Goal: Task Accomplishment & Management: Complete application form

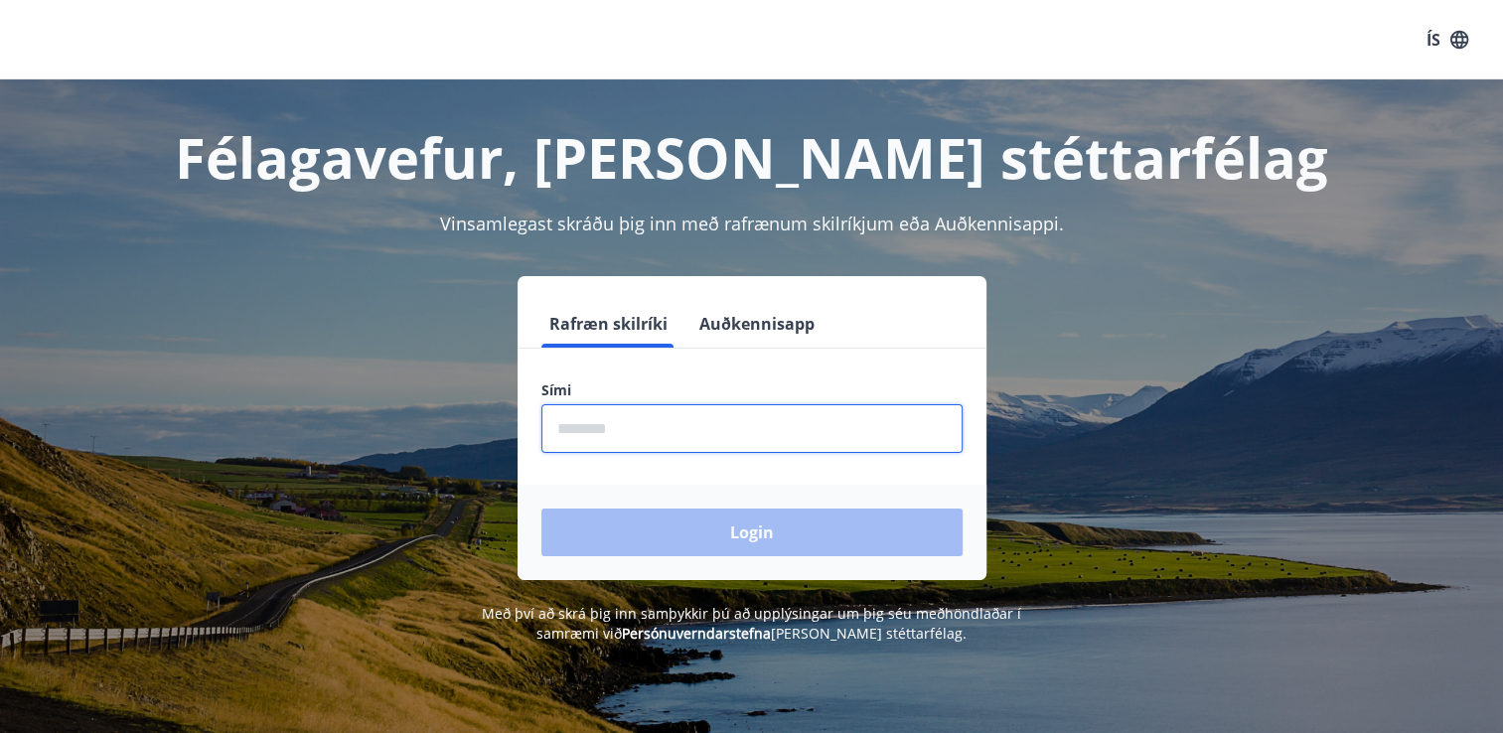
click at [613, 431] on input "phone" at bounding box center [751, 428] width 421 height 49
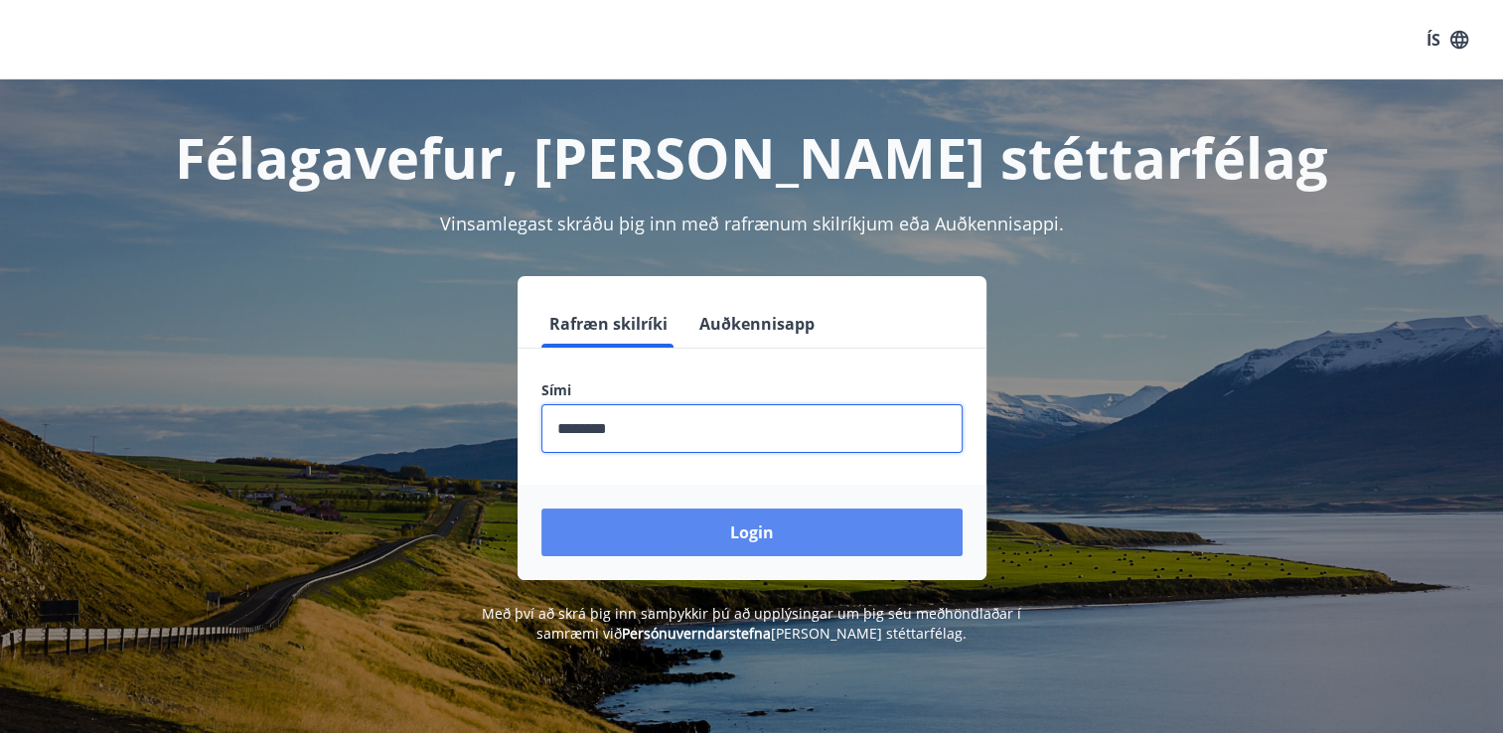
type input "********"
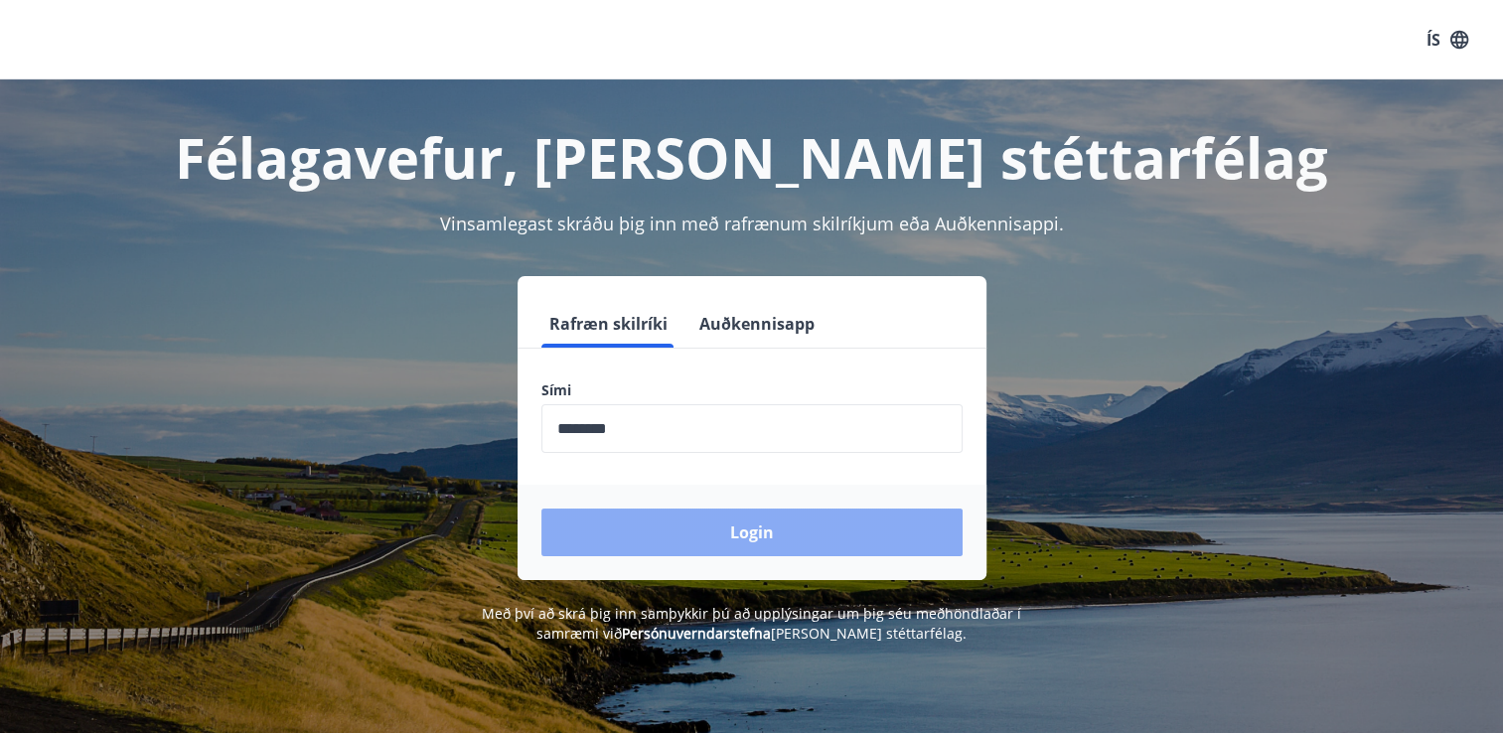
click at [712, 546] on button "Login" at bounding box center [751, 533] width 421 height 48
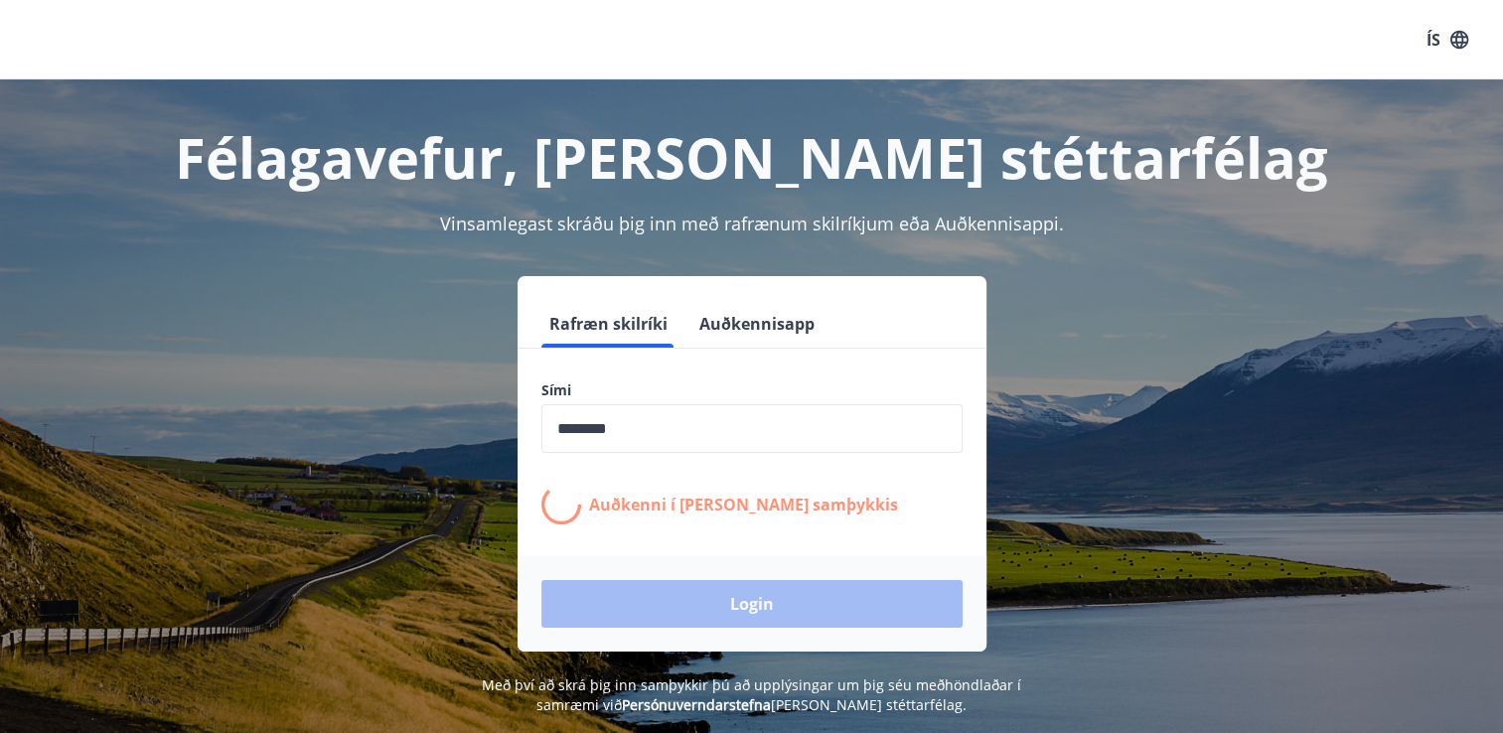
click at [876, 587] on div "Login" at bounding box center [752, 603] width 469 height 95
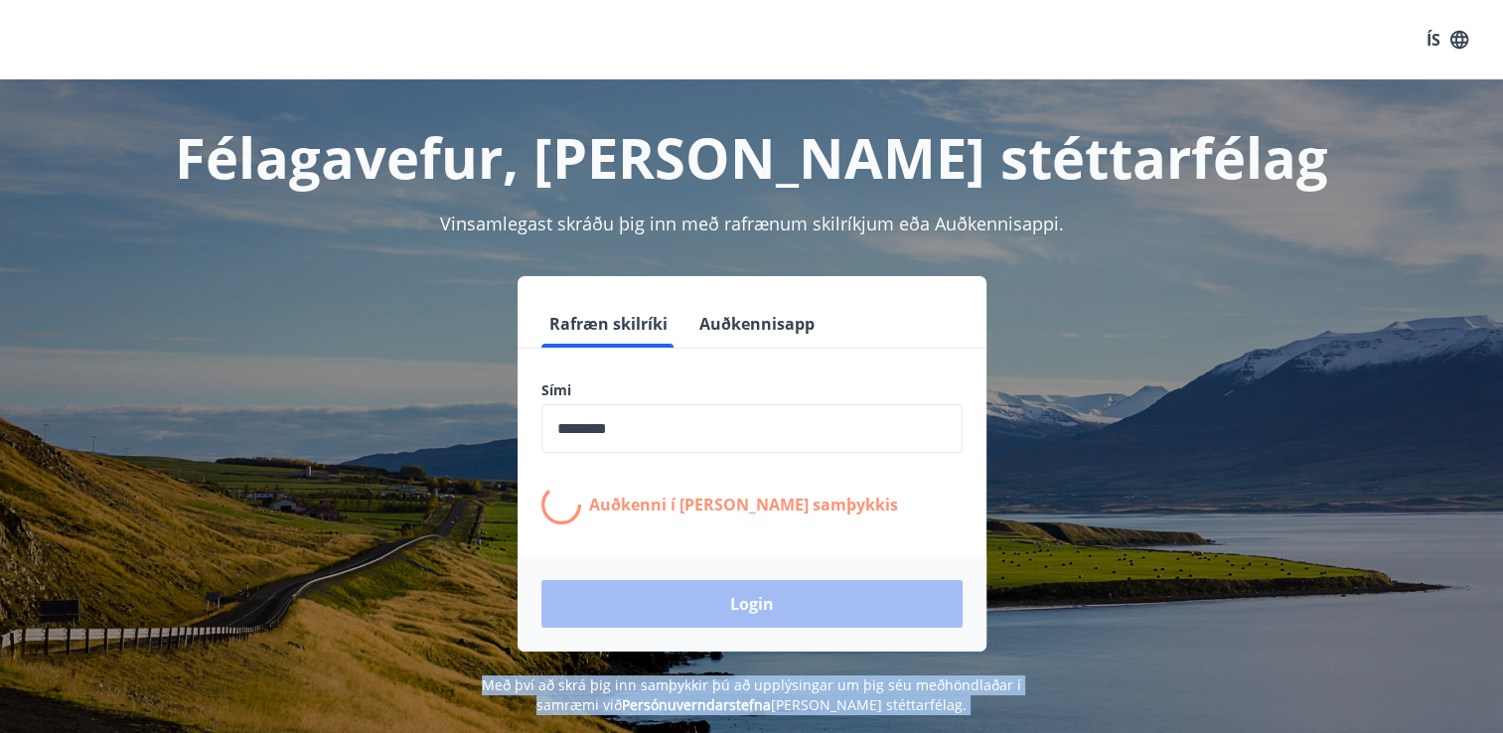
click at [876, 587] on div "Login" at bounding box center [752, 603] width 469 height 95
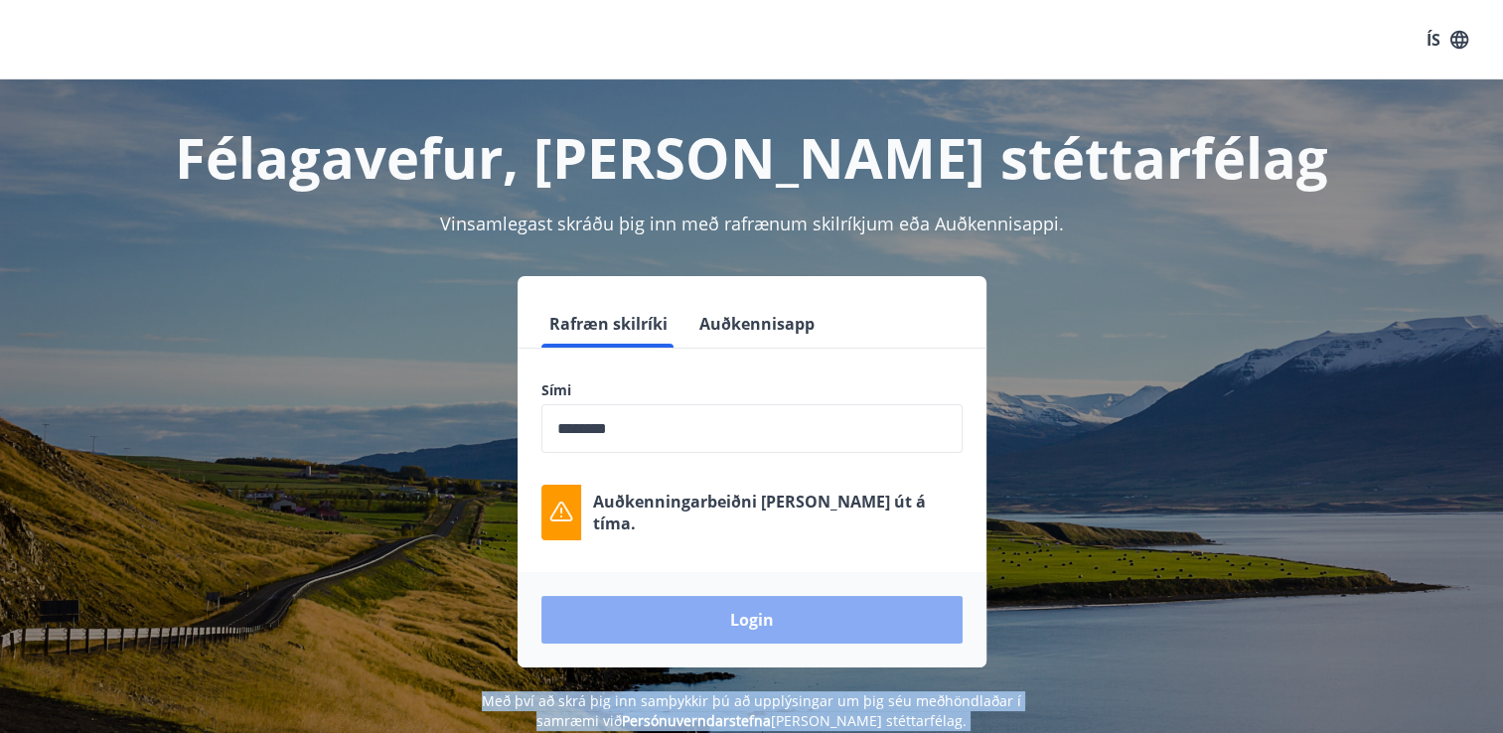
click at [759, 618] on button "Login" at bounding box center [751, 620] width 421 height 48
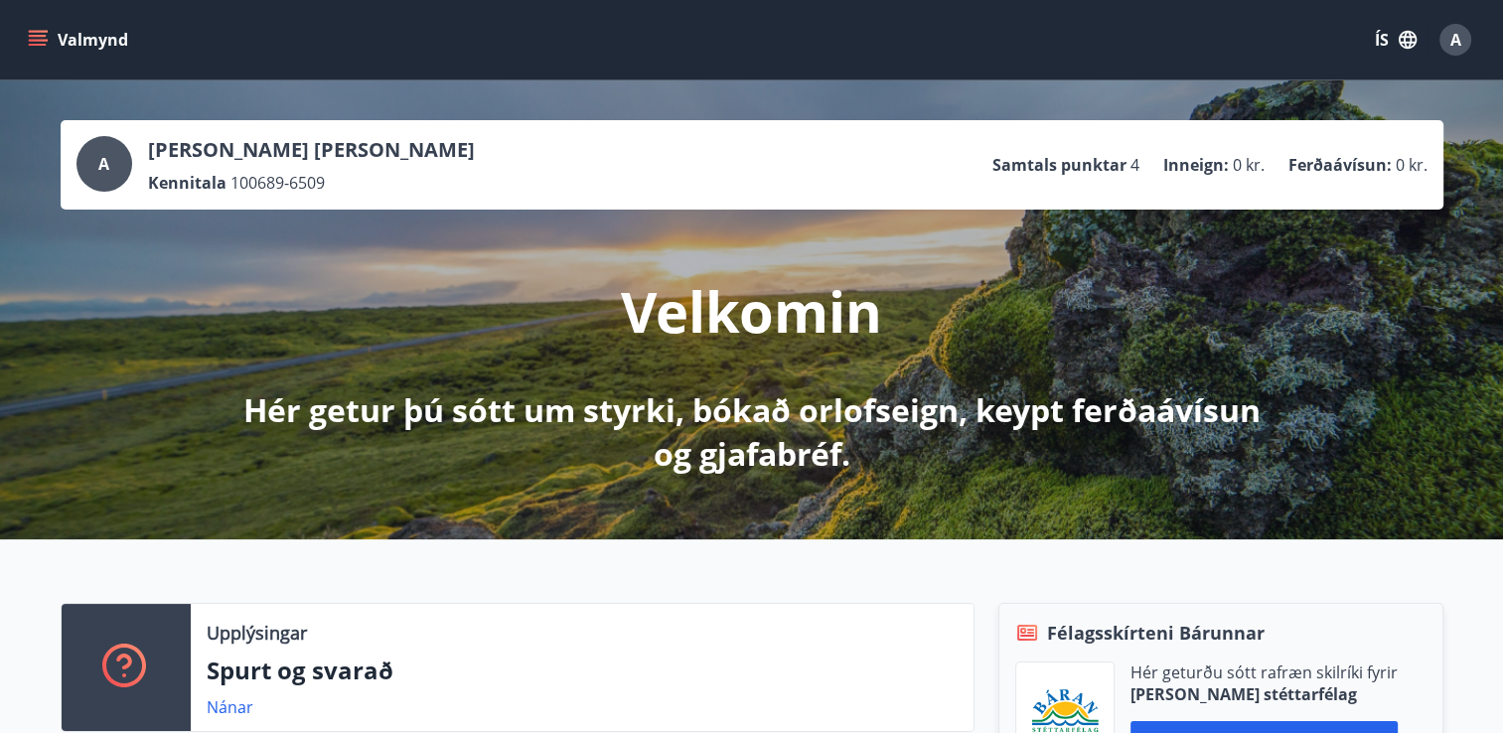
click at [300, 156] on p "Aneta Malgorzata Wrona" at bounding box center [311, 150] width 327 height 28
click at [101, 153] on span "A" at bounding box center [103, 164] width 11 height 22
click at [37, 35] on icon "menu" at bounding box center [38, 36] width 18 height 2
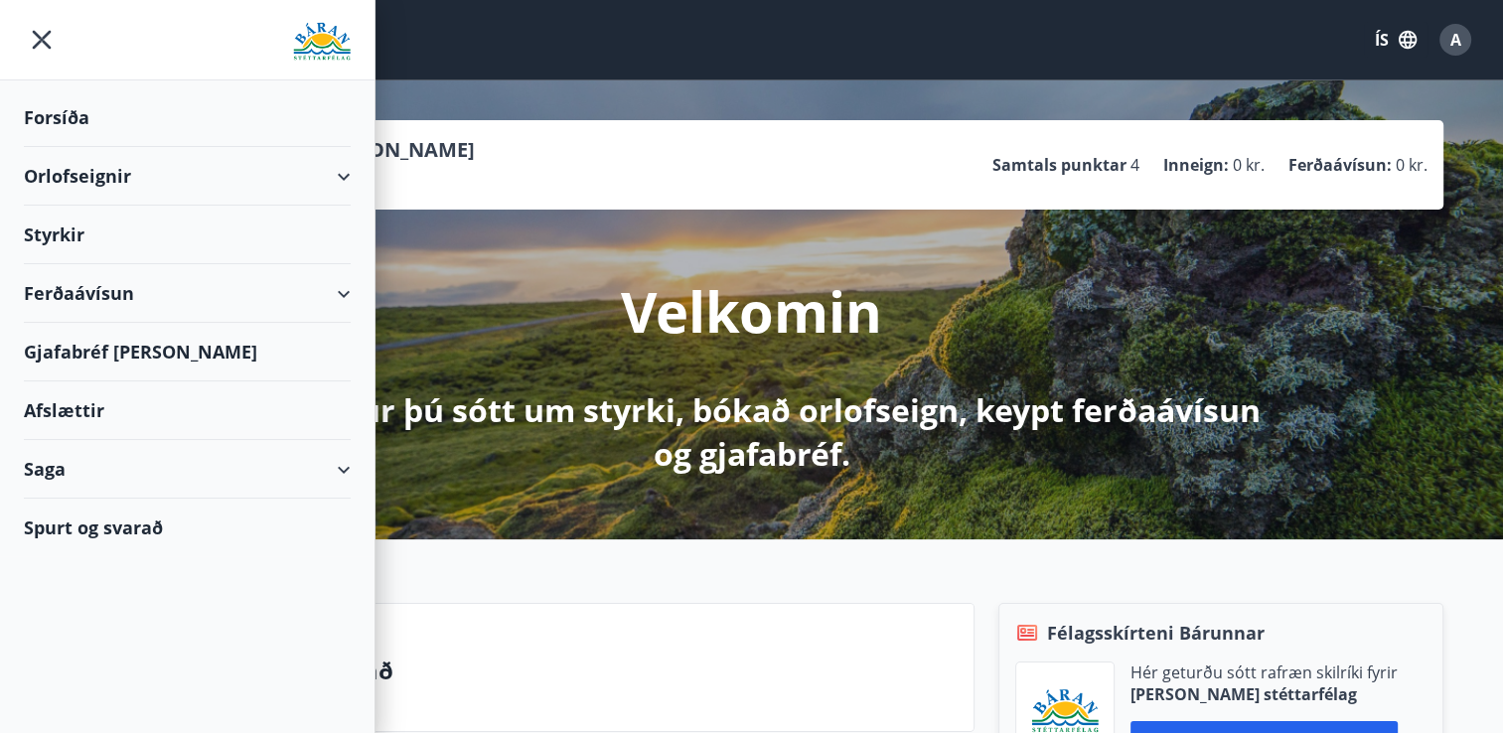
click at [101, 403] on div "Afslættir" at bounding box center [187, 410] width 327 height 59
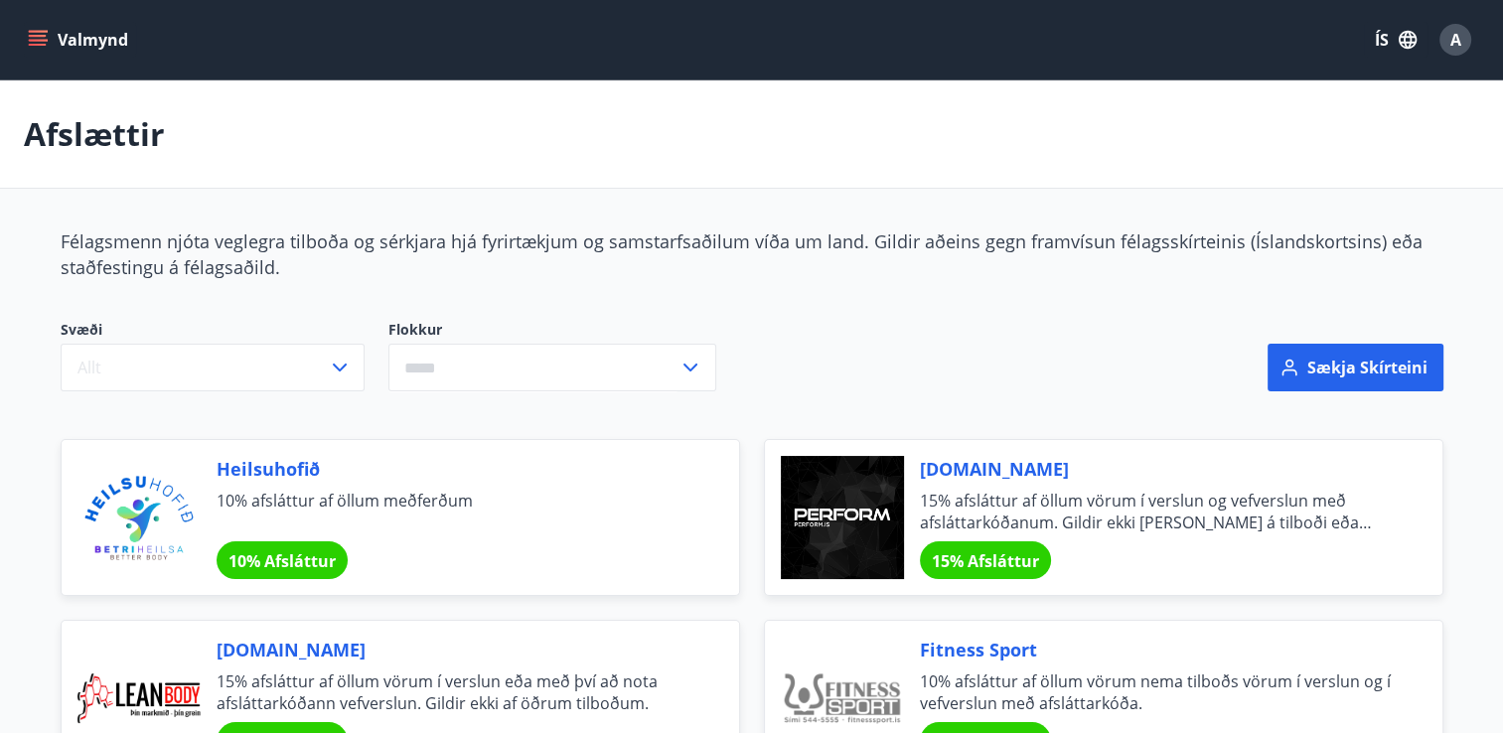
click at [40, 34] on icon "menu" at bounding box center [38, 40] width 20 height 20
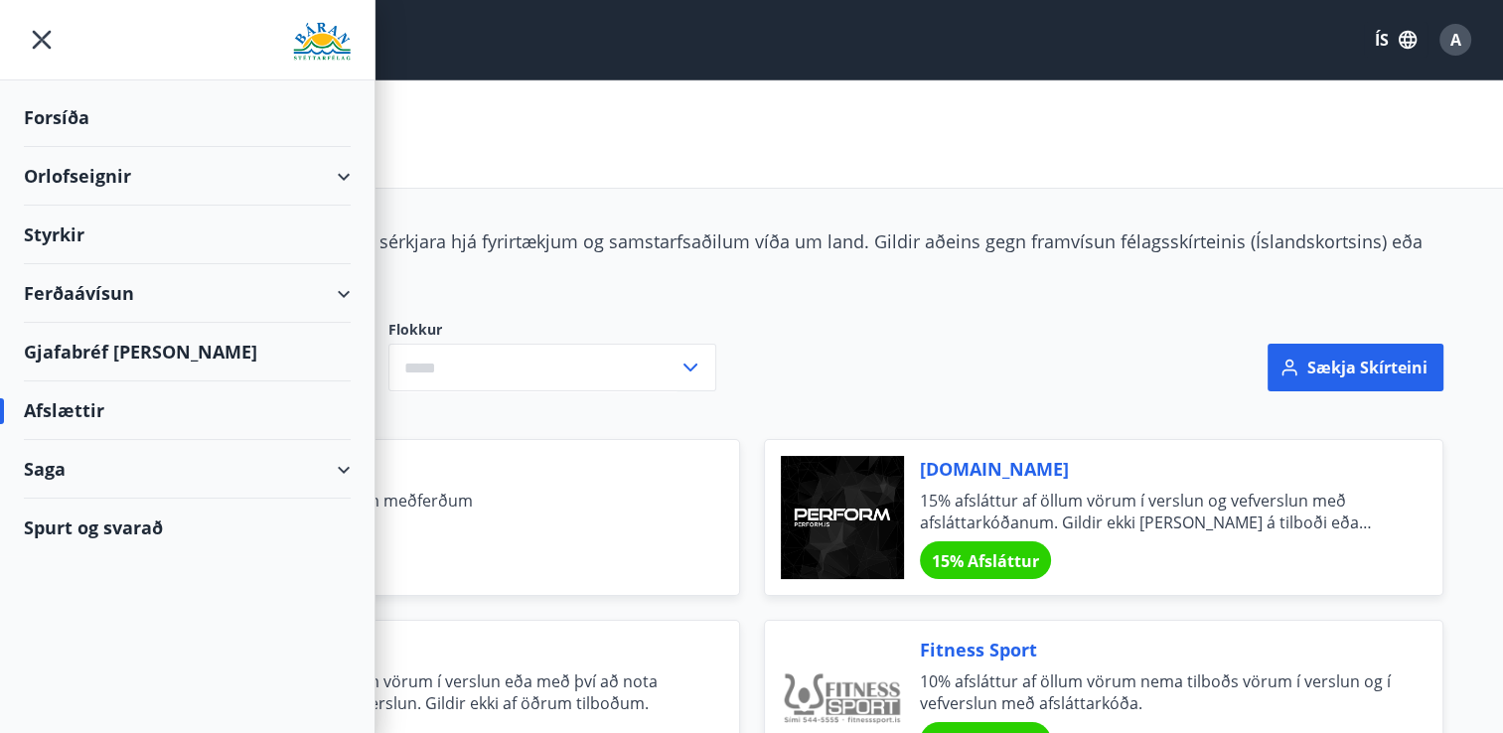
click at [125, 171] on div "Orlofseignir" at bounding box center [187, 176] width 327 height 59
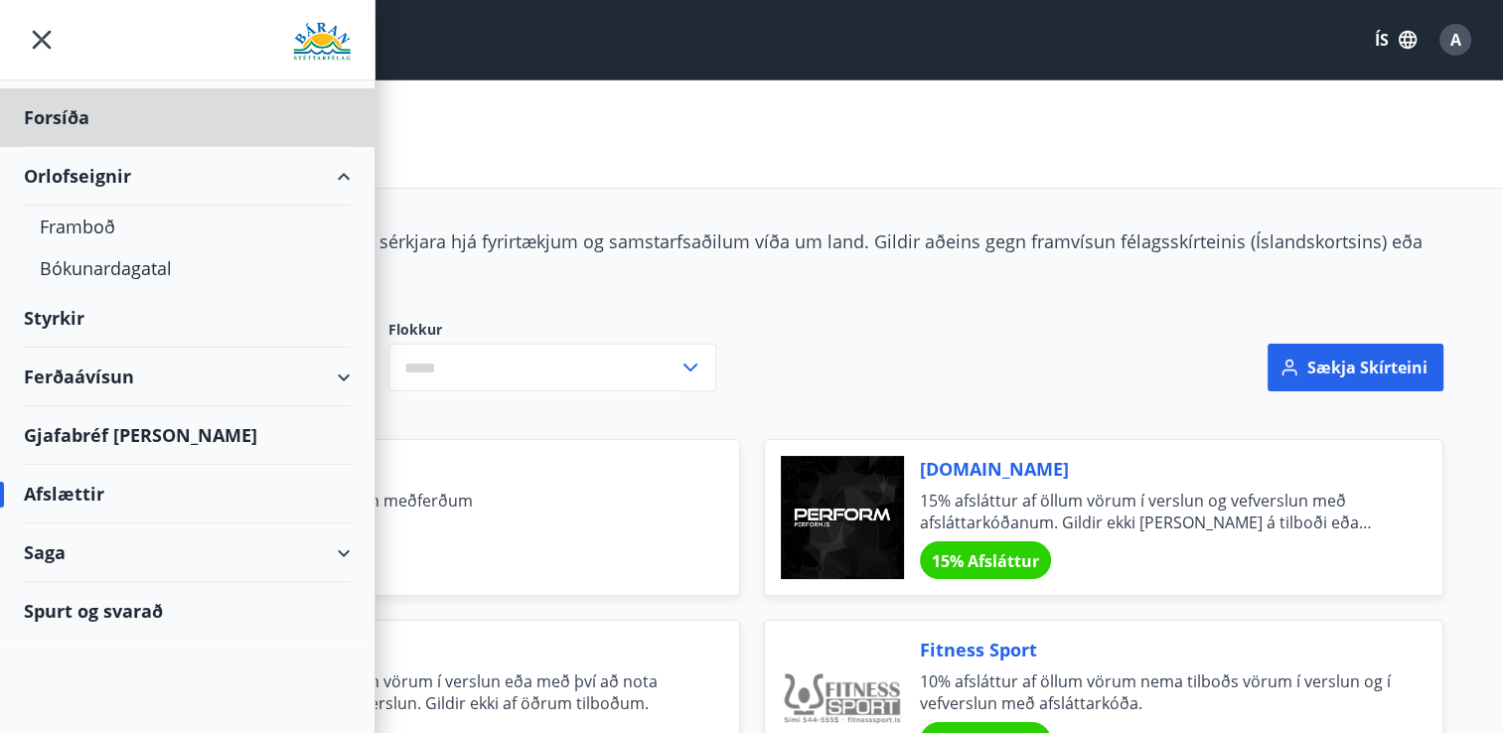
click at [61, 147] on div "Styrkir" at bounding box center [187, 117] width 327 height 59
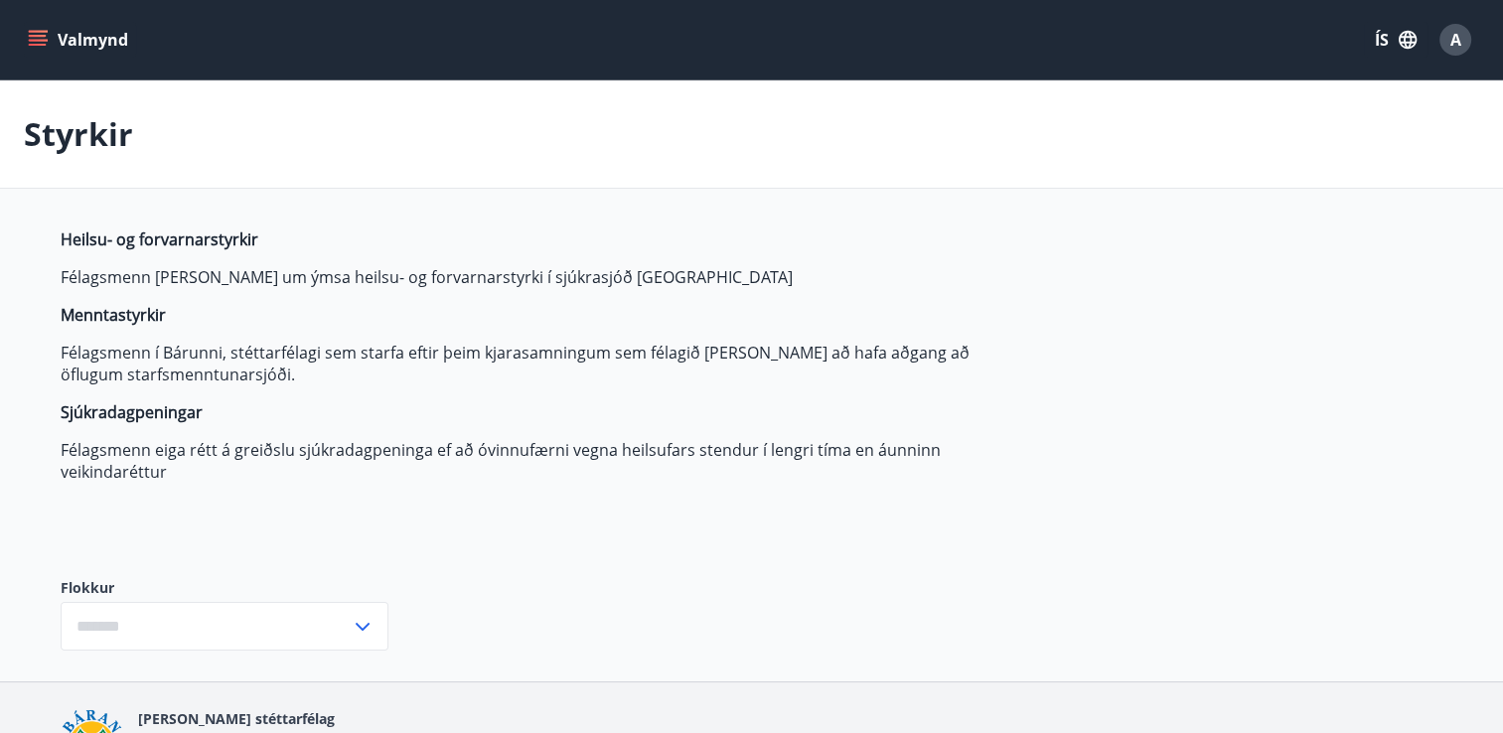
type input "***"
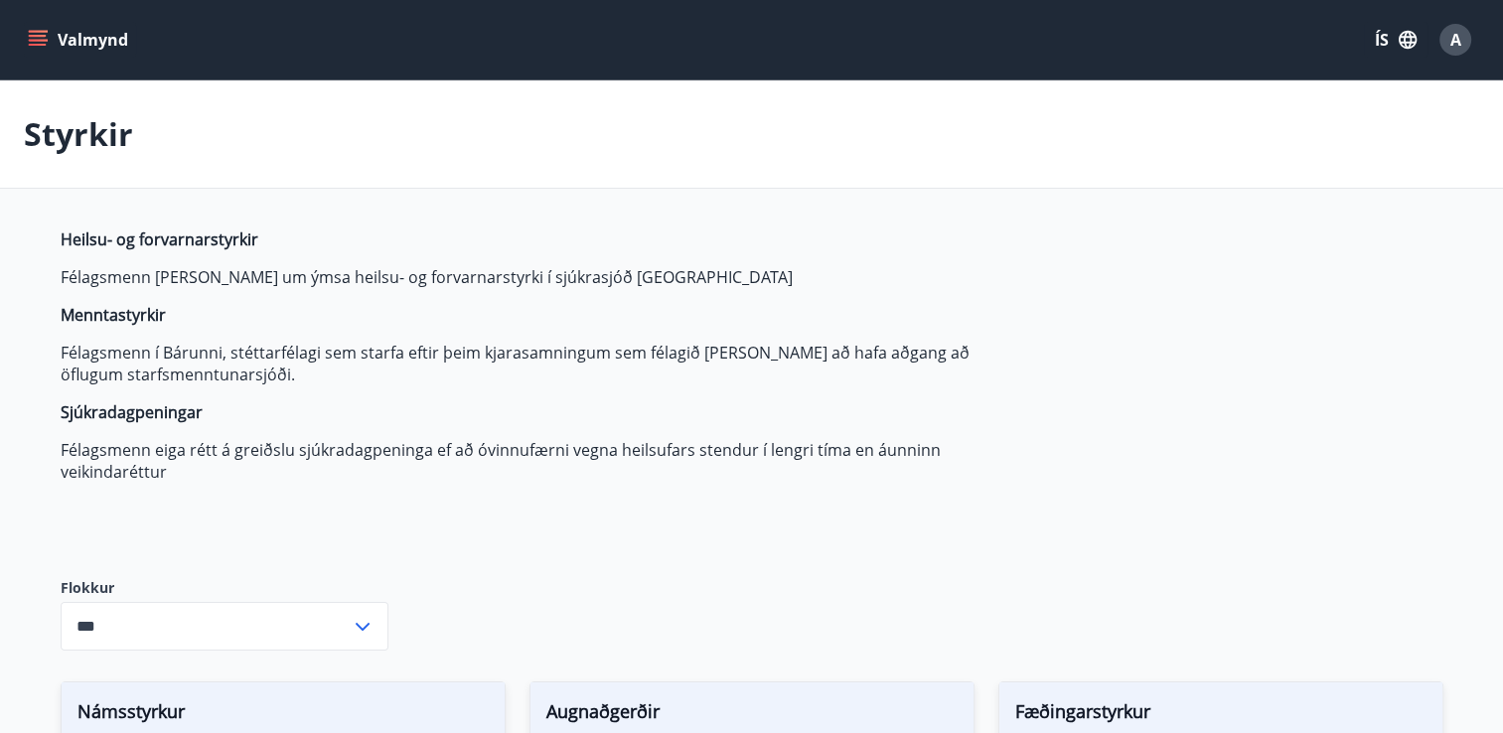
click at [25, 40] on button "Valmynd" at bounding box center [80, 40] width 112 height 36
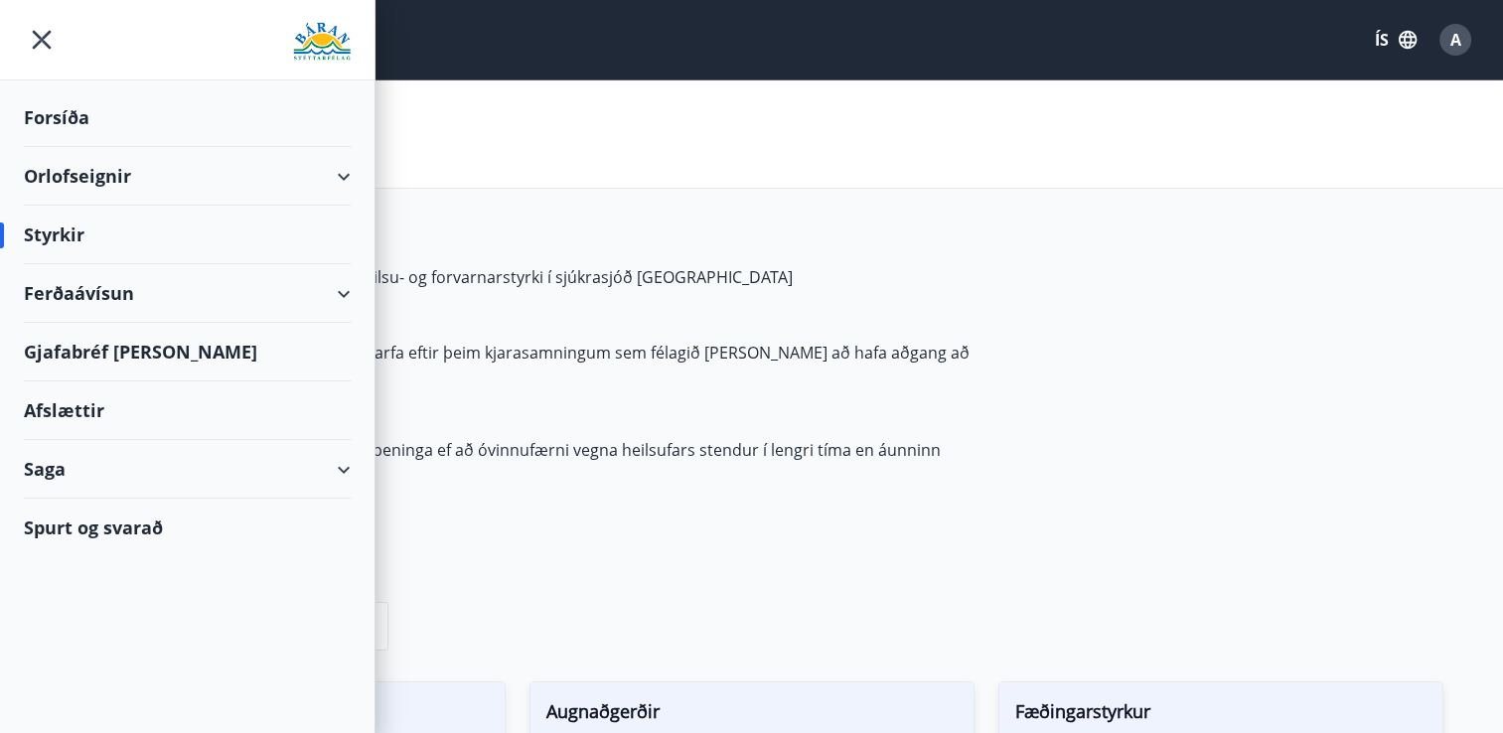
click at [76, 299] on div "Ferðaávísun" at bounding box center [187, 293] width 327 height 59
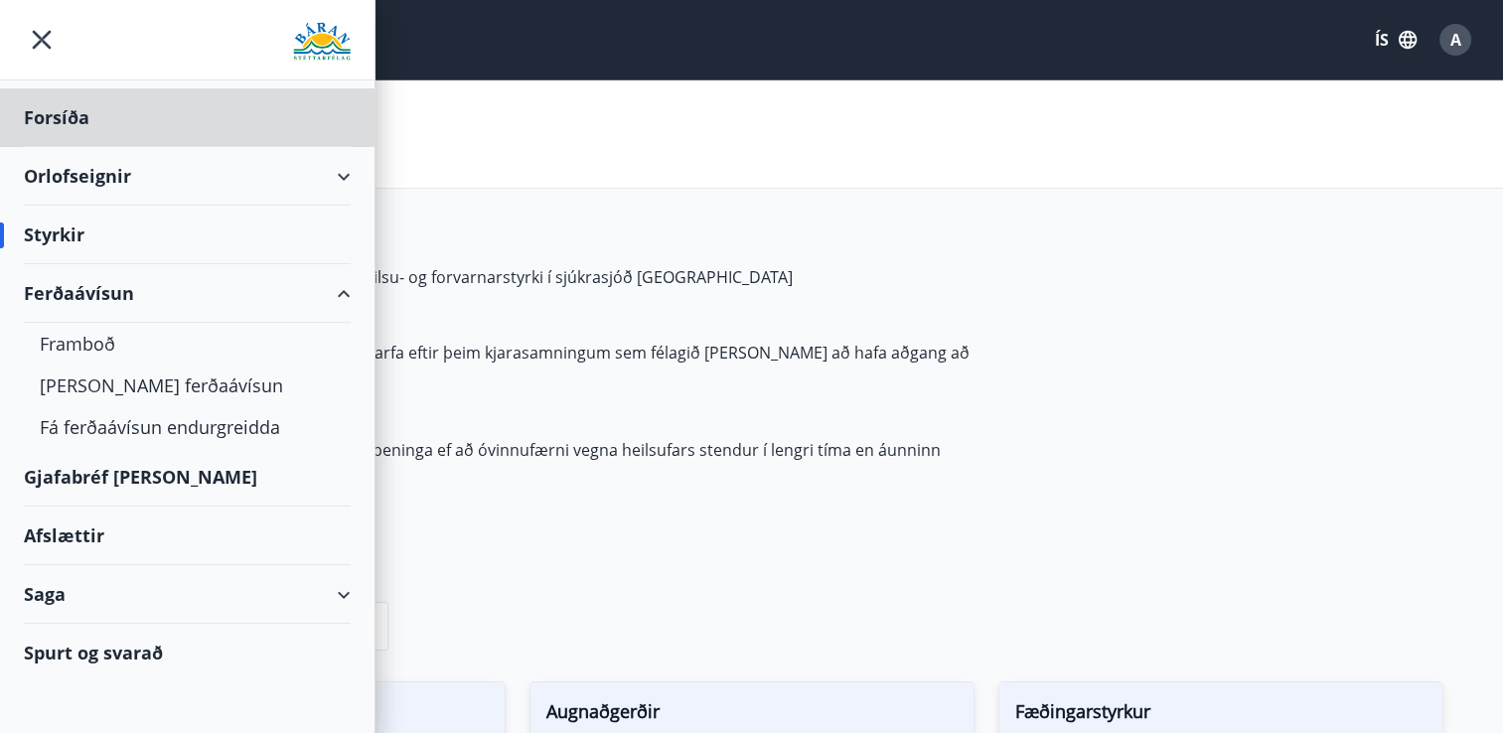
click at [56, 230] on div "Styrkir" at bounding box center [187, 235] width 327 height 59
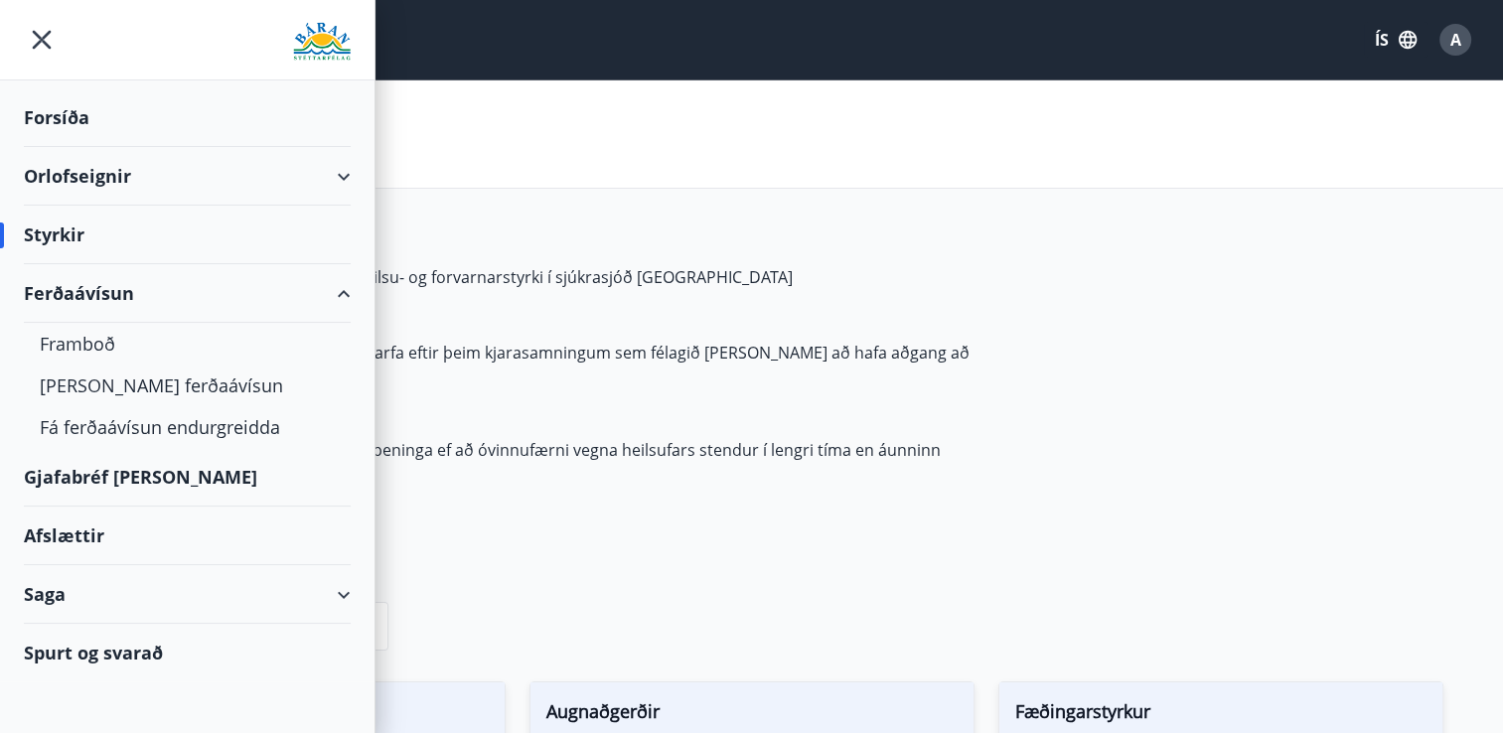
click at [56, 230] on div "Styrkir" at bounding box center [187, 235] width 327 height 59
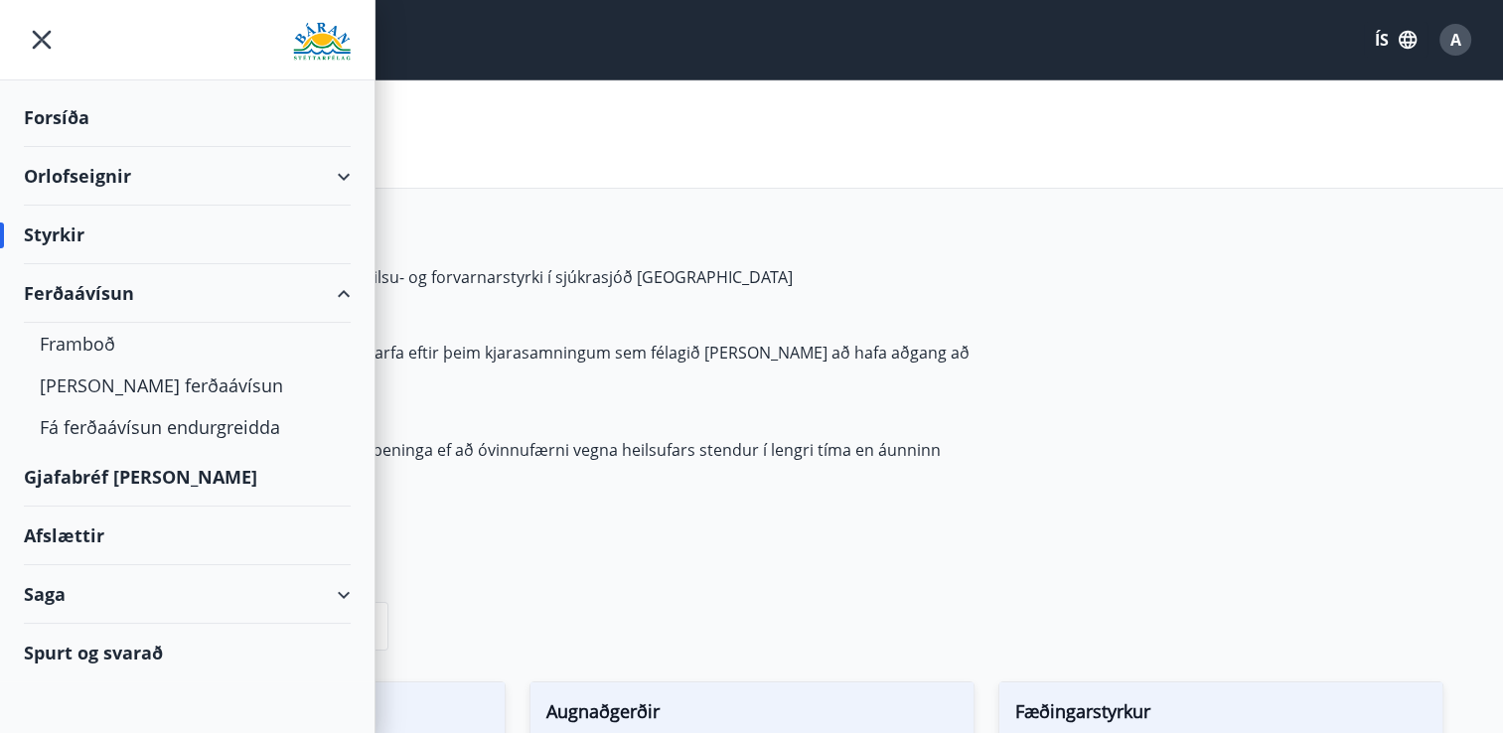
click at [56, 230] on div "Styrkir" at bounding box center [187, 235] width 327 height 59
click at [338, 291] on div "Ferðaávísun" at bounding box center [187, 293] width 327 height 59
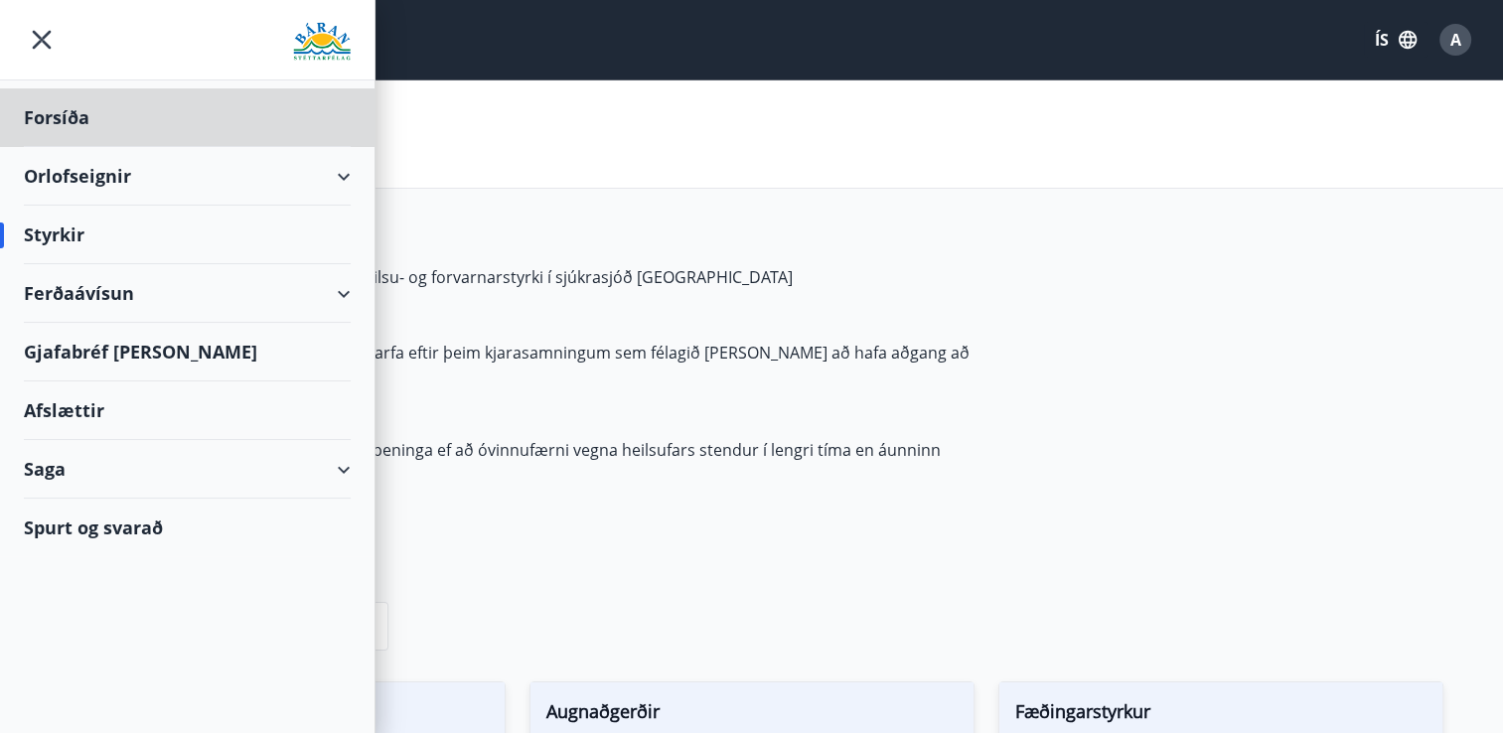
click at [35, 222] on div "Styrkir" at bounding box center [187, 235] width 327 height 59
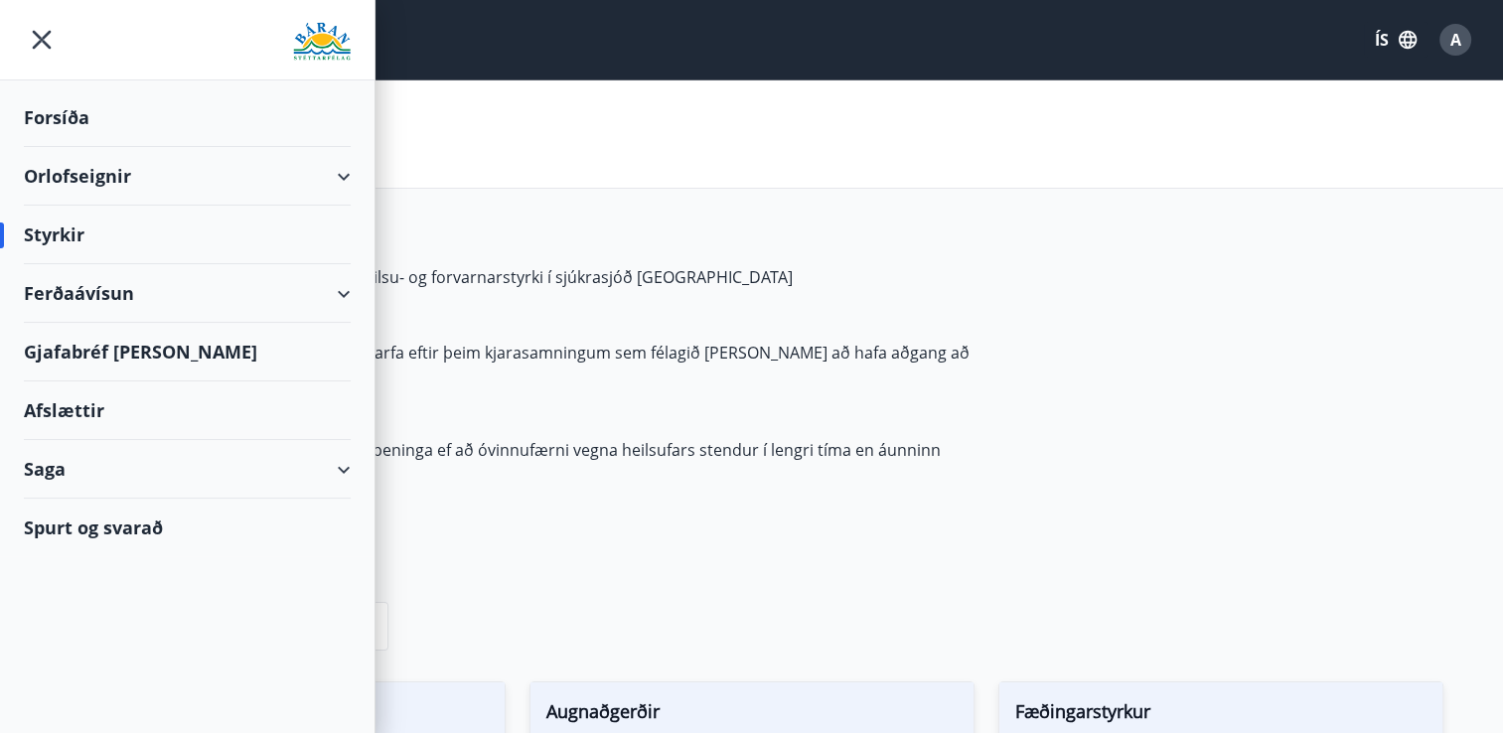
click at [42, 233] on div "Styrkir" at bounding box center [187, 235] width 327 height 59
drag, startPoint x: 42, startPoint y: 233, endPoint x: 63, endPoint y: 173, distance: 64.1
click at [63, 173] on ul "Forsíða Orlofseignir Styrkir Ferðaávísun Gjafabréf og kort Afslættir Saga Spurt…" at bounding box center [187, 318] width 375 height 476
click at [37, 235] on div "Styrkir" at bounding box center [187, 235] width 327 height 59
click at [26, 234] on div "Styrkir" at bounding box center [187, 235] width 327 height 59
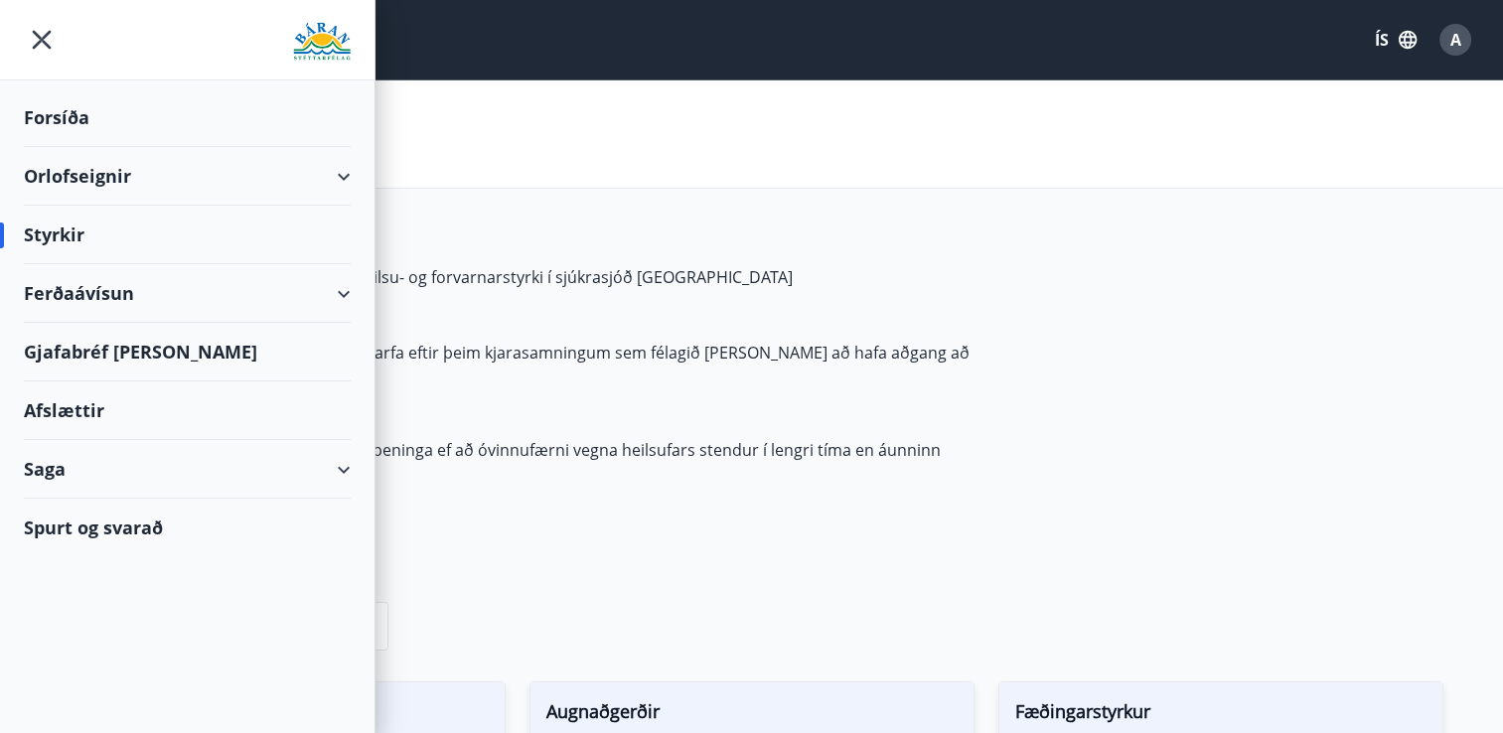
click at [91, 459] on div "Saga" at bounding box center [187, 469] width 327 height 59
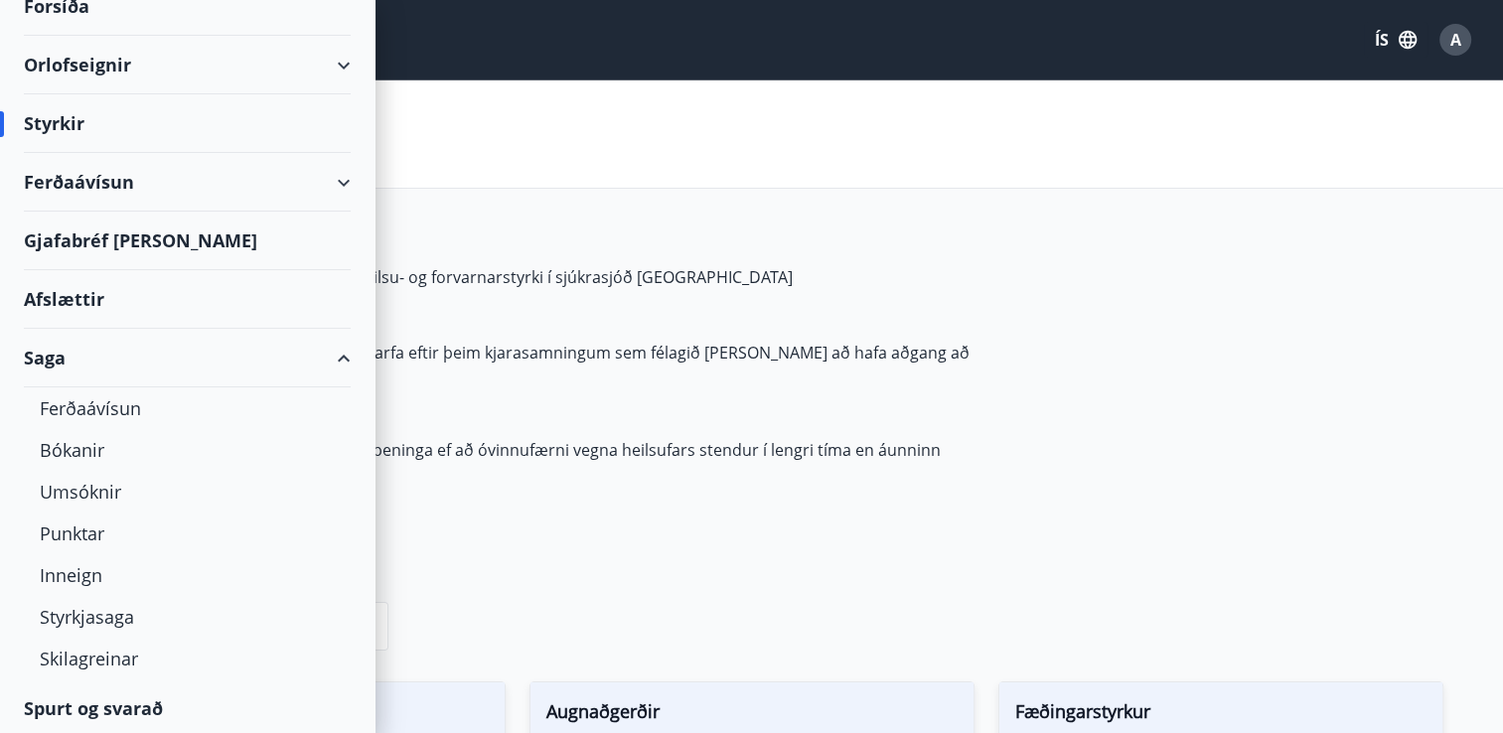
scroll to position [113, 0]
click at [94, 536] on div "Punktar" at bounding box center [187, 532] width 295 height 42
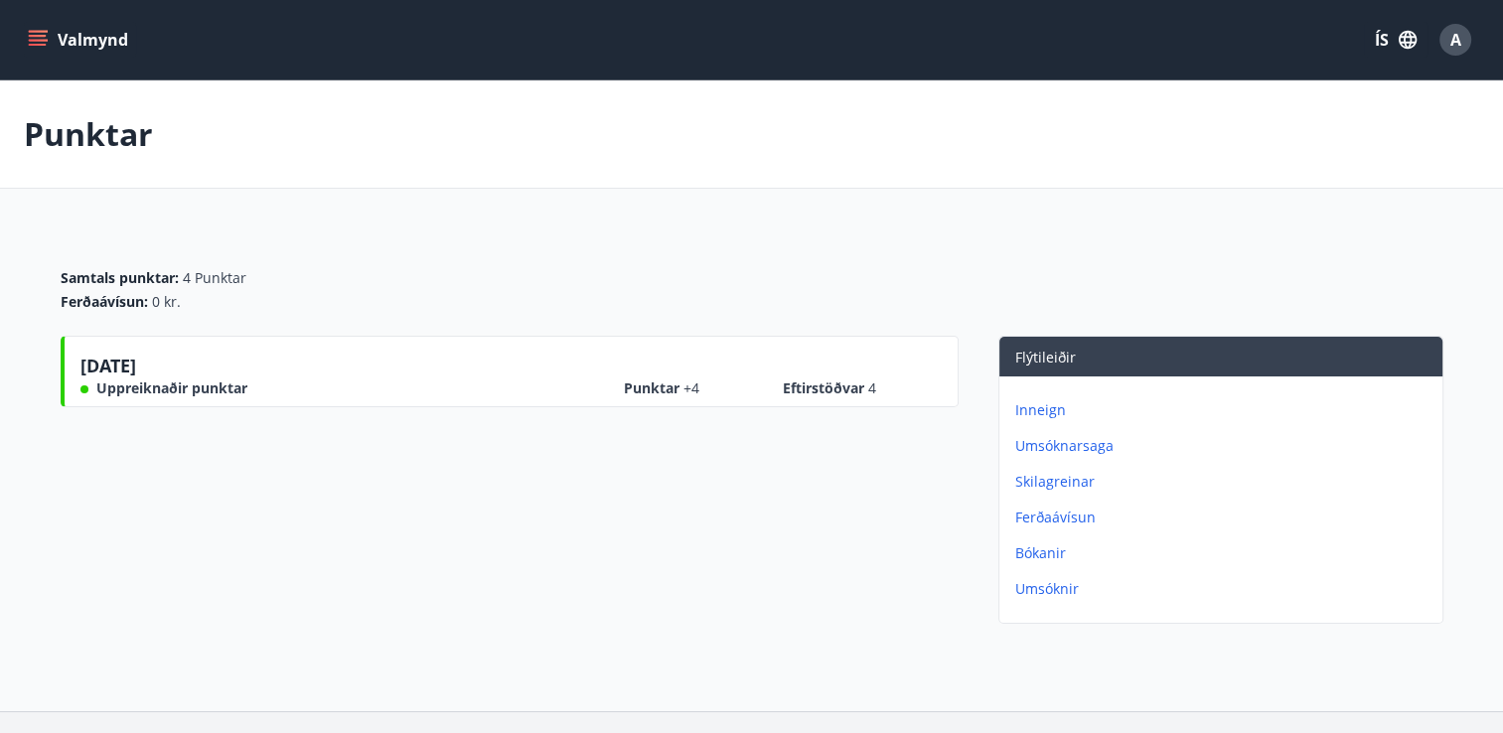
click at [37, 33] on icon "menu" at bounding box center [38, 40] width 20 height 20
click at [1450, 43] on span "A" at bounding box center [1455, 40] width 11 height 22
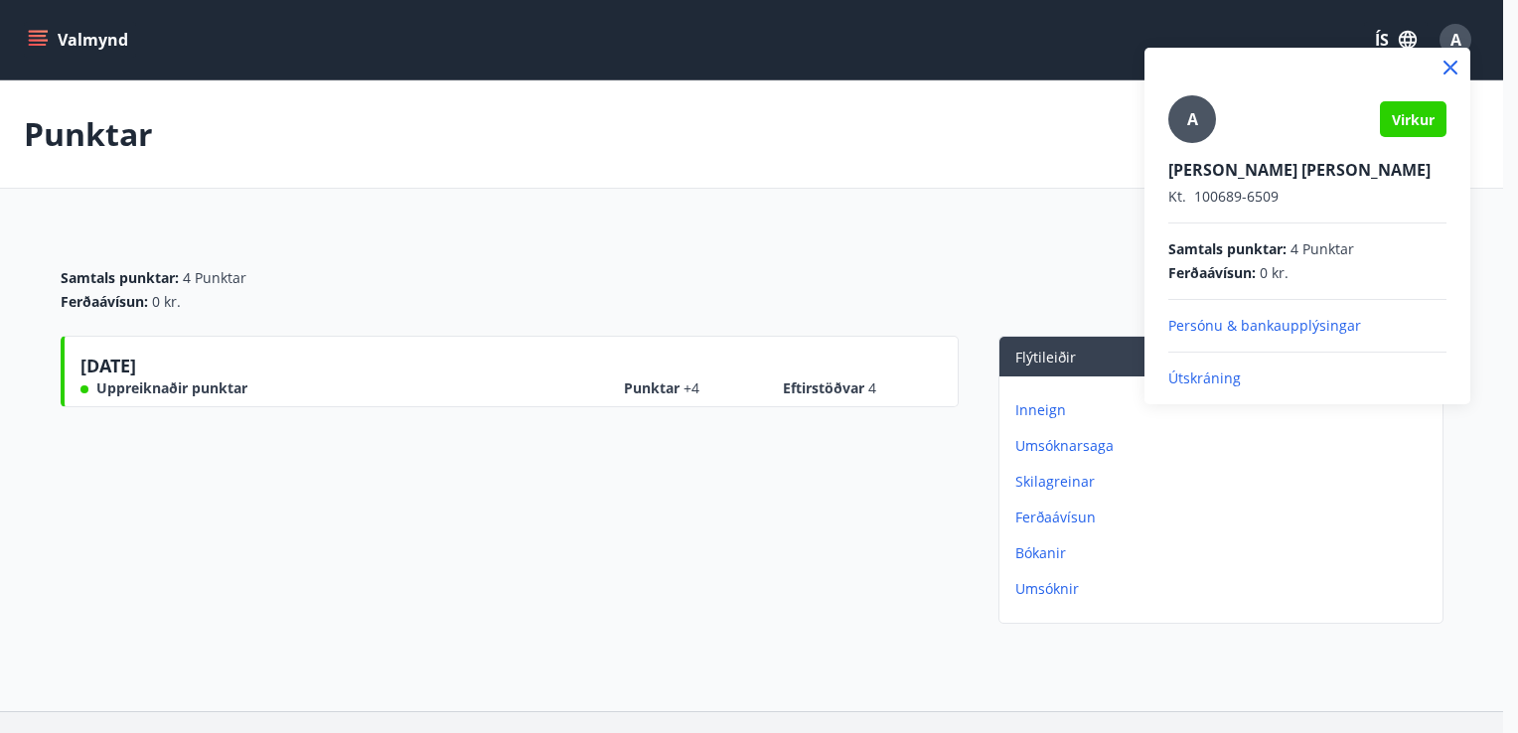
click at [26, 36] on div at bounding box center [759, 366] width 1518 height 733
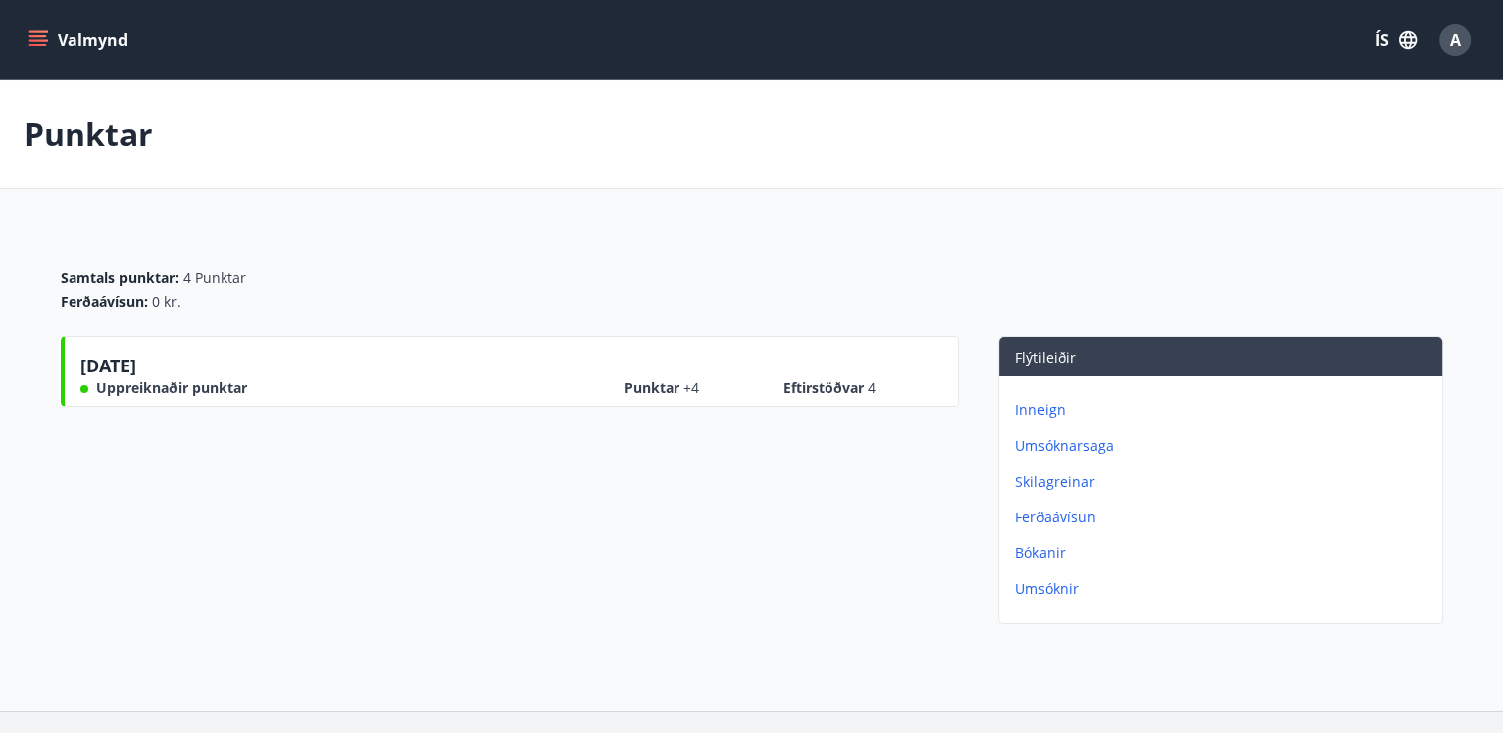
click at [26, 36] on button "Valmynd" at bounding box center [80, 40] width 112 height 36
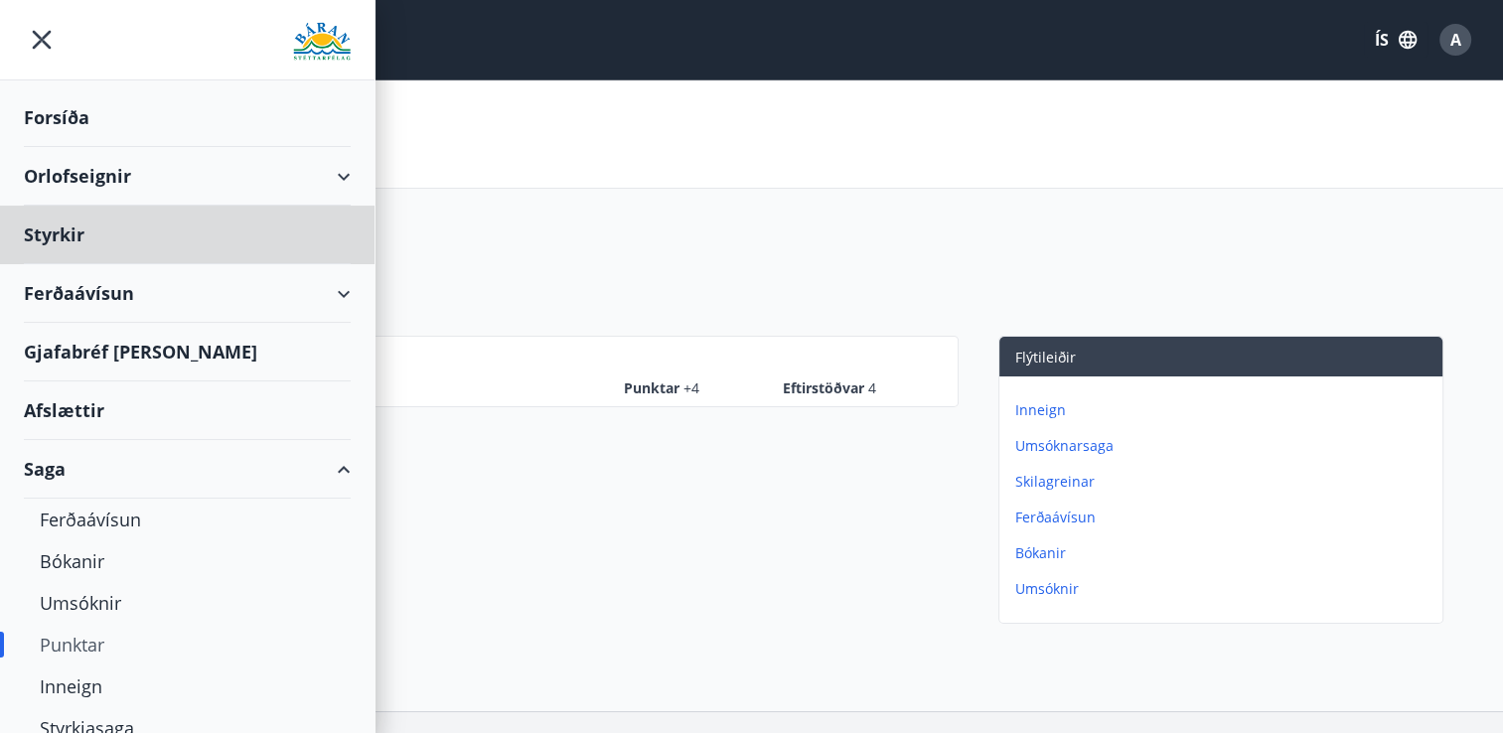
click at [51, 125] on div "Forsíða" at bounding box center [187, 117] width 327 height 59
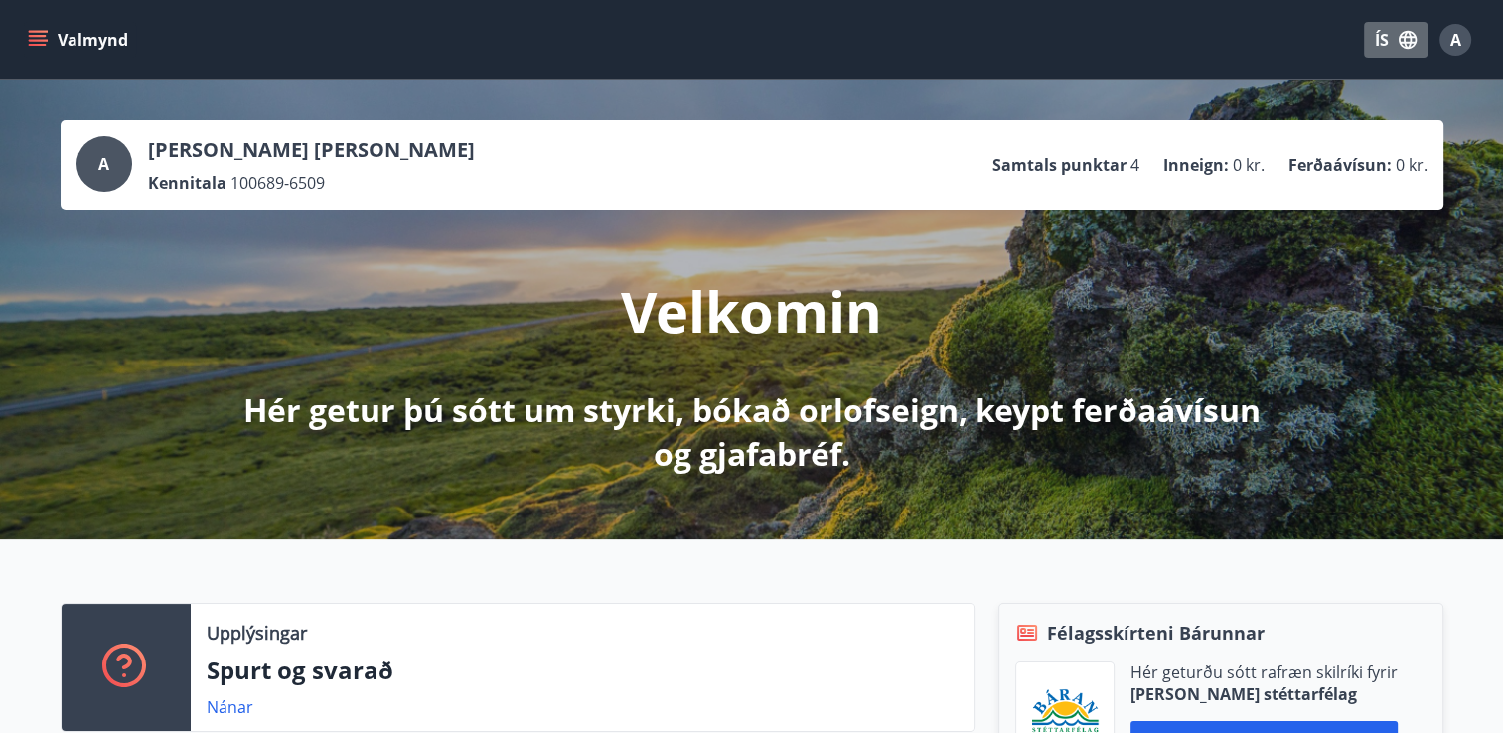
click at [1386, 42] on button "ÍS" at bounding box center [1396, 40] width 64 height 36
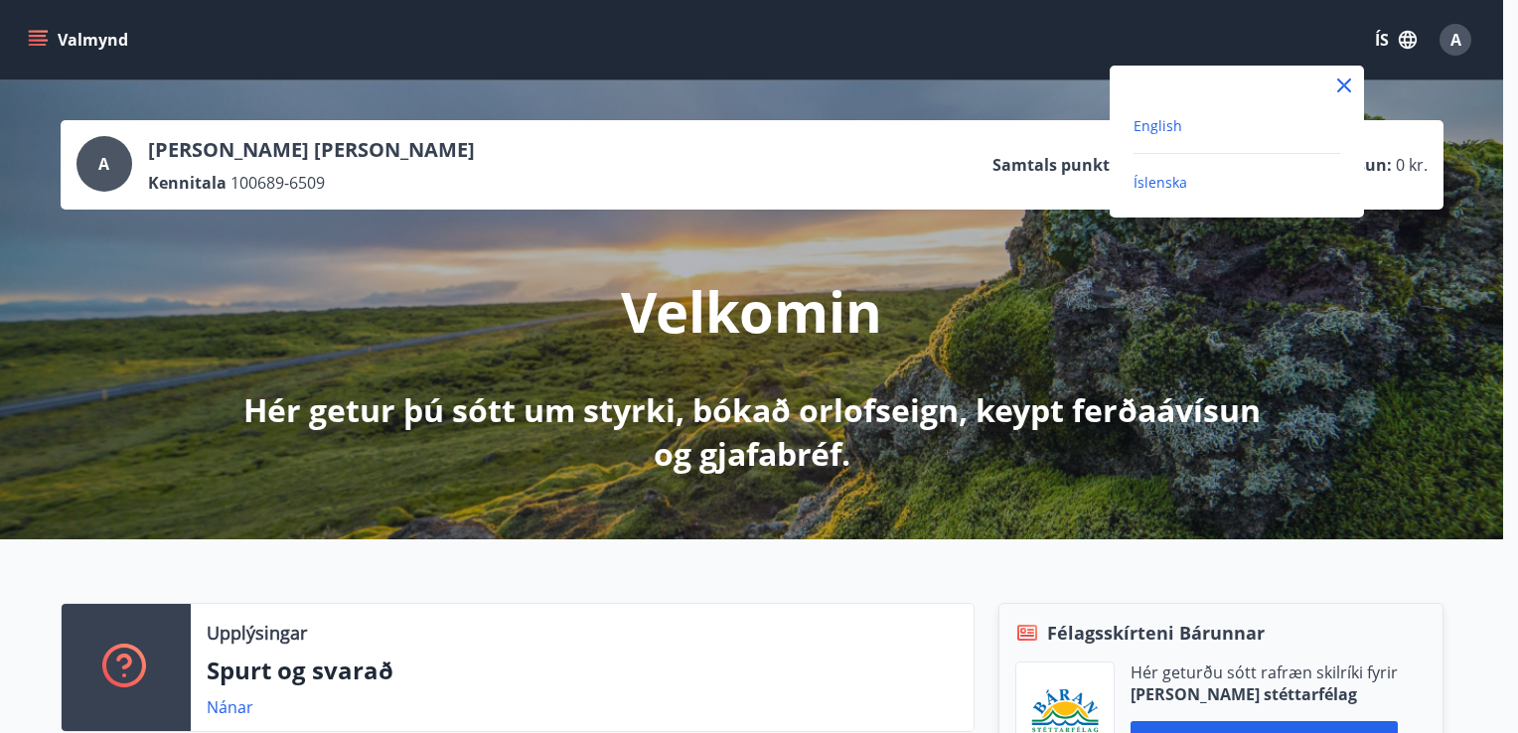
click at [1164, 128] on span "English" at bounding box center [1158, 125] width 49 height 19
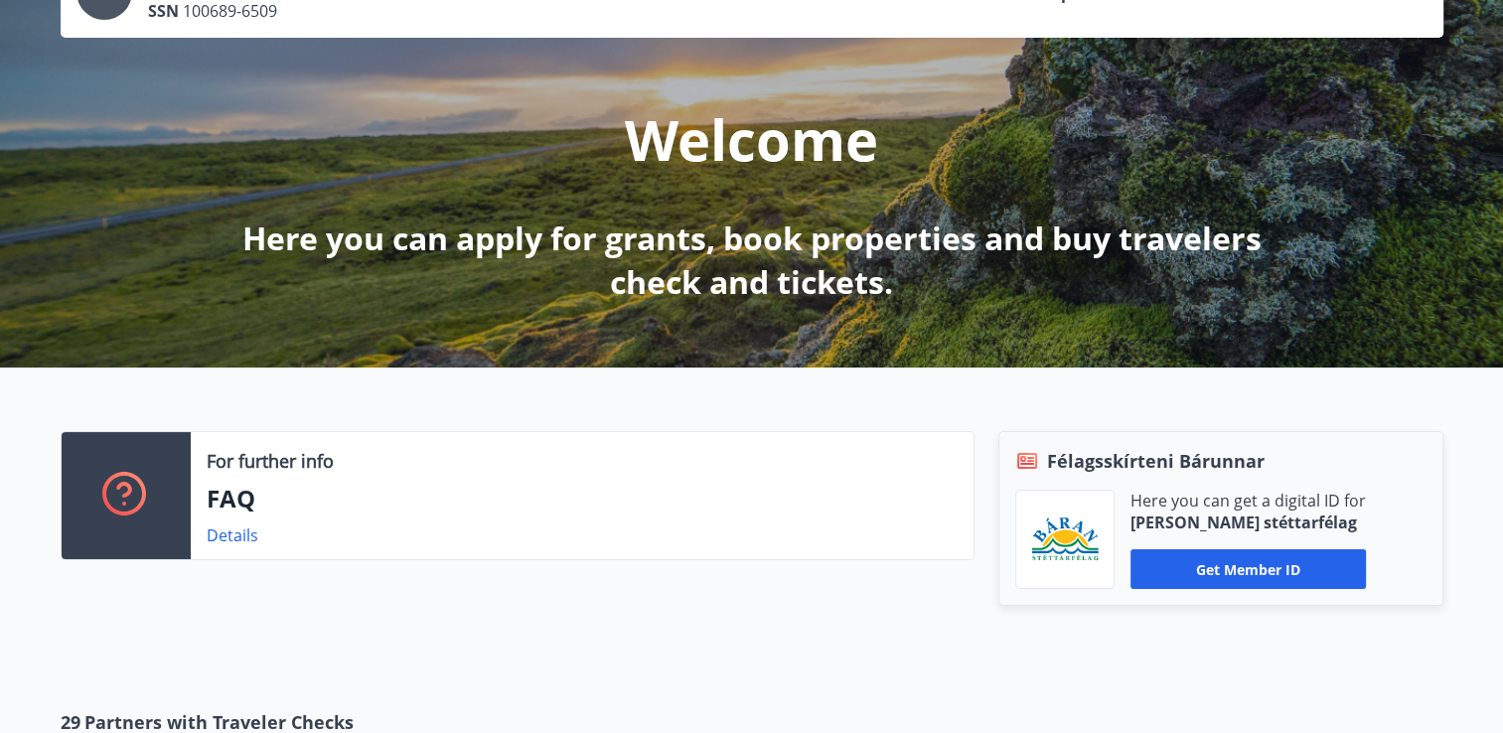
scroll to position [66, 0]
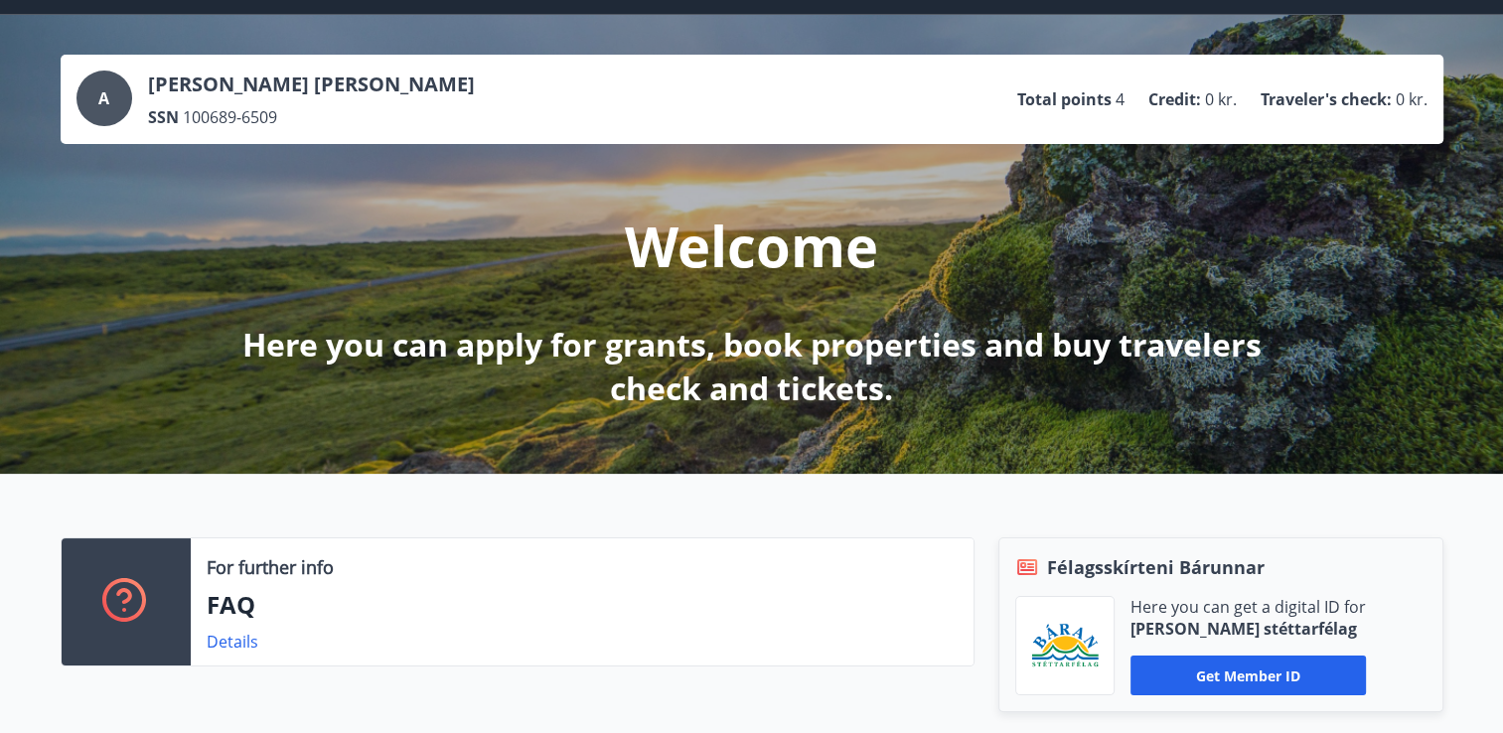
click at [99, 106] on span "A" at bounding box center [103, 98] width 11 height 22
click at [167, 119] on p "SSN" at bounding box center [163, 117] width 31 height 22
click at [98, 89] on span "A" at bounding box center [103, 98] width 11 height 22
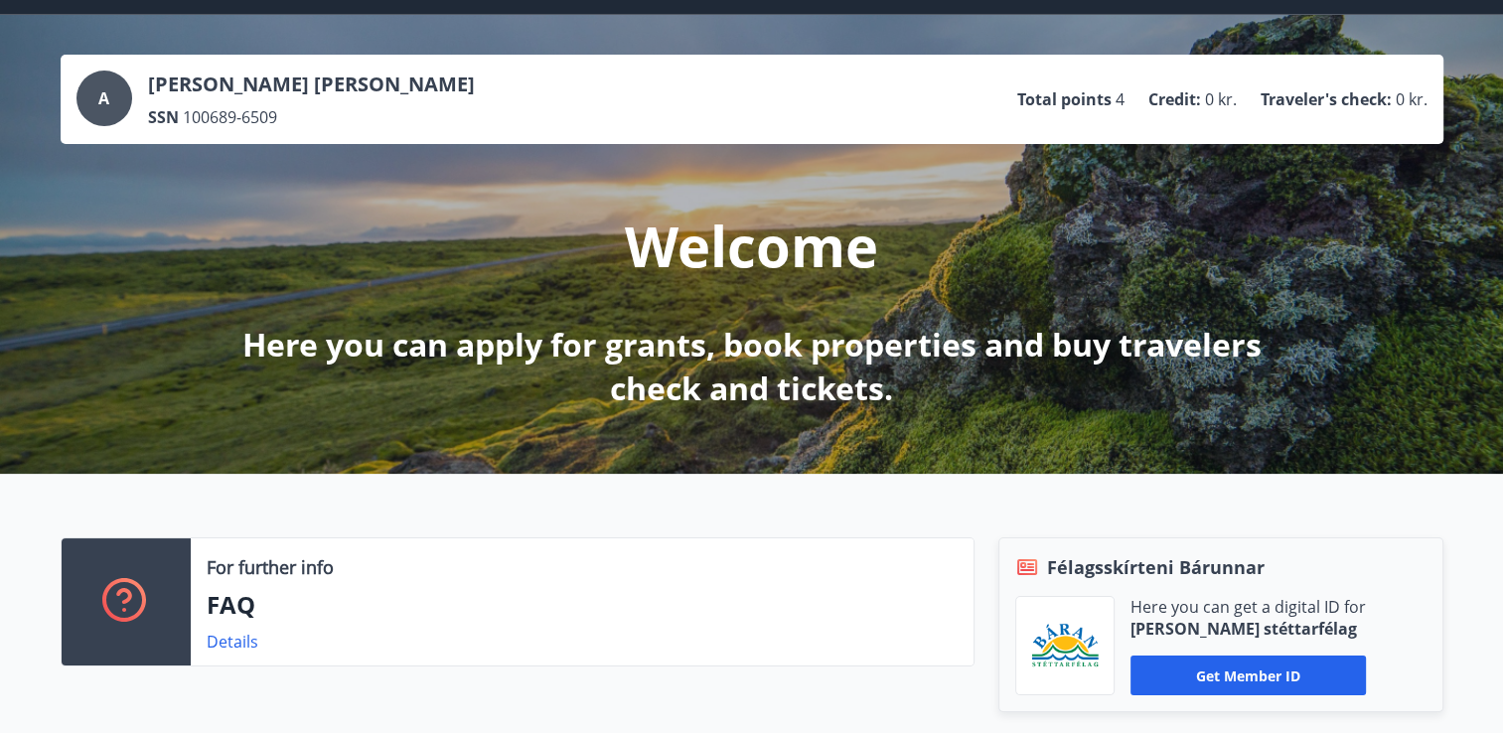
click at [98, 89] on span "A" at bounding box center [103, 98] width 11 height 22
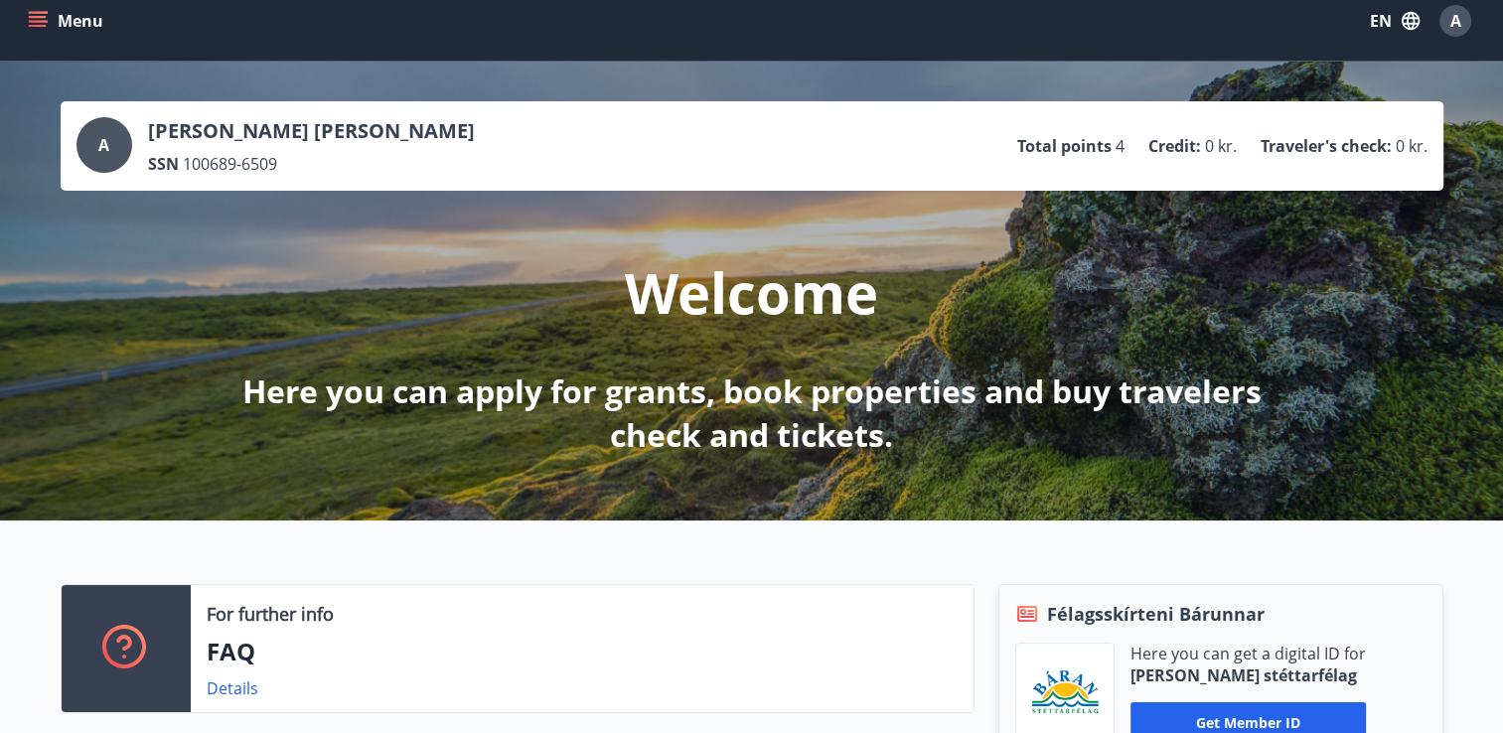
scroll to position [0, 0]
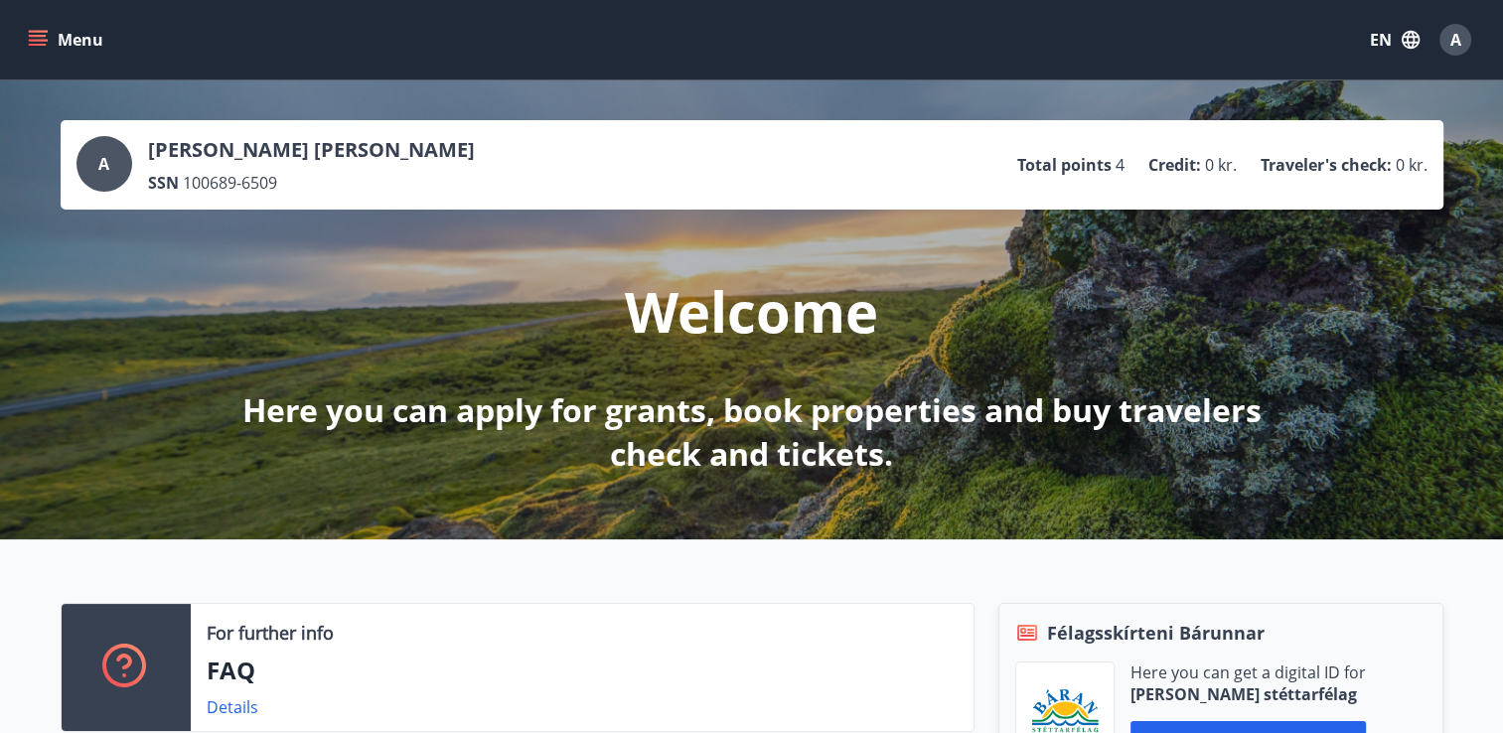
click at [25, 40] on button "Menu" at bounding box center [67, 40] width 87 height 36
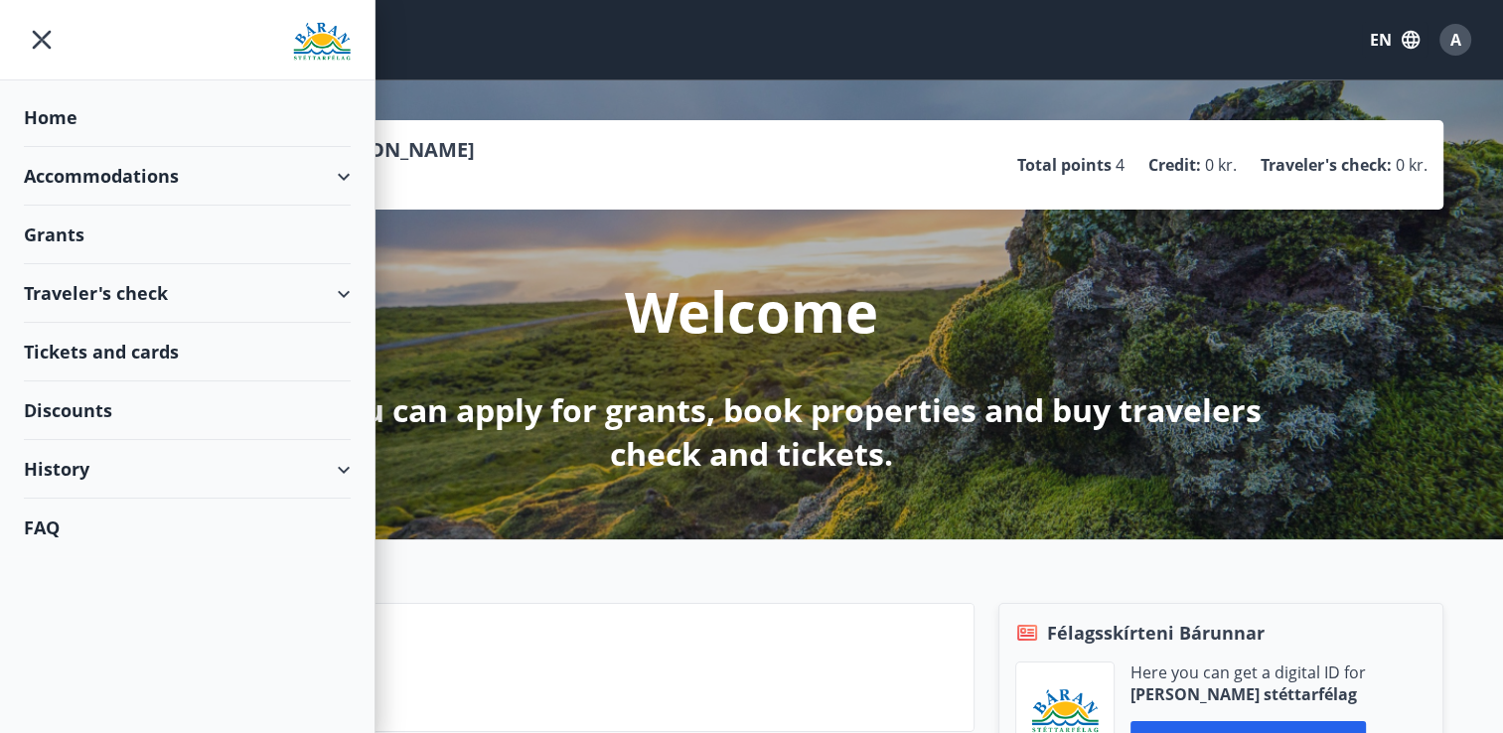
click at [126, 167] on div "Accommodations" at bounding box center [187, 176] width 327 height 59
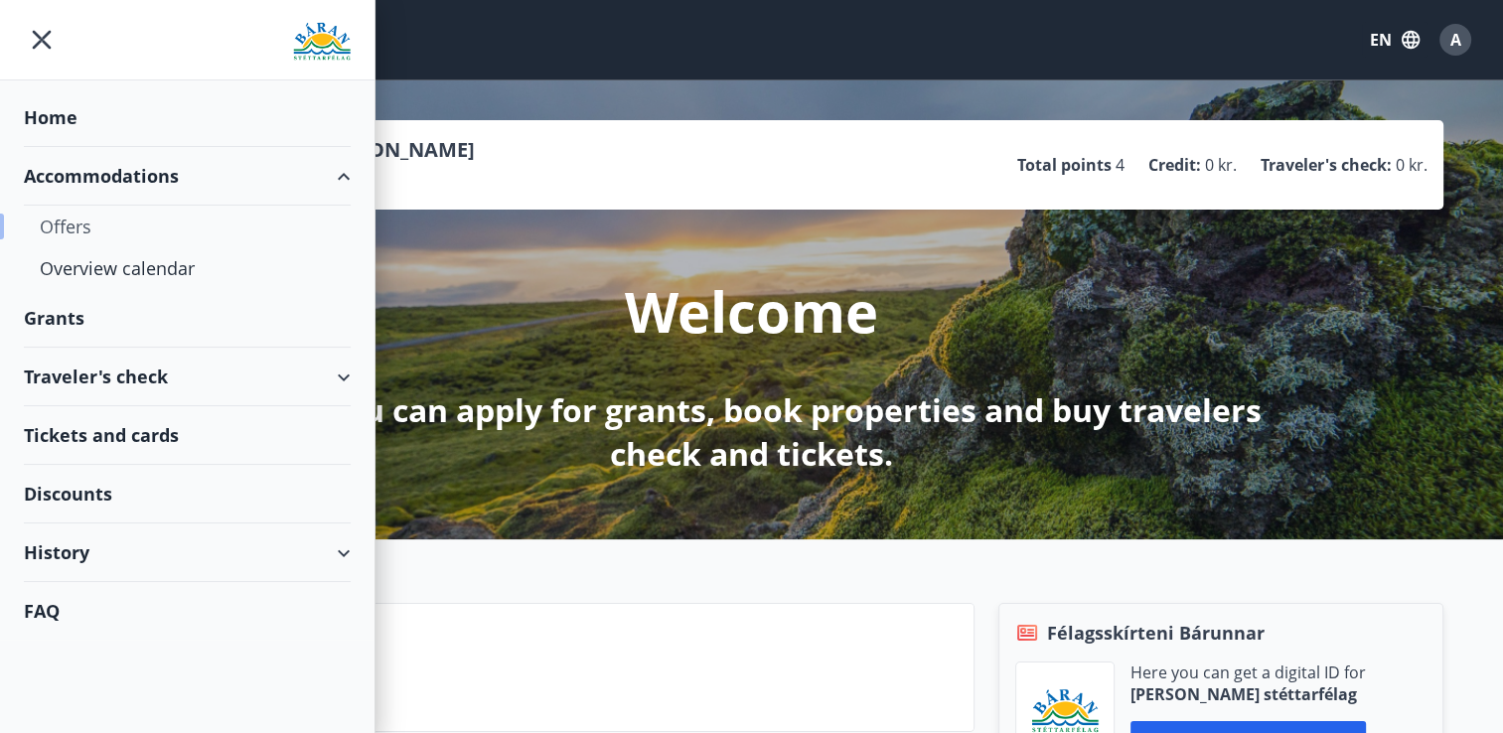
click at [68, 220] on div "Offers" at bounding box center [187, 227] width 295 height 42
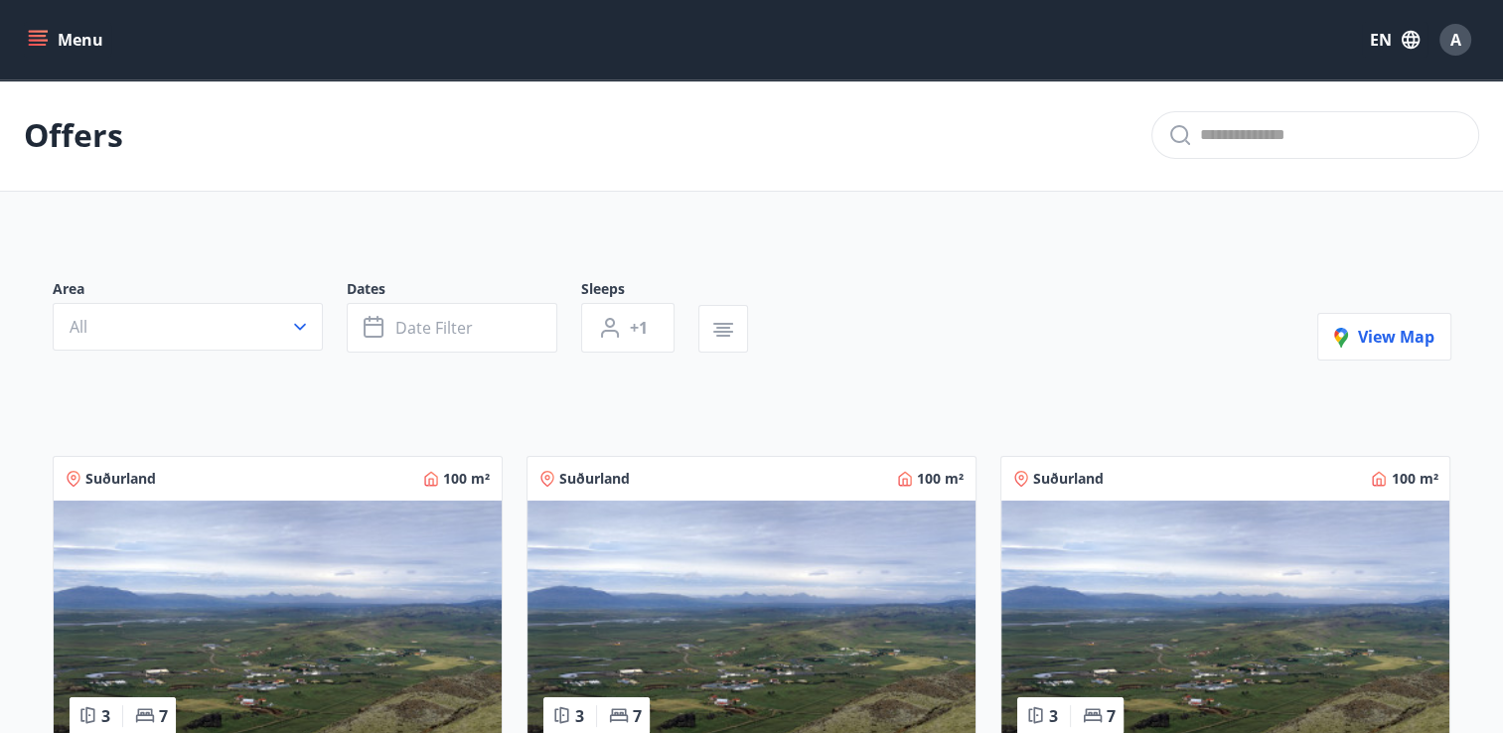
click at [27, 30] on button "Menu" at bounding box center [67, 40] width 87 height 36
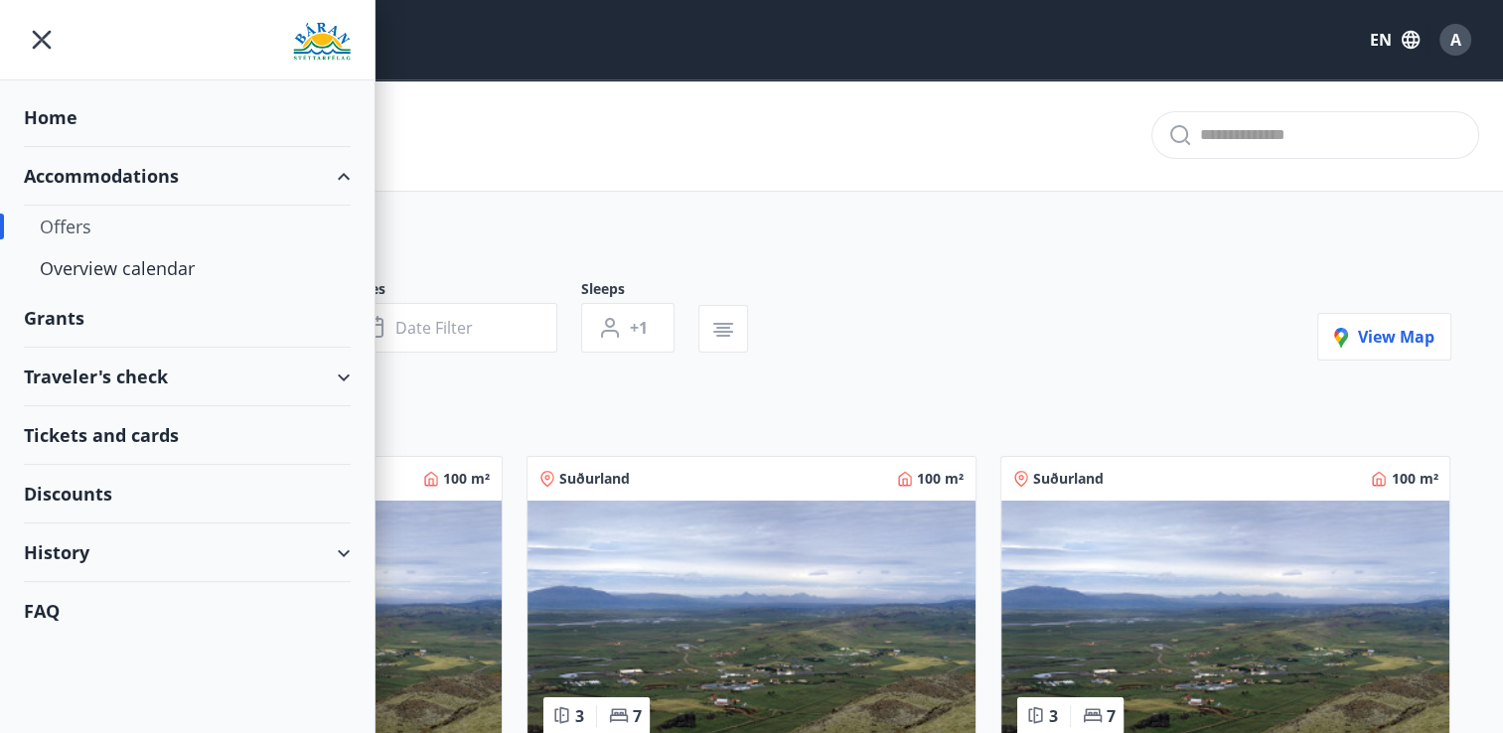
click at [61, 372] on div "Traveler's check" at bounding box center [187, 377] width 327 height 59
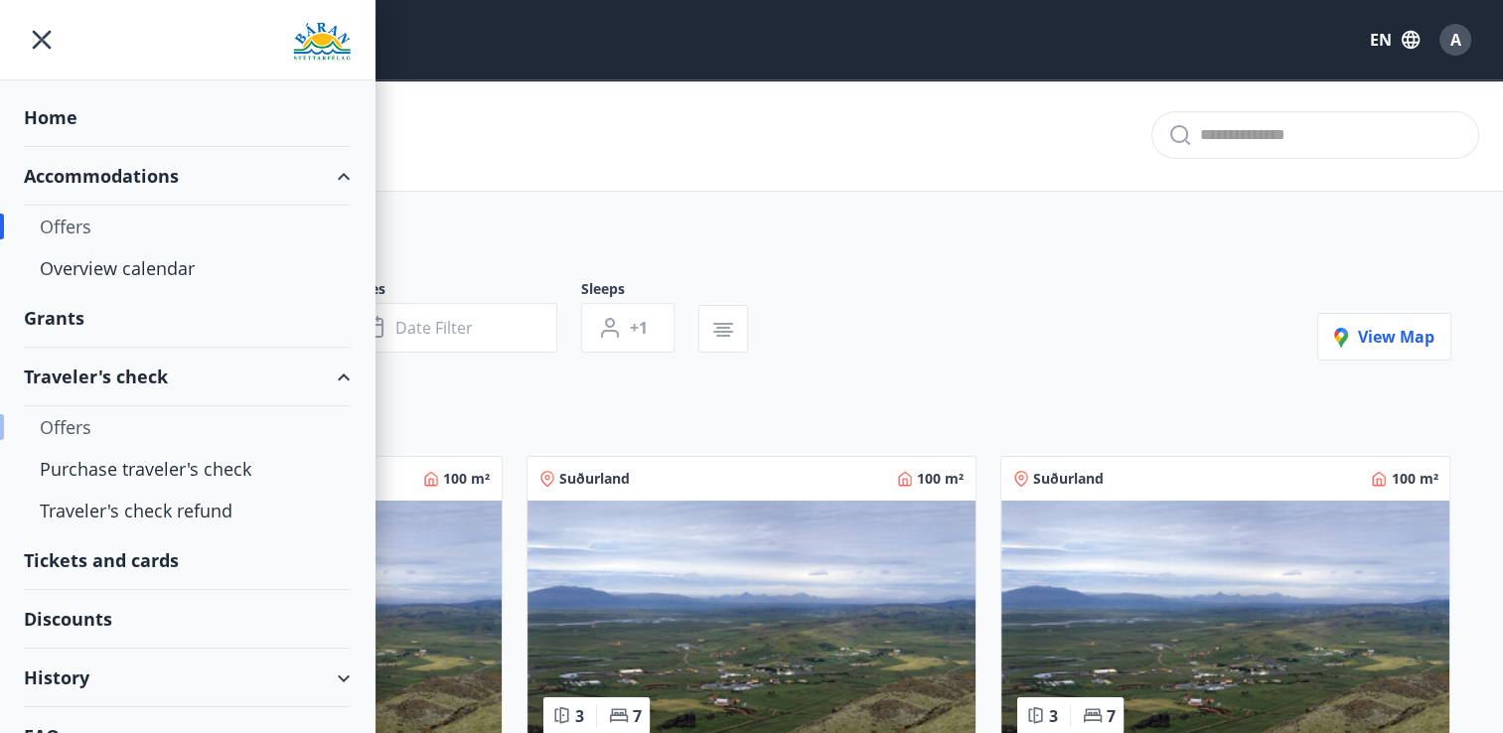
click at [61, 434] on div "Offers" at bounding box center [187, 427] width 295 height 42
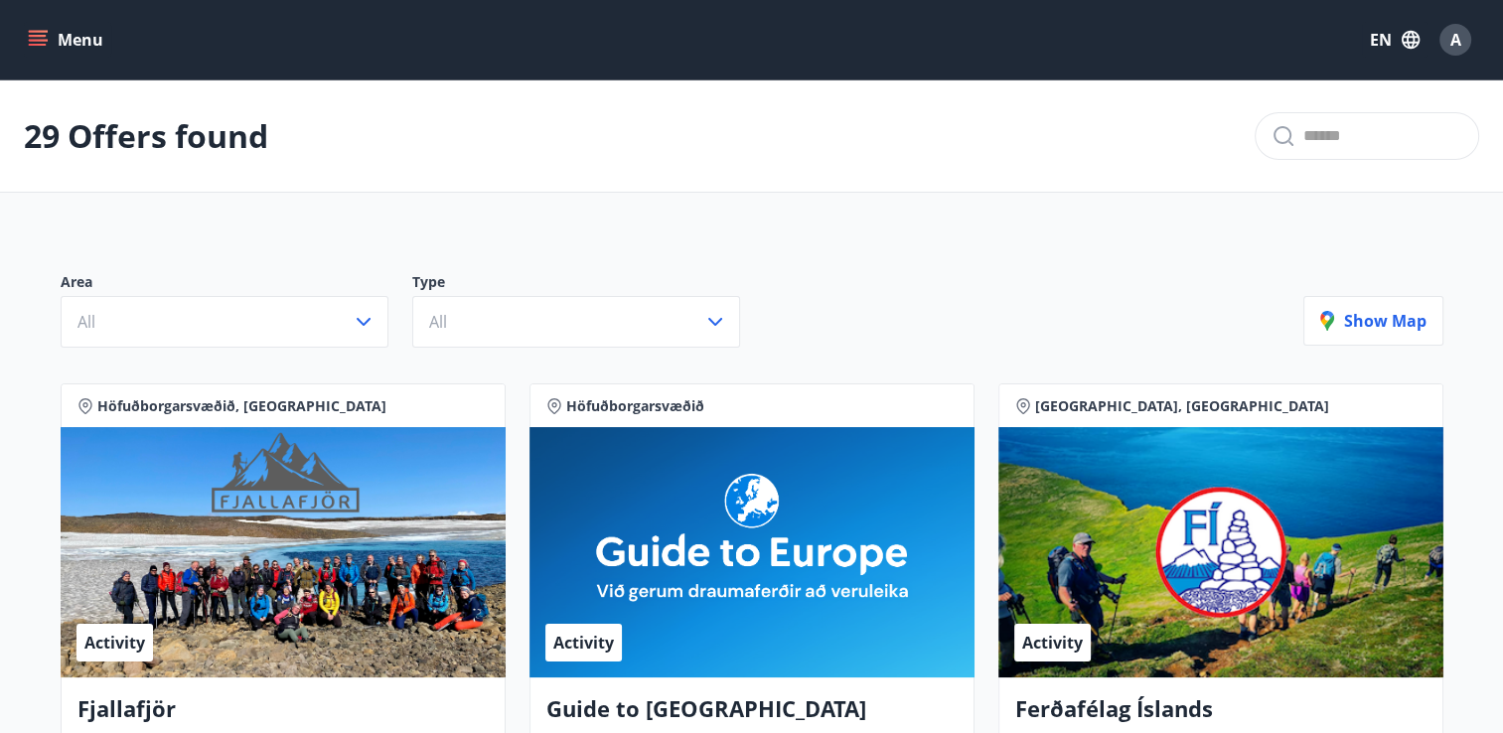
click at [24, 41] on button "Menu" at bounding box center [67, 40] width 87 height 36
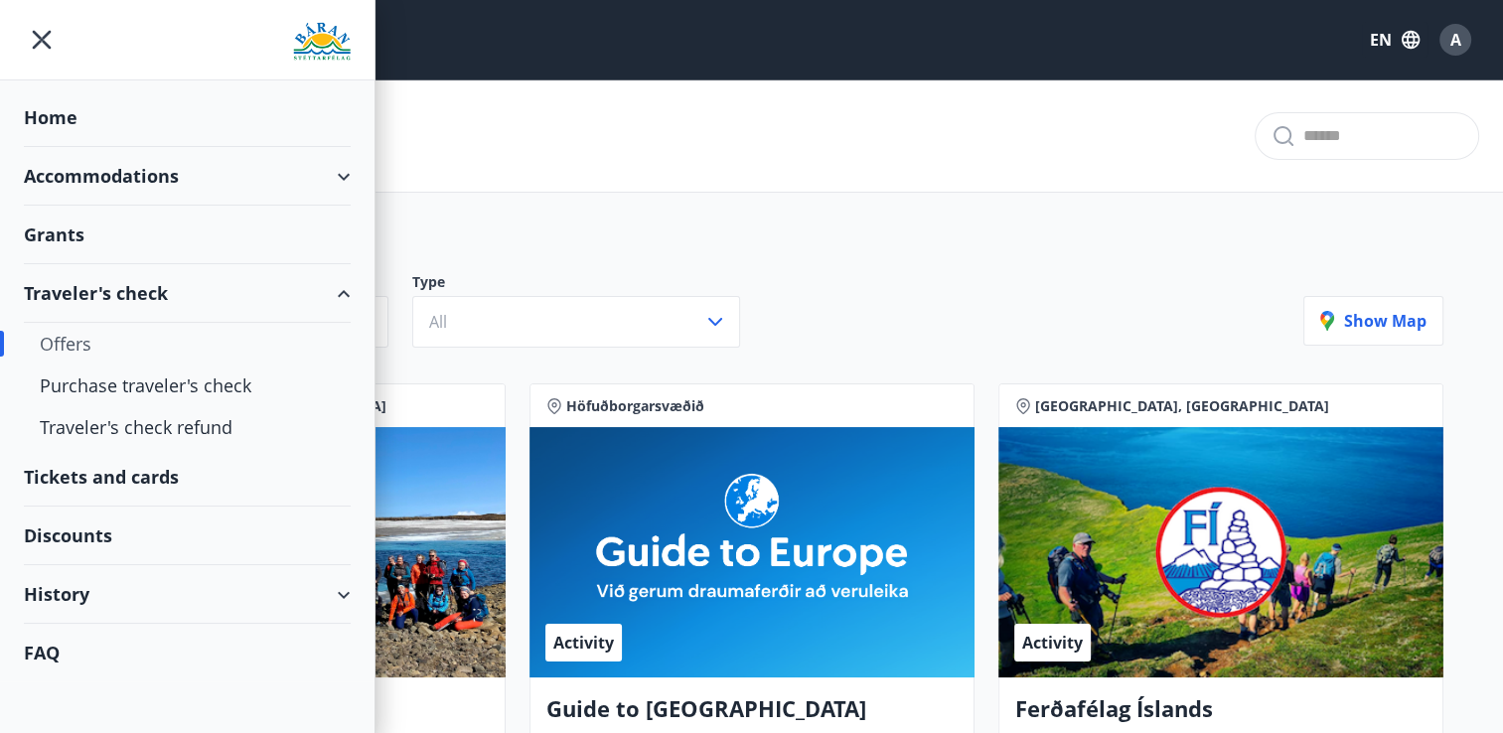
click at [69, 537] on div "Discounts" at bounding box center [187, 536] width 327 height 59
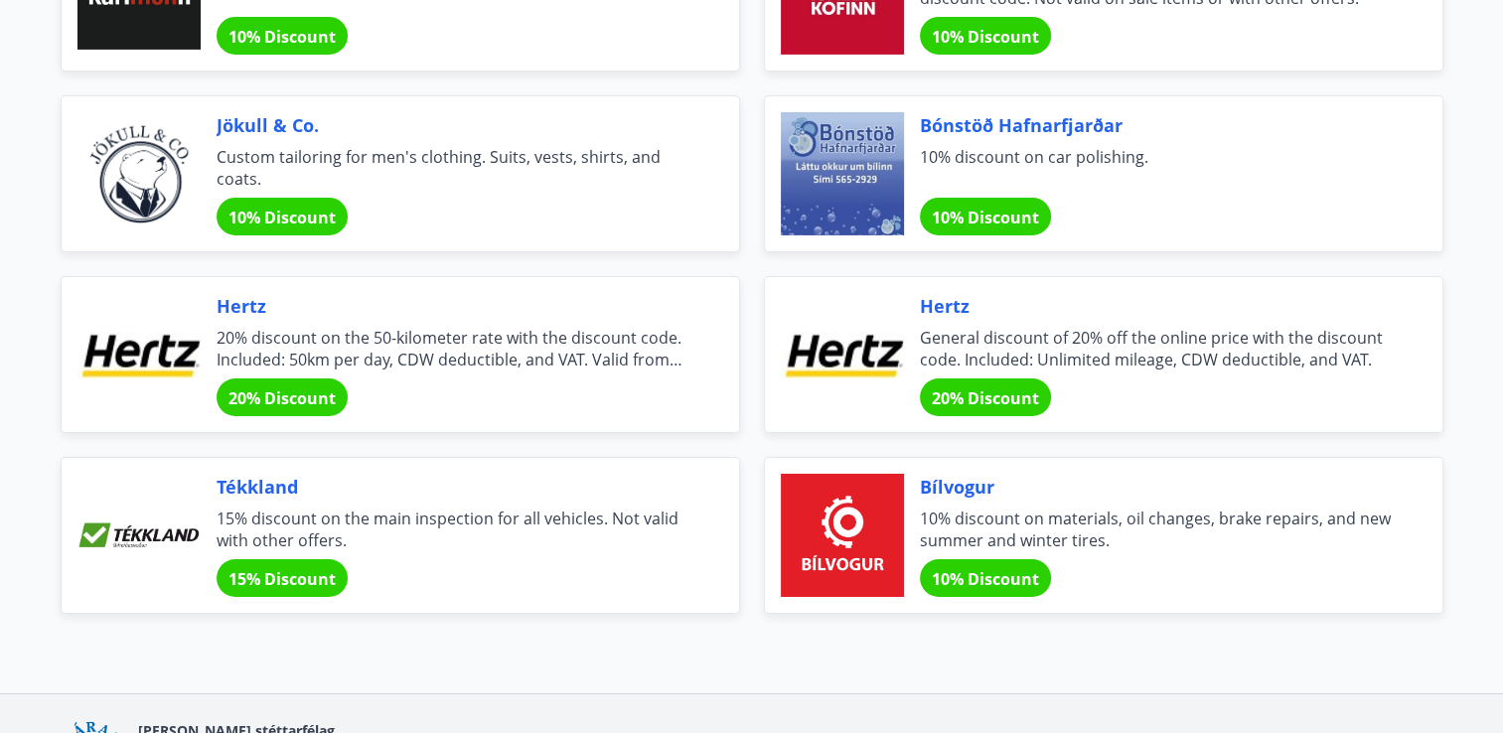
scroll to position [6783, 0]
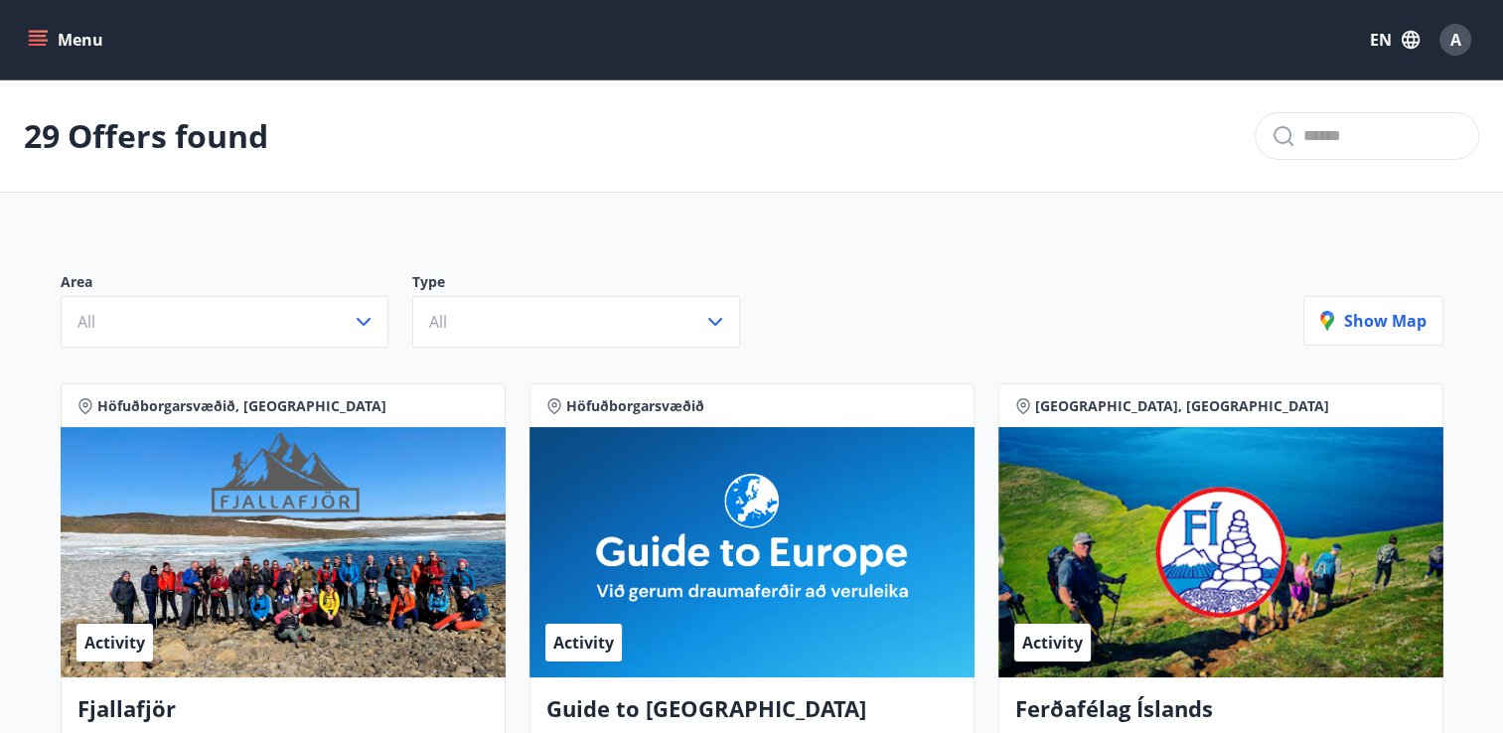
click at [42, 50] on button "Menu" at bounding box center [67, 40] width 87 height 36
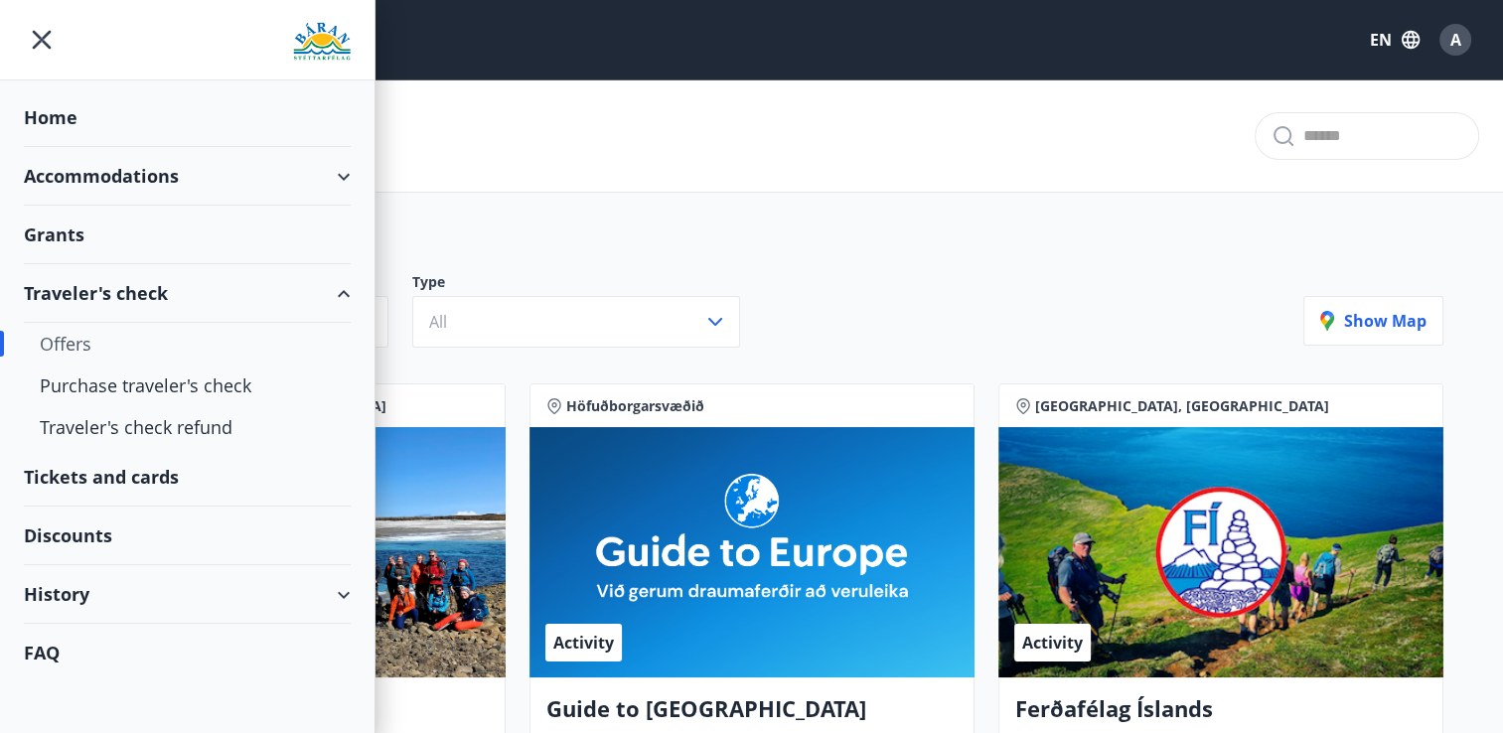
click at [91, 539] on div "Discounts" at bounding box center [187, 536] width 327 height 59
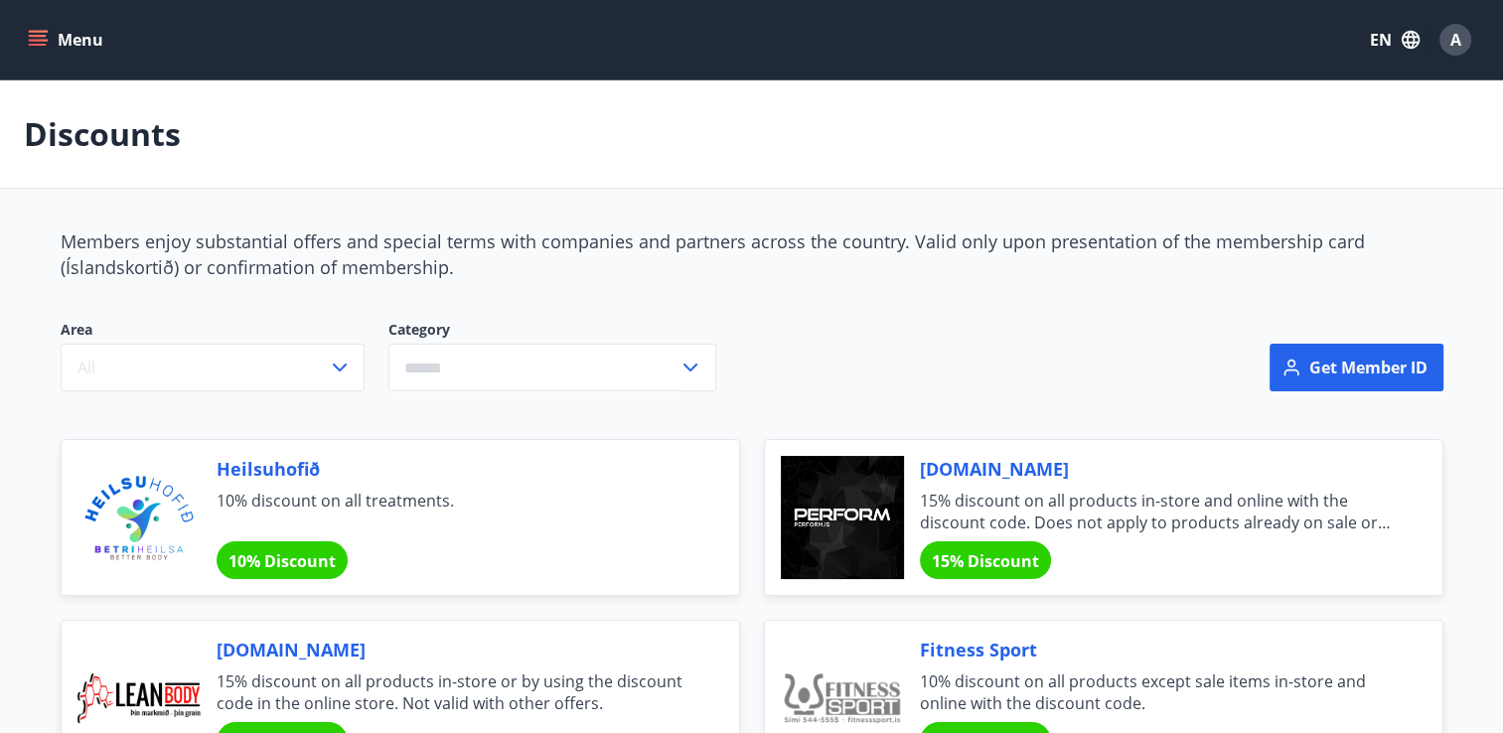
click at [27, 36] on button "Menu" at bounding box center [67, 40] width 87 height 36
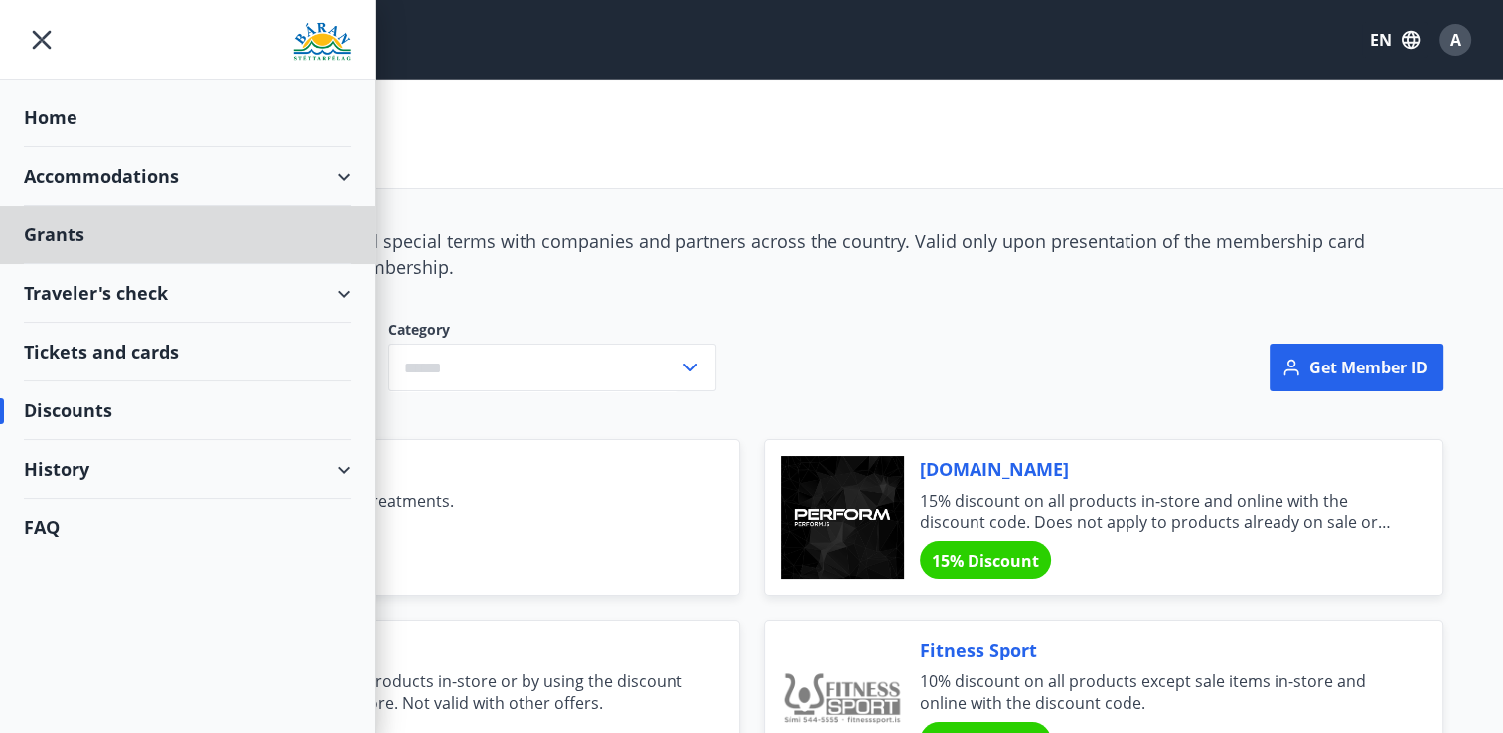
click at [37, 120] on div "Home" at bounding box center [187, 117] width 327 height 59
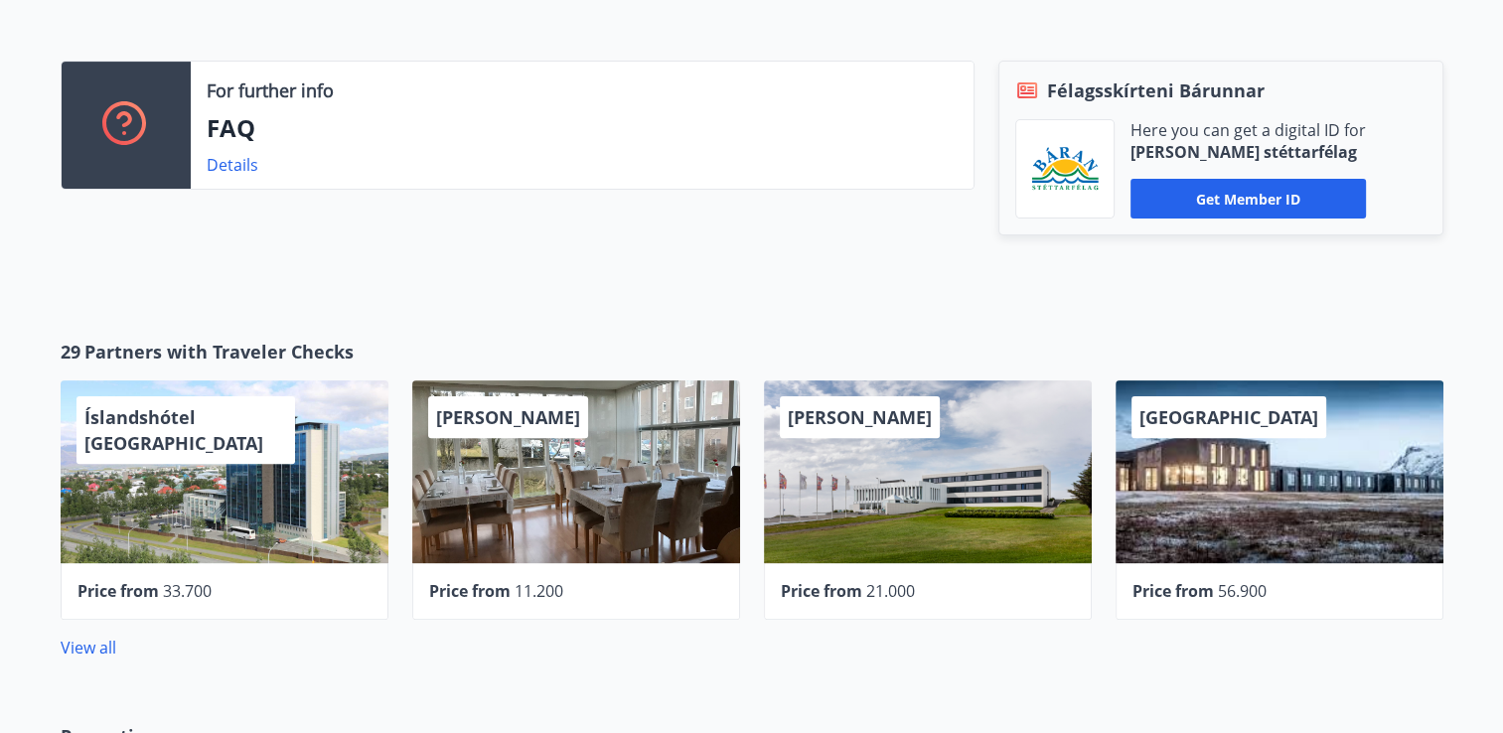
scroll to position [568, 0]
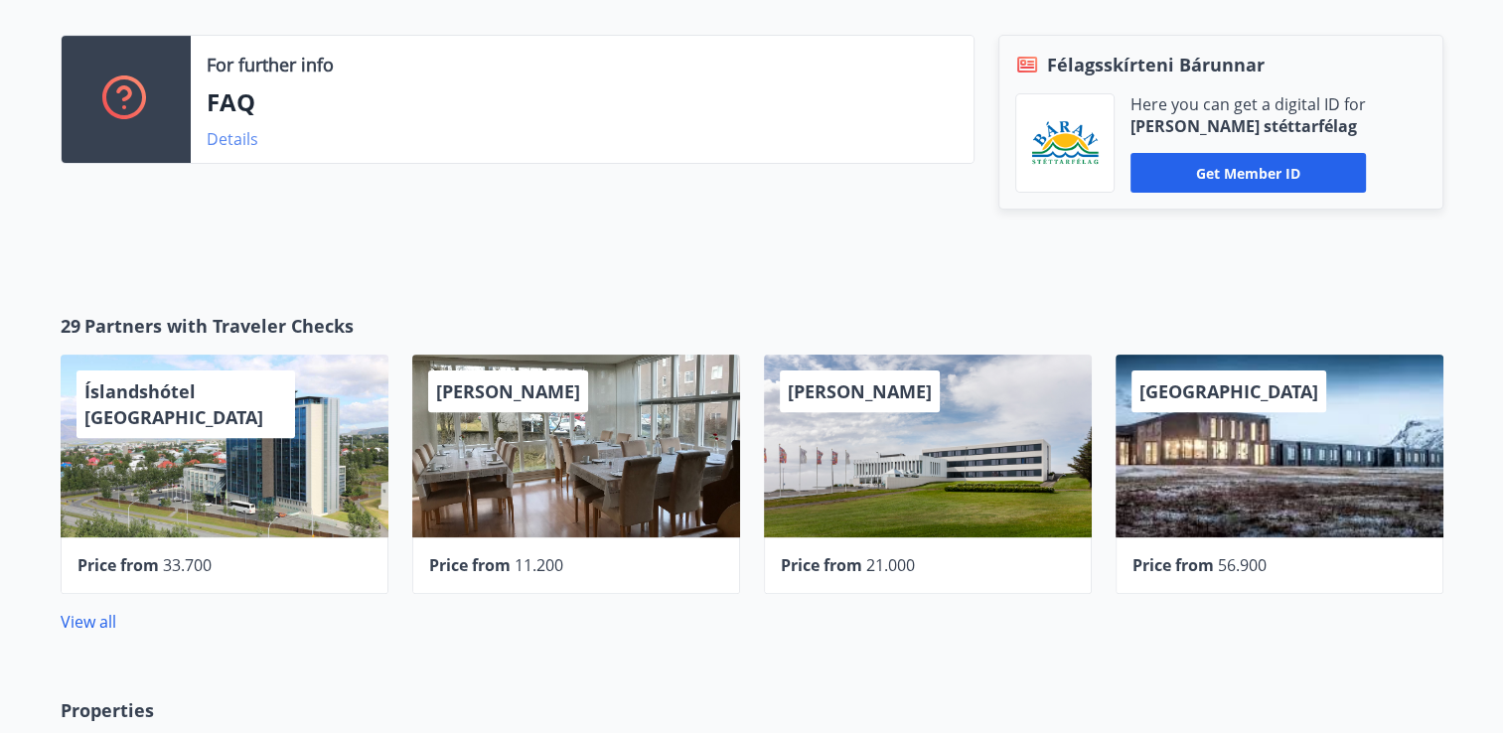
click at [221, 140] on link "Details" at bounding box center [233, 139] width 52 height 22
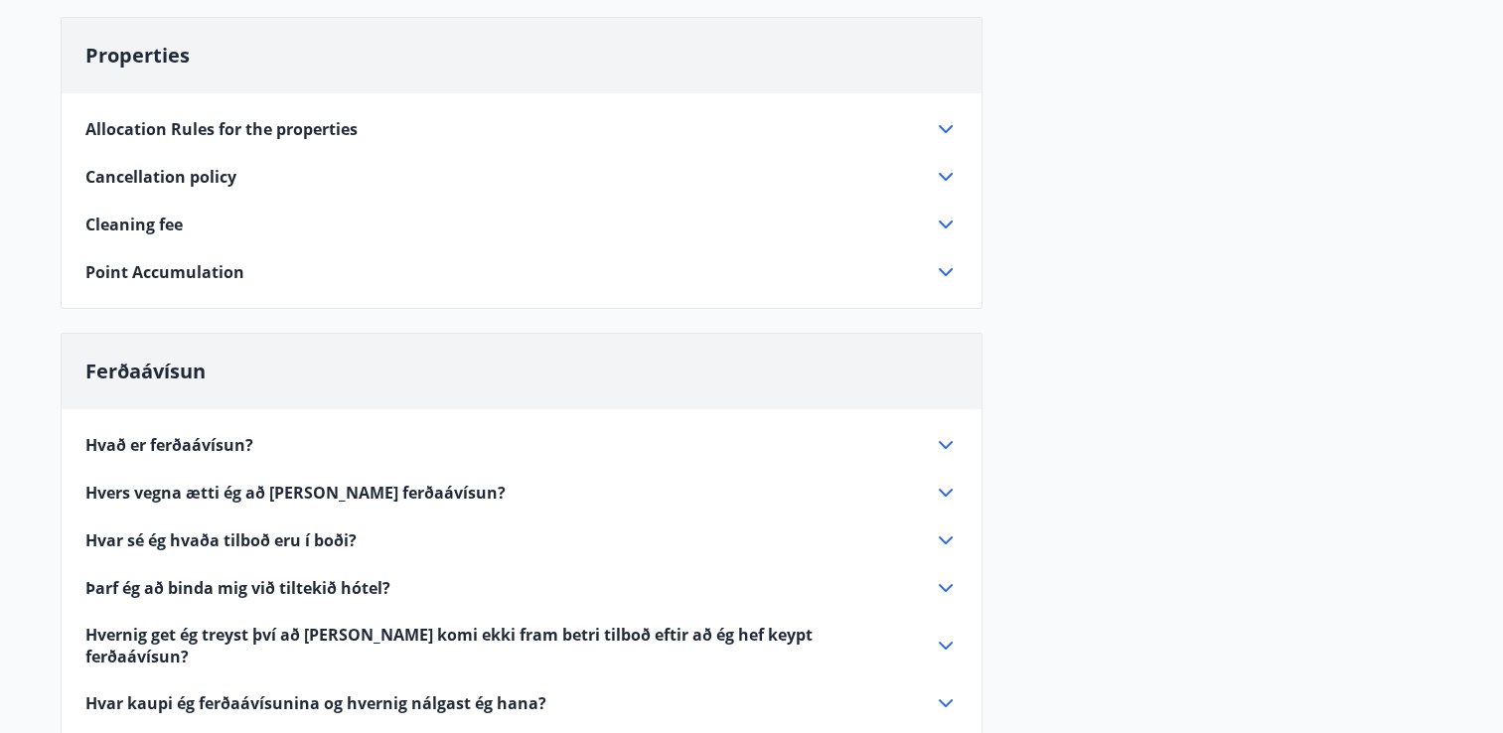
scroll to position [172, 0]
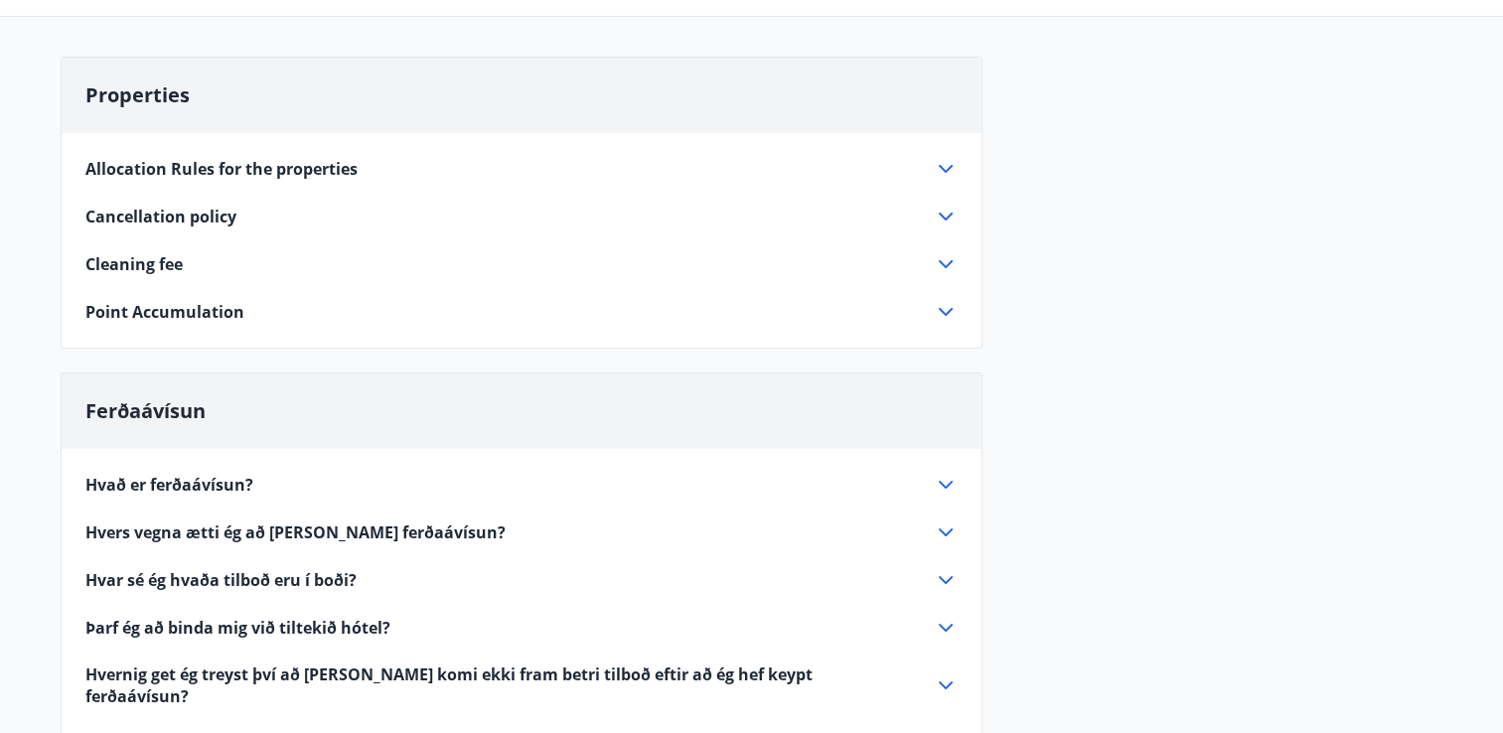
click at [947, 260] on icon at bounding box center [946, 264] width 24 height 24
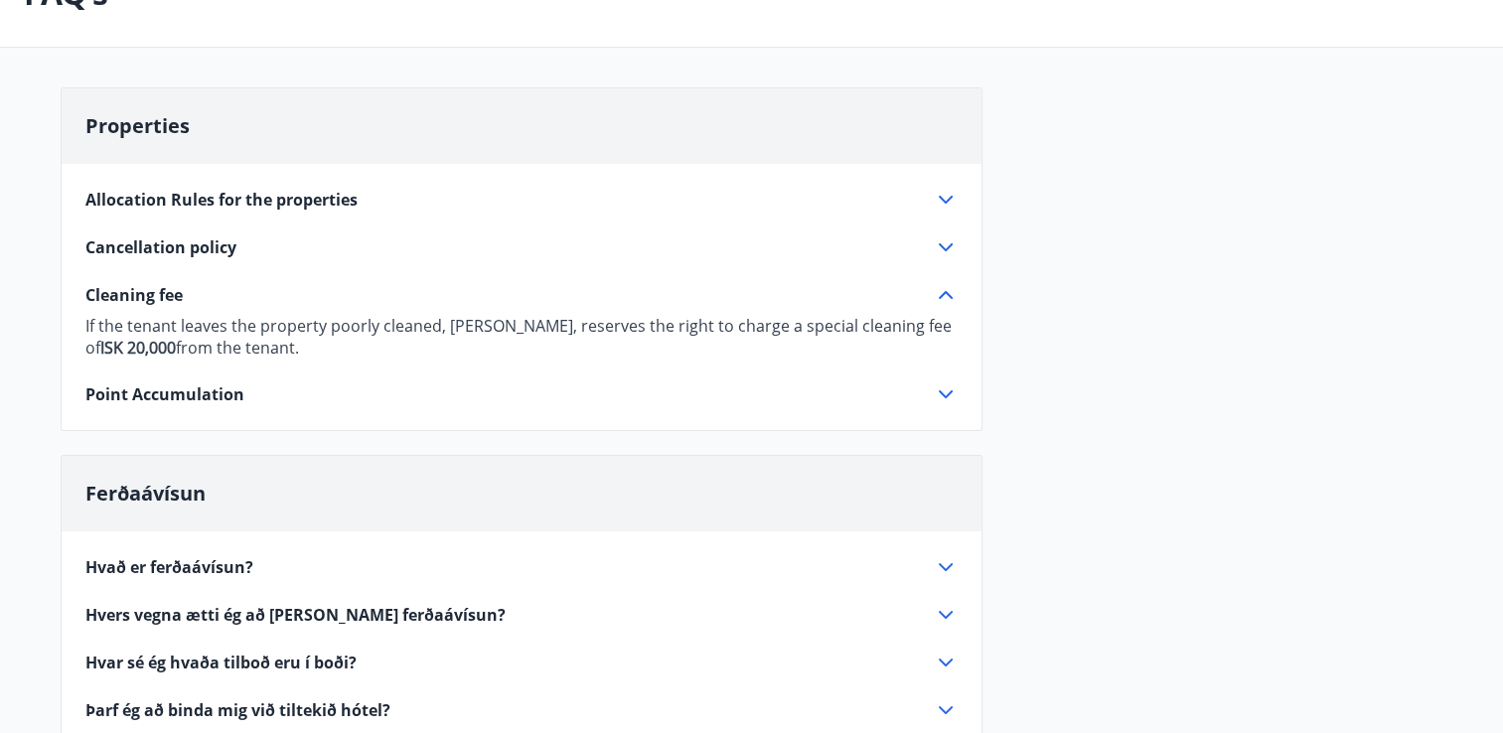
scroll to position [0, 0]
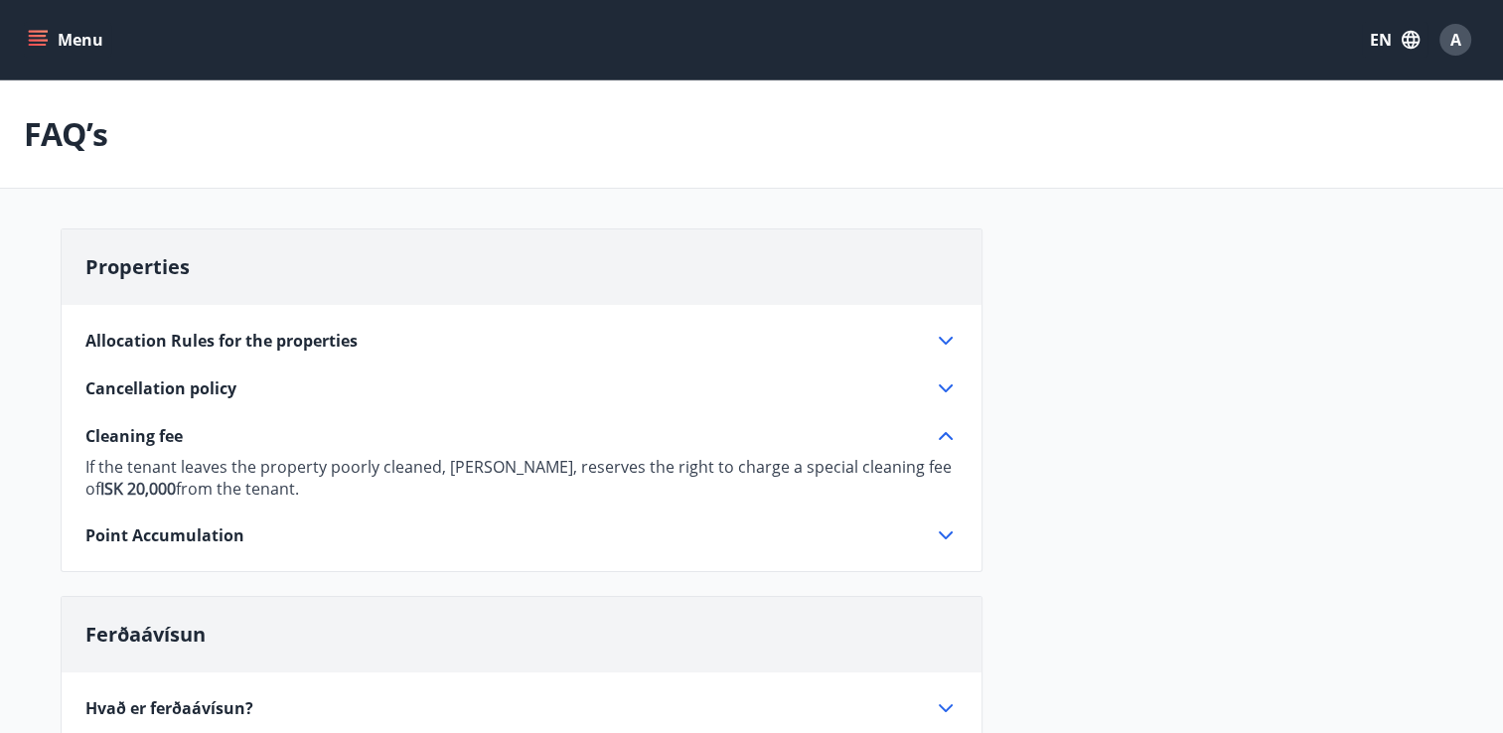
click at [30, 39] on icon "menu" at bounding box center [40, 40] width 22 height 2
click at [568, 21] on div "Menu EN A" at bounding box center [751, 40] width 1455 height 48
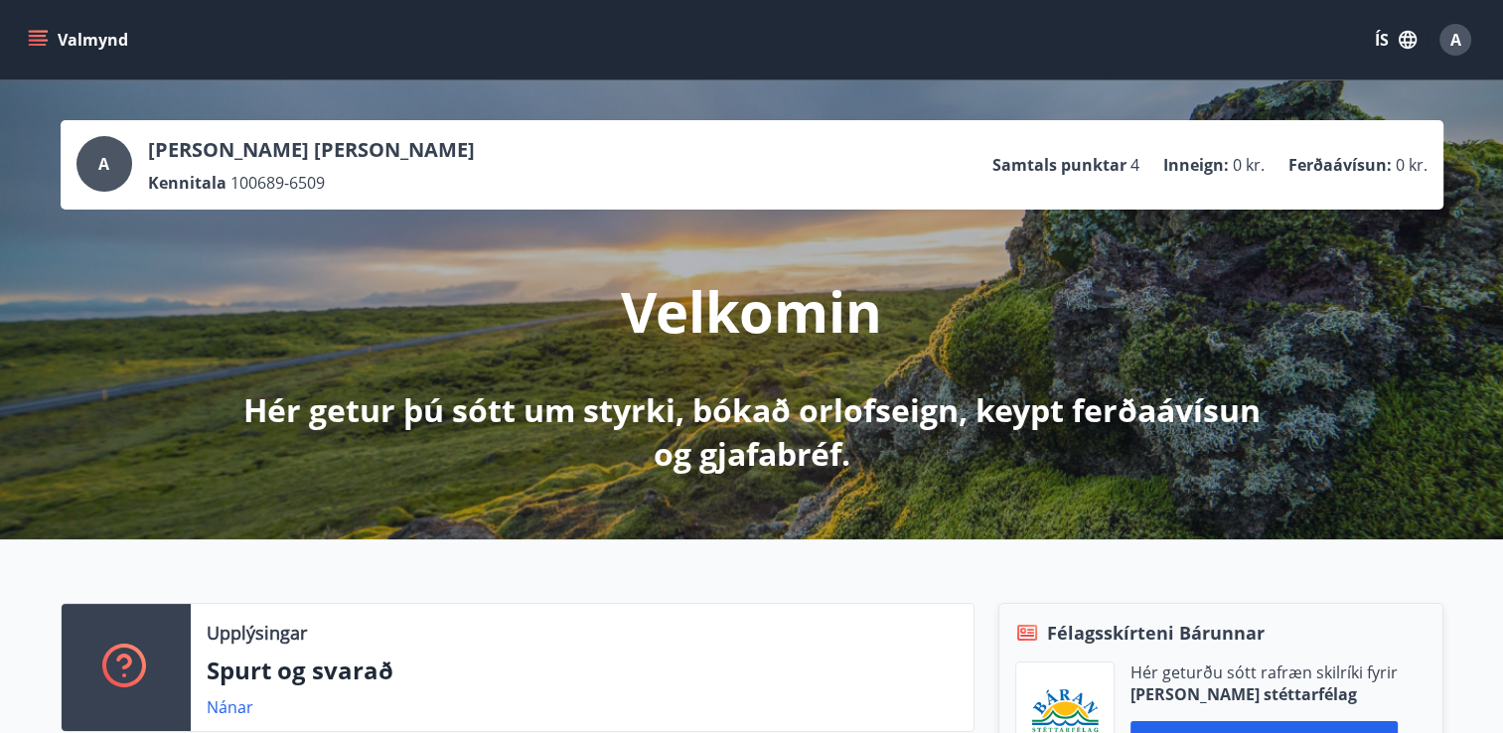
click at [1201, 113] on div "A Aneta Malgorzata Wrona Kennitala 100689-6509 Samtals punktar 4 Inneign : 0 kr…" at bounding box center [751, 309] width 1503 height 459
click at [1081, 691] on img at bounding box center [1065, 711] width 68 height 47
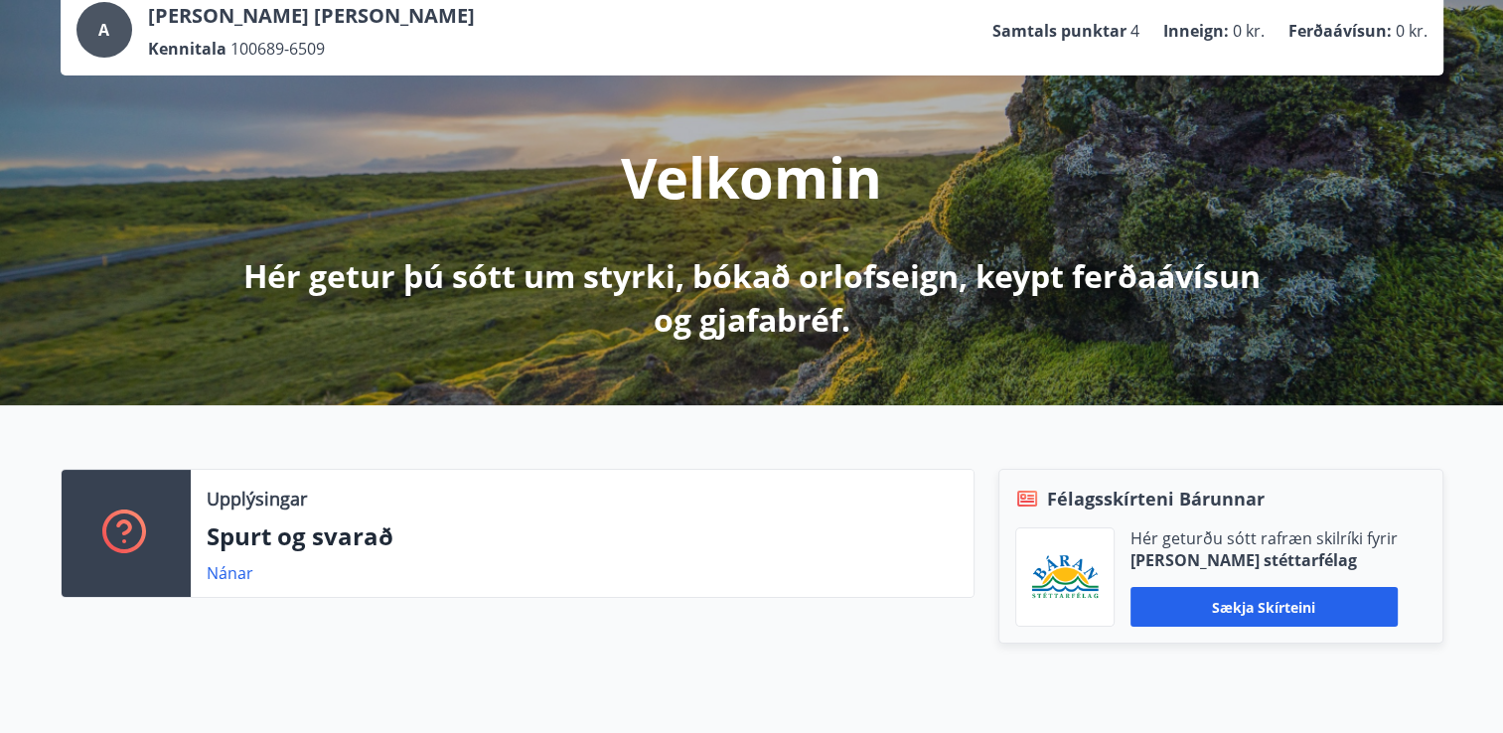
scroll to position [159, 0]
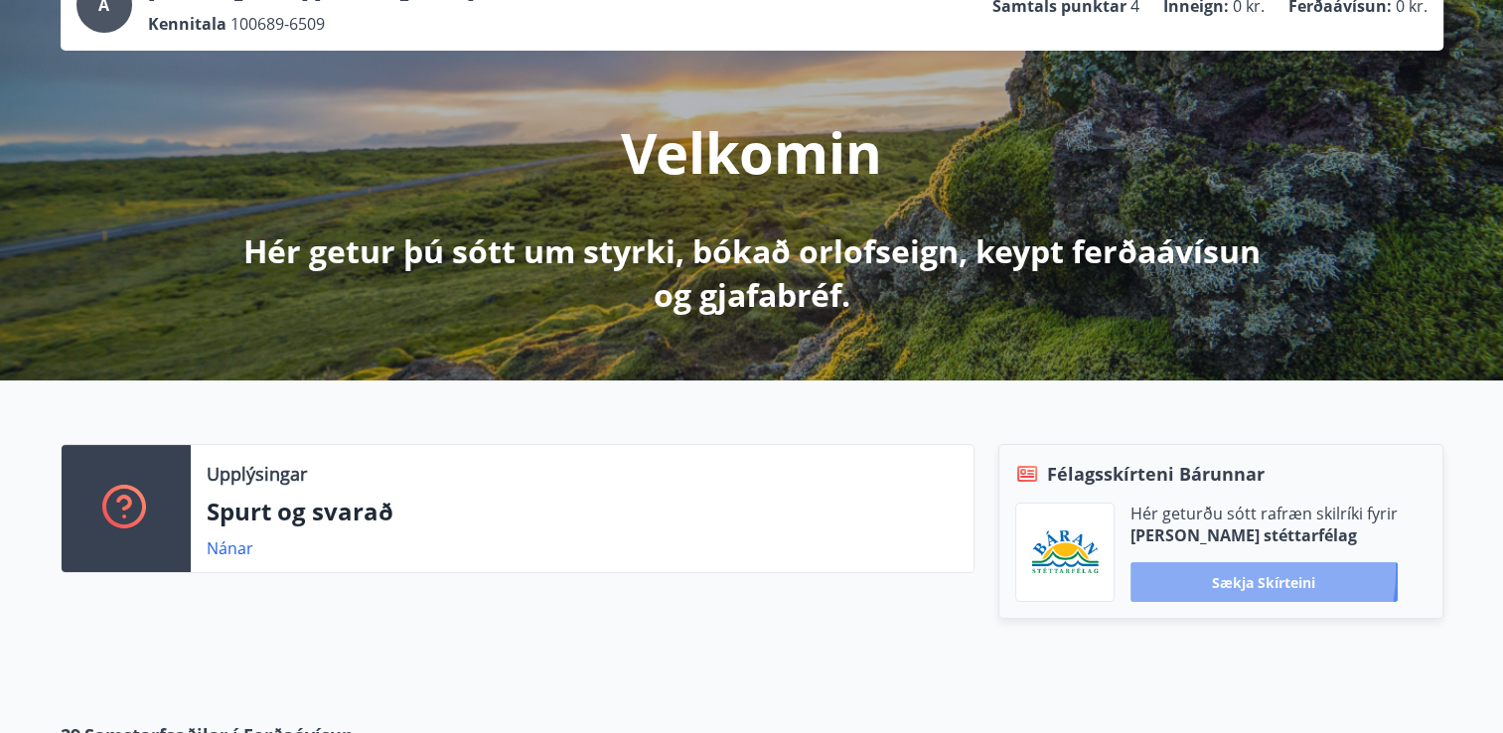
click at [1196, 569] on button "Sækja skírteini" at bounding box center [1264, 582] width 267 height 40
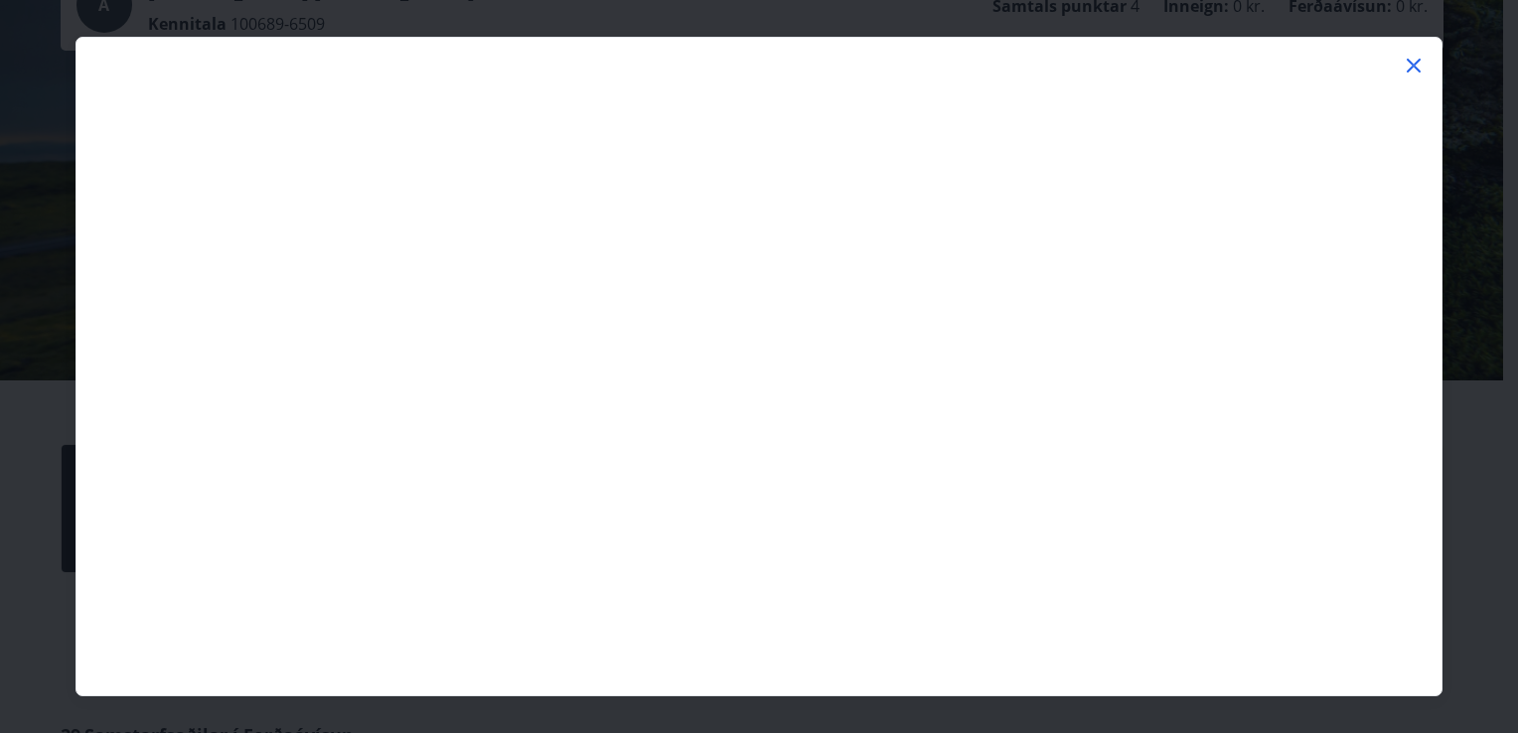
click at [1409, 58] on icon at bounding box center [1414, 66] width 24 height 24
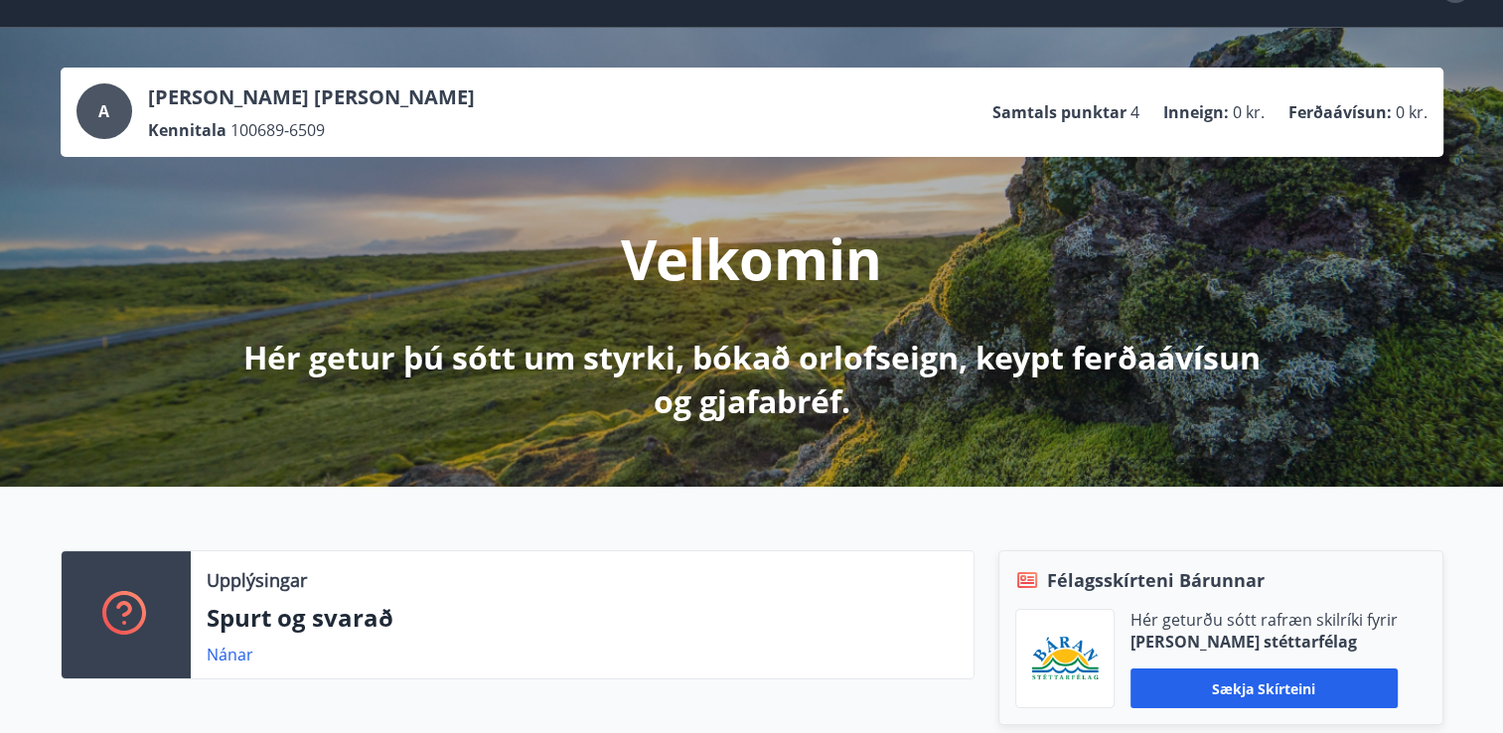
scroll to position [0, 0]
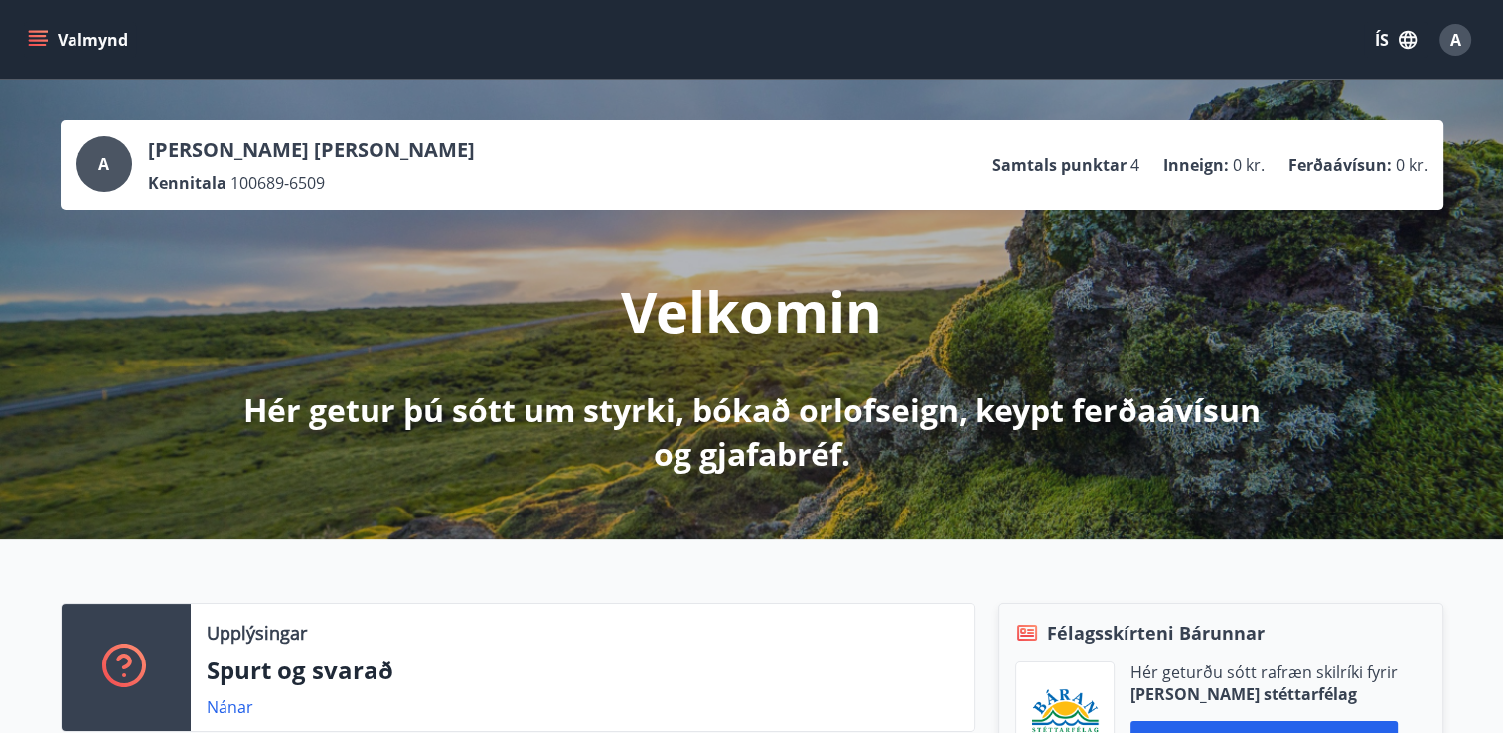
click at [36, 29] on button "Valmynd" at bounding box center [80, 40] width 112 height 36
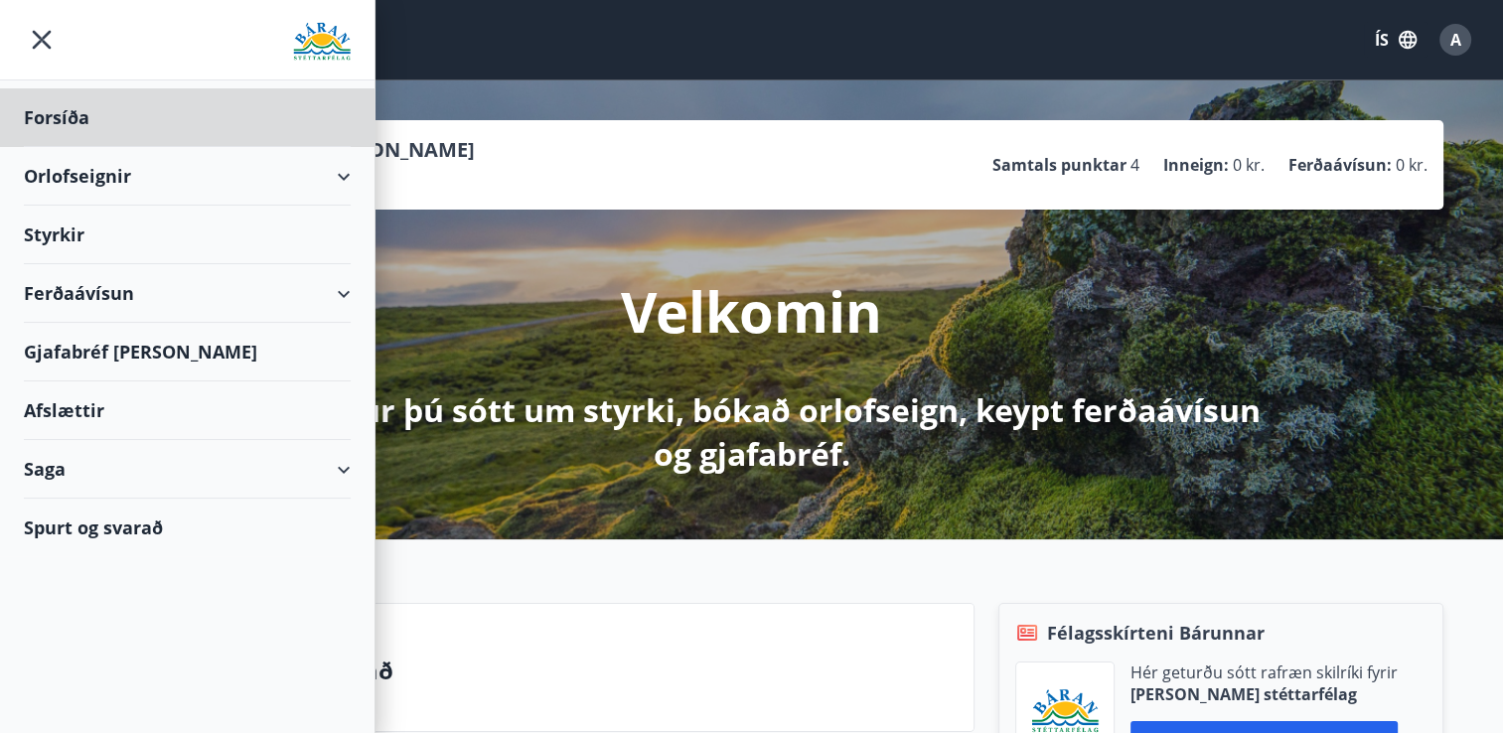
click at [114, 147] on div "Styrkir" at bounding box center [187, 117] width 327 height 59
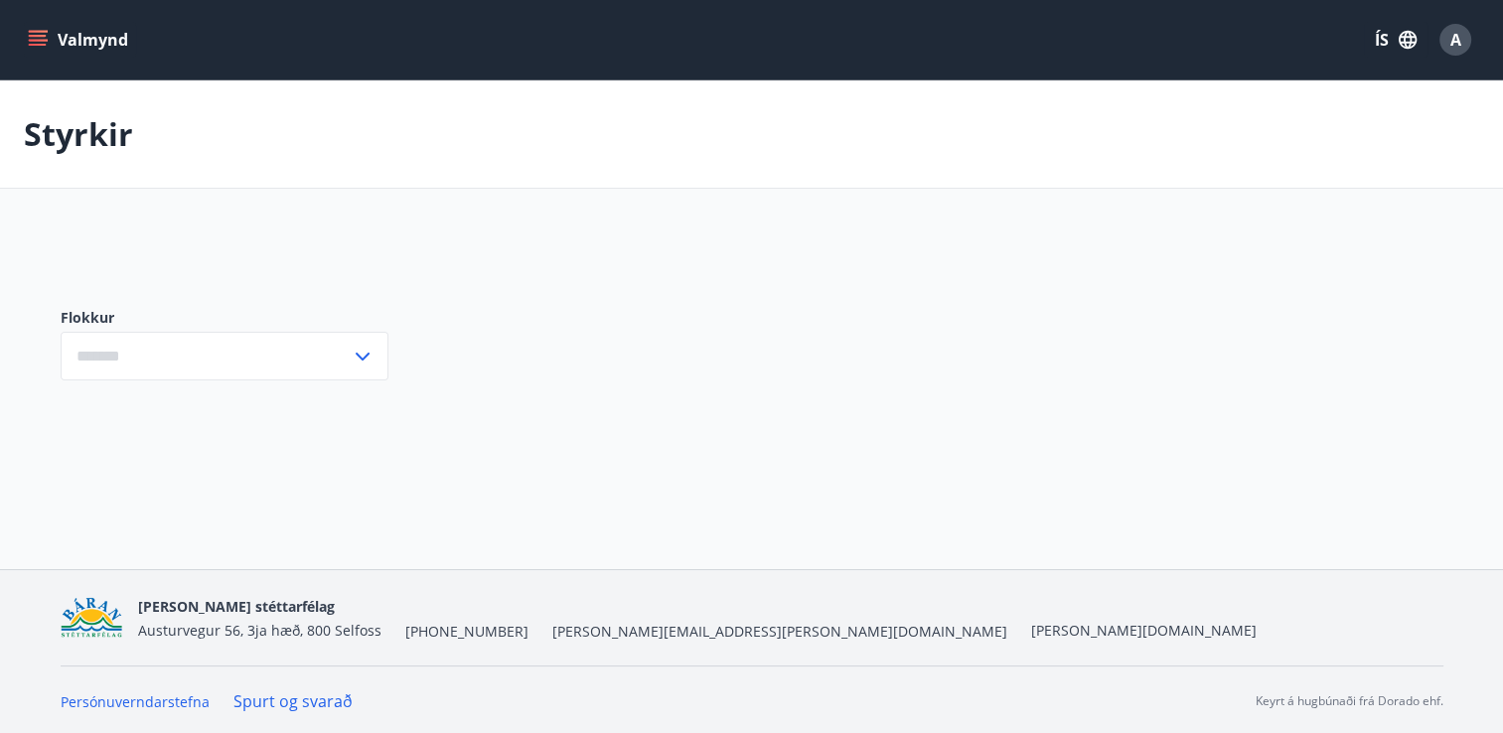
type input "***"
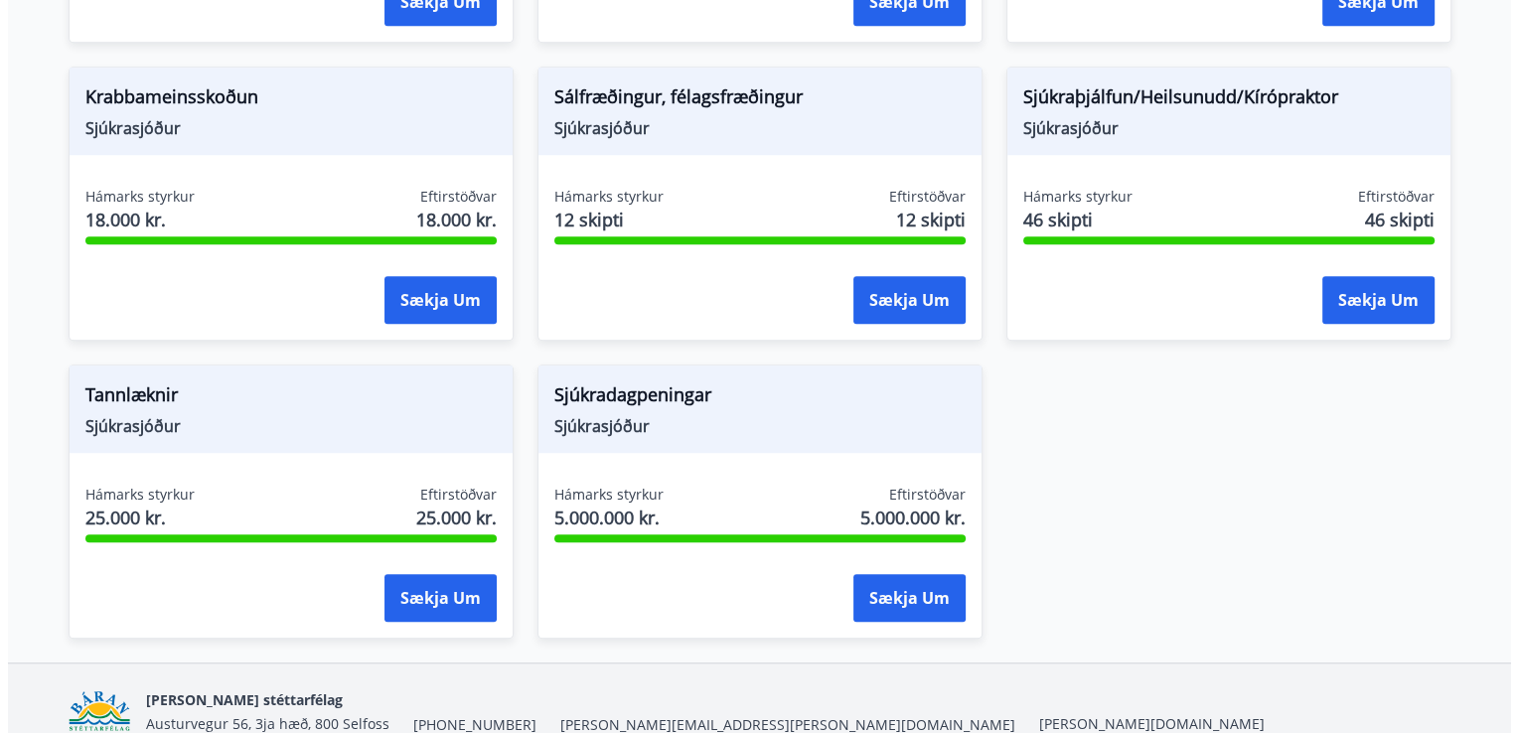
scroll to position [1601, 0]
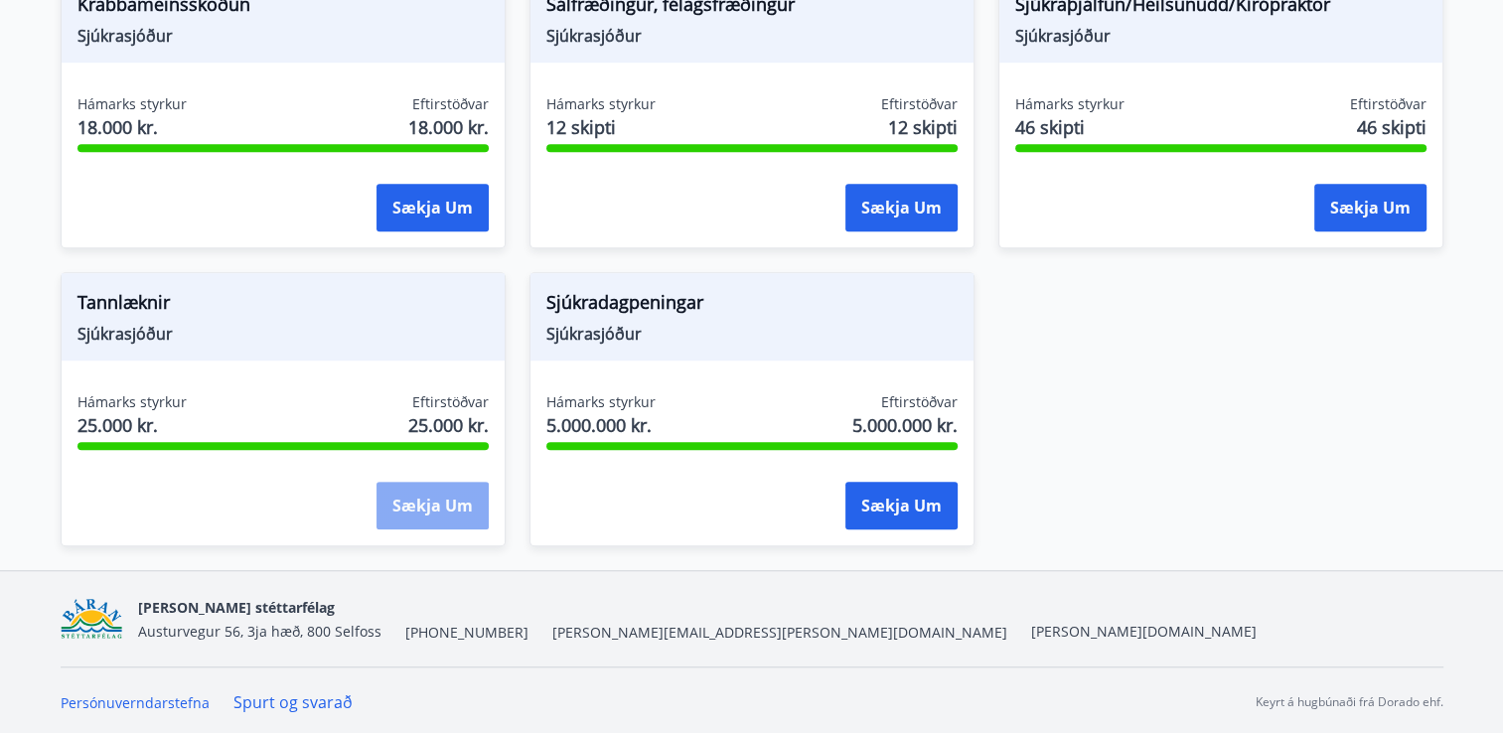
click at [392, 502] on button "Sækja um" at bounding box center [433, 506] width 112 height 48
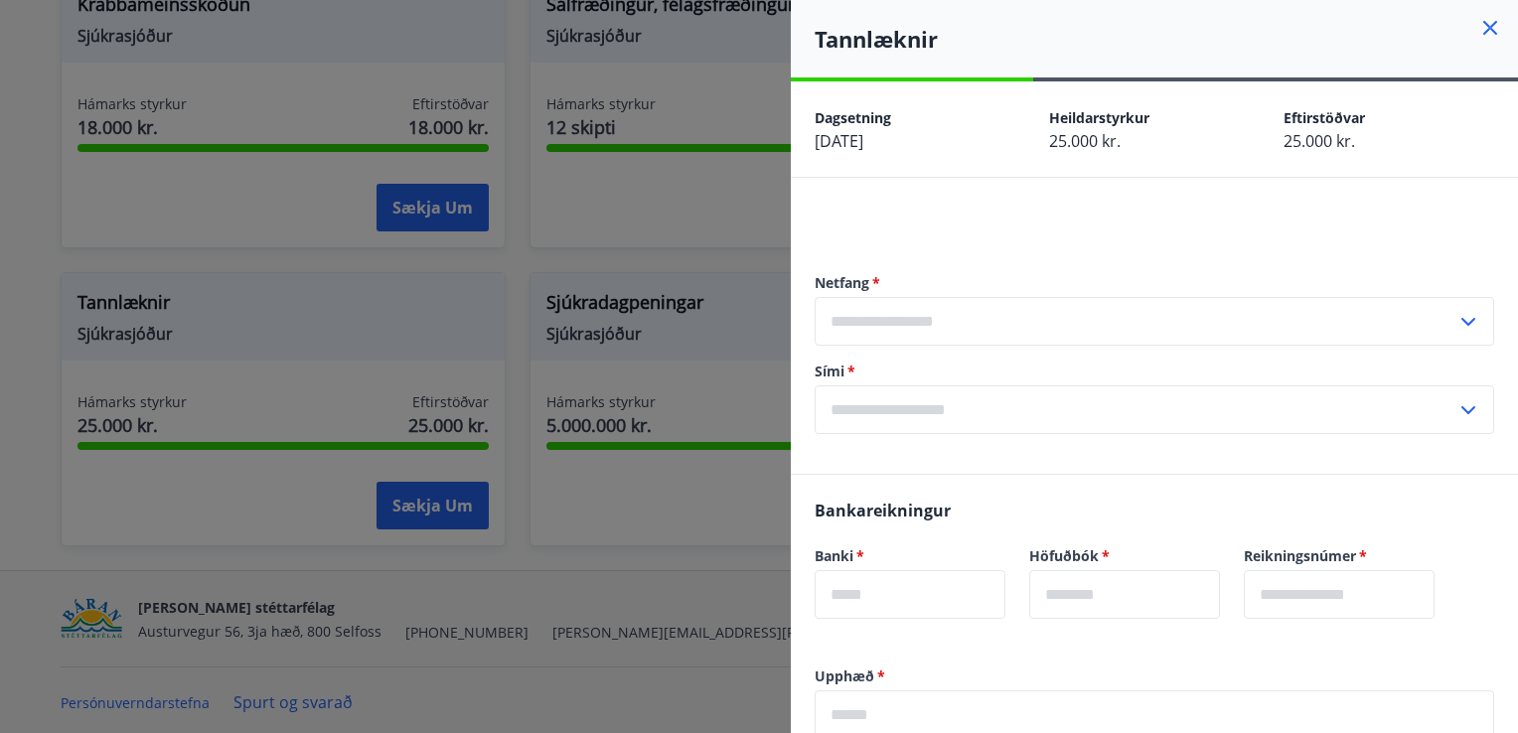
click at [940, 316] on input "text" at bounding box center [1136, 321] width 642 height 49
click at [882, 304] on input "text" at bounding box center [1136, 321] width 642 height 49
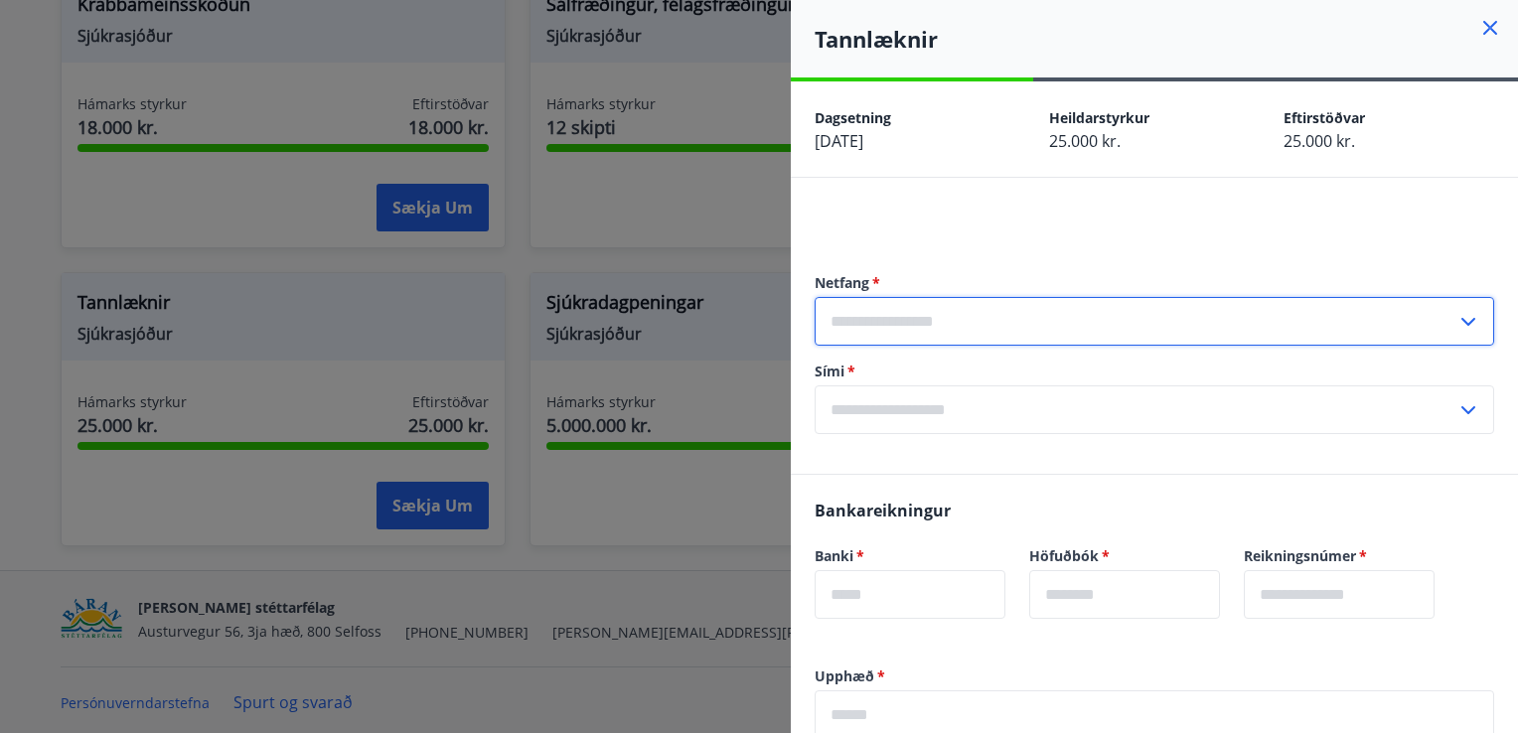
click at [882, 304] on input "text" at bounding box center [1136, 321] width 642 height 49
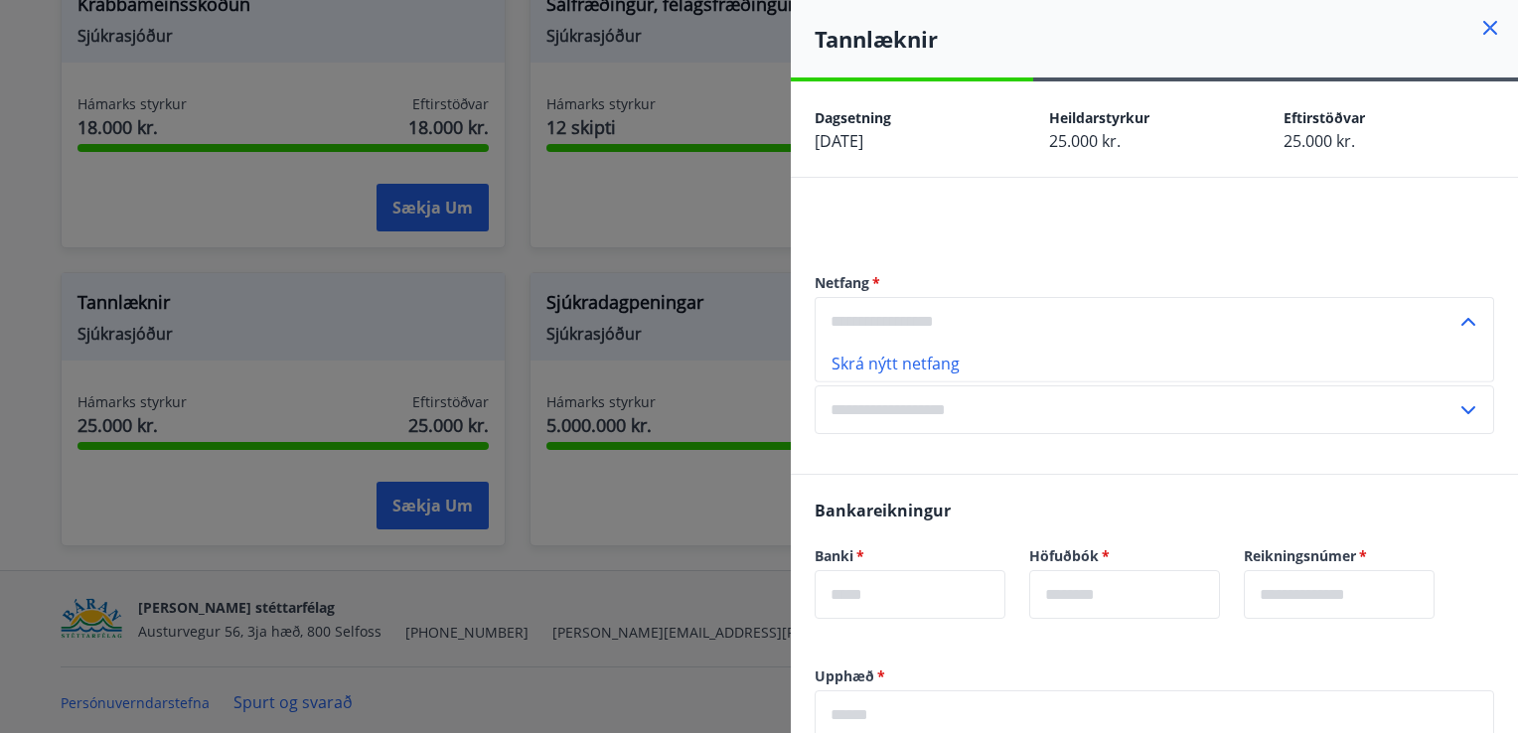
click at [882, 304] on input "text" at bounding box center [1136, 321] width 642 height 49
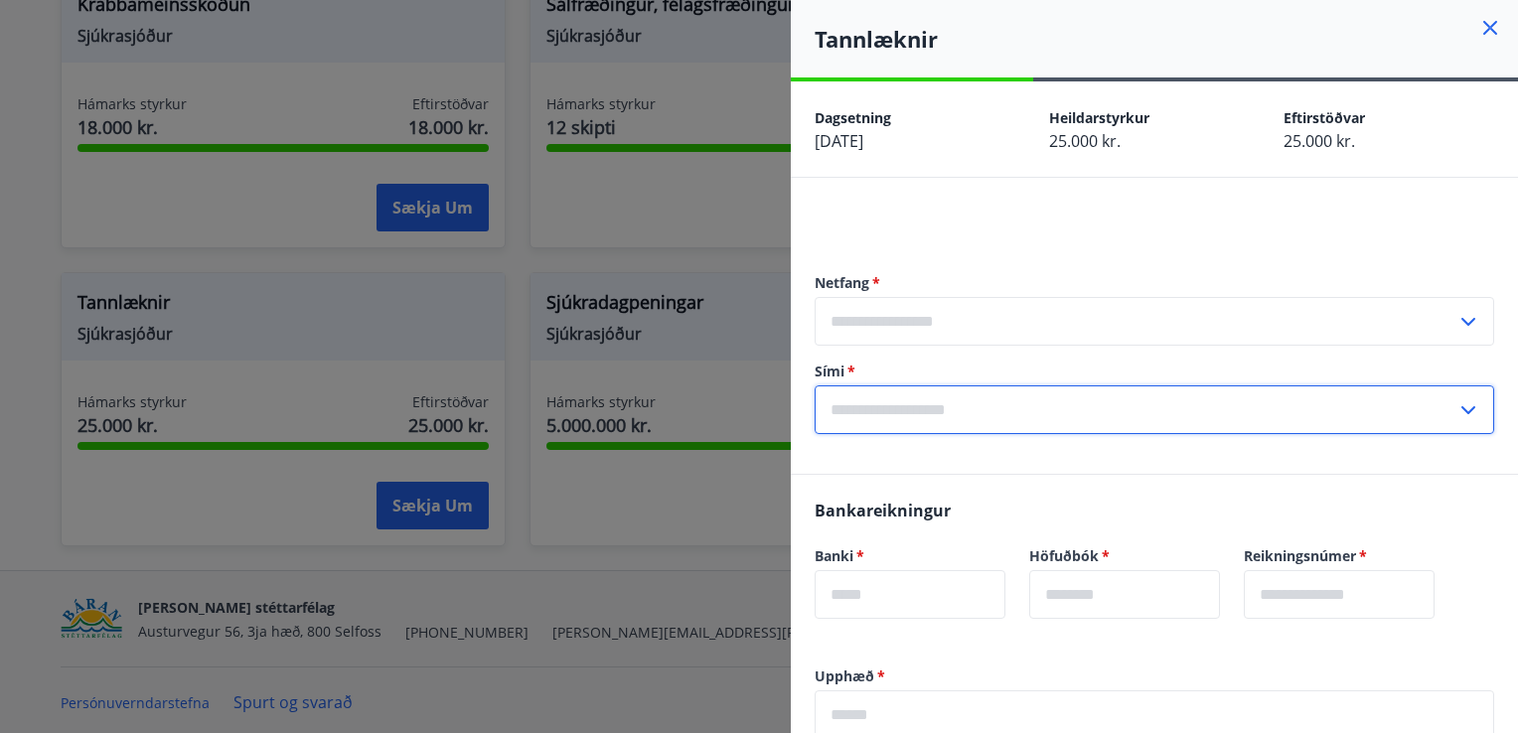
click at [1011, 408] on input "text" at bounding box center [1136, 409] width 642 height 49
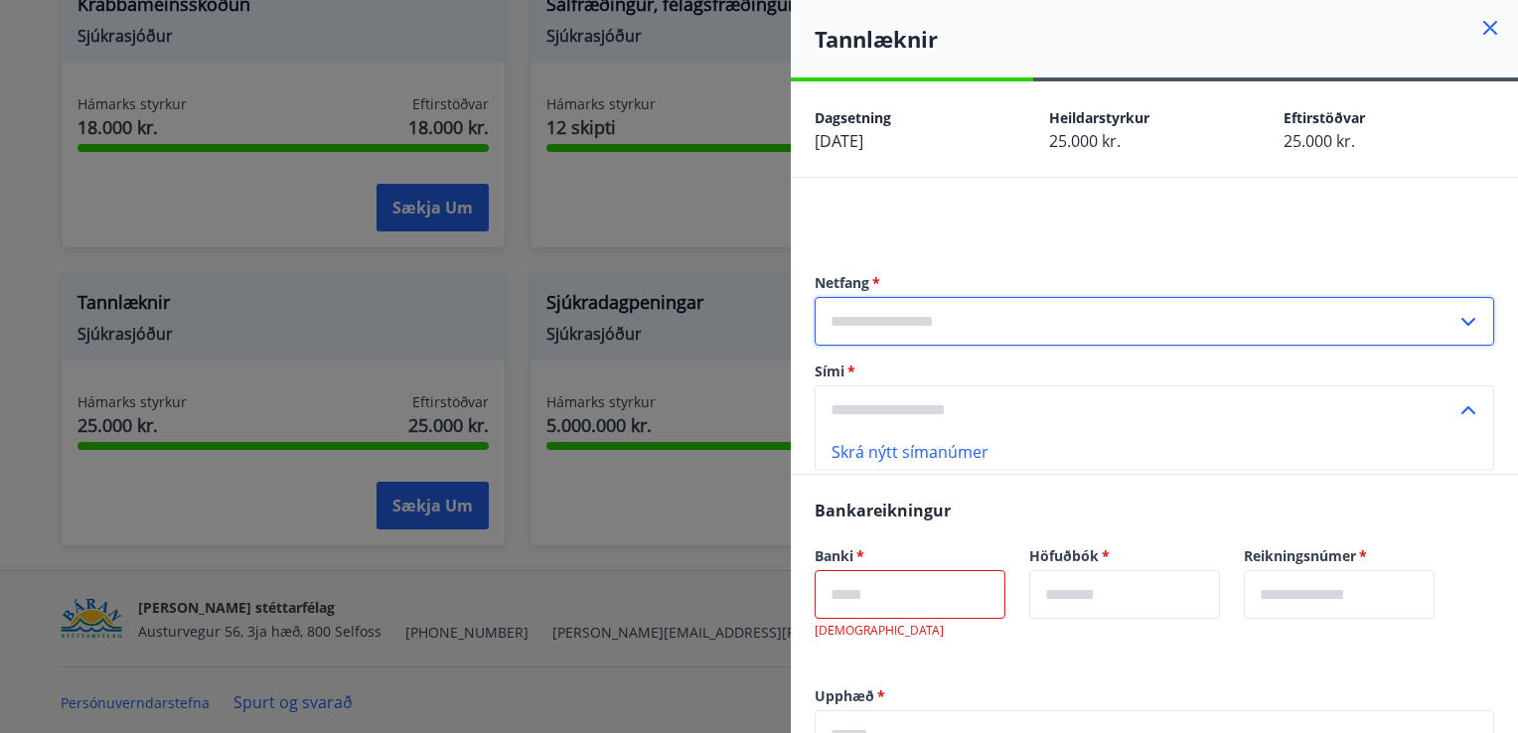
click at [1029, 320] on input "text" at bounding box center [1136, 321] width 642 height 49
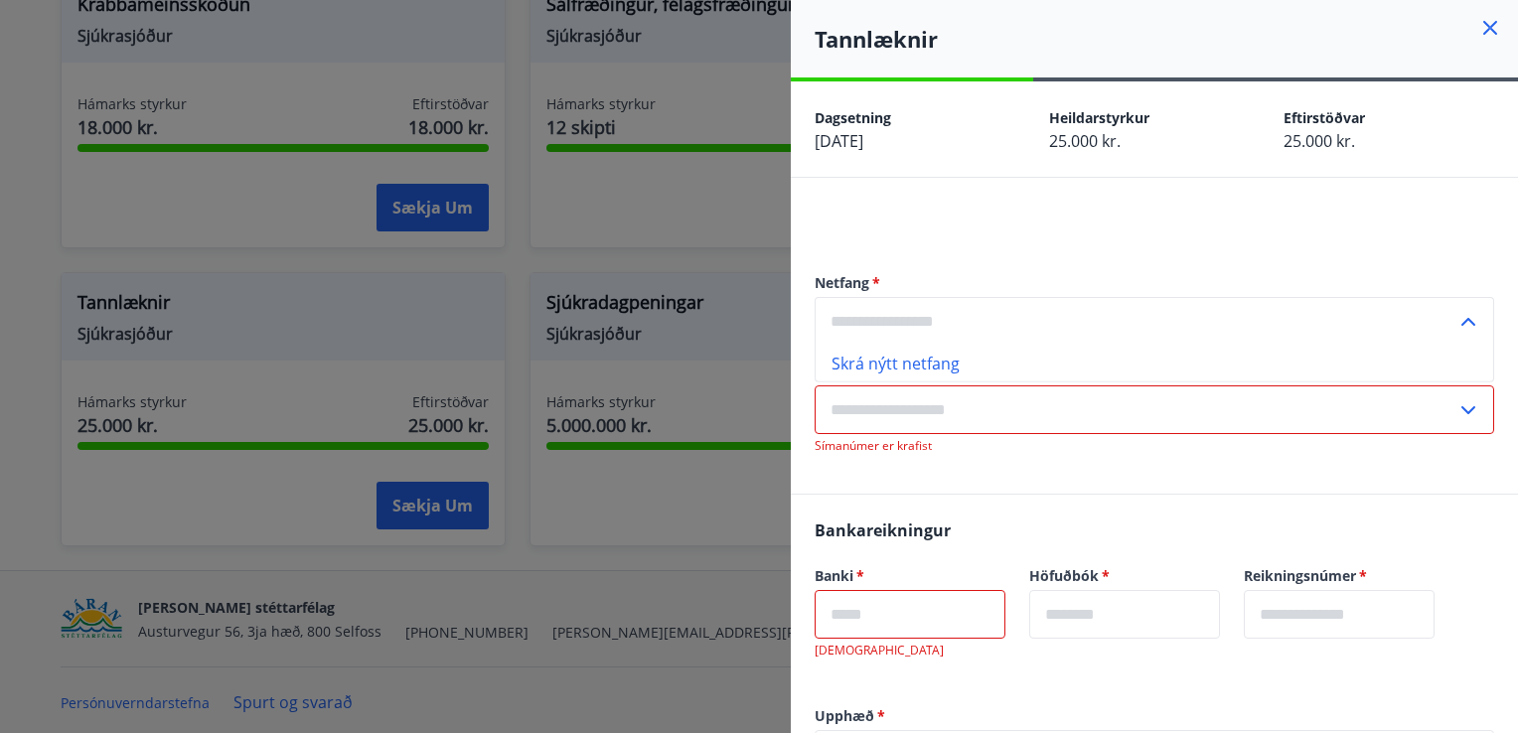
click at [1456, 329] on icon at bounding box center [1468, 322] width 24 height 24
click at [1184, 414] on input "text" at bounding box center [1136, 409] width 642 height 49
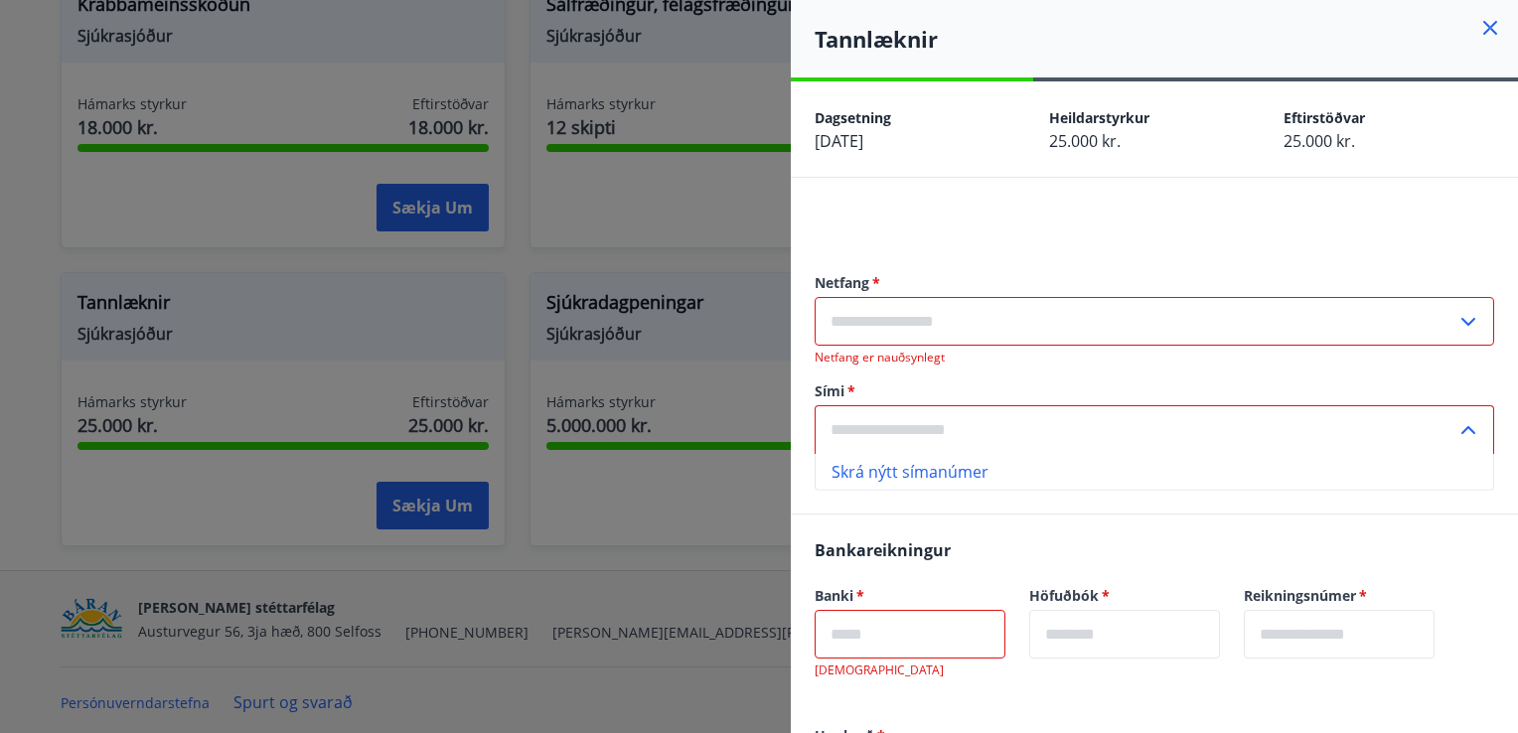
click at [863, 630] on input "text" at bounding box center [910, 634] width 191 height 49
click at [1456, 316] on icon at bounding box center [1468, 322] width 24 height 24
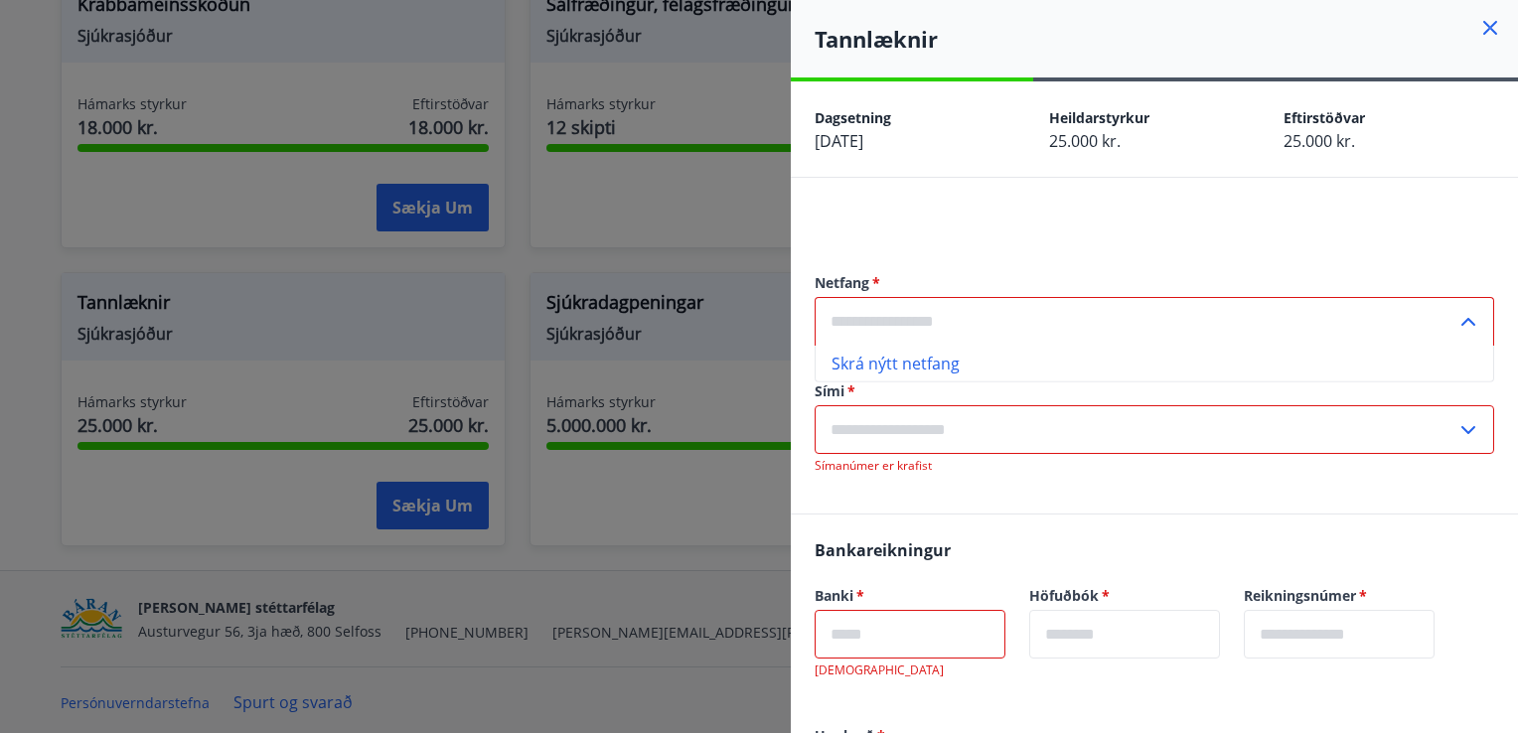
click at [1429, 308] on input "text" at bounding box center [1136, 321] width 642 height 49
click at [1456, 320] on icon at bounding box center [1468, 322] width 24 height 24
click at [1461, 320] on icon at bounding box center [1468, 322] width 14 height 8
click at [1456, 320] on icon at bounding box center [1468, 322] width 24 height 24
click at [893, 635] on input "text" at bounding box center [910, 634] width 191 height 49
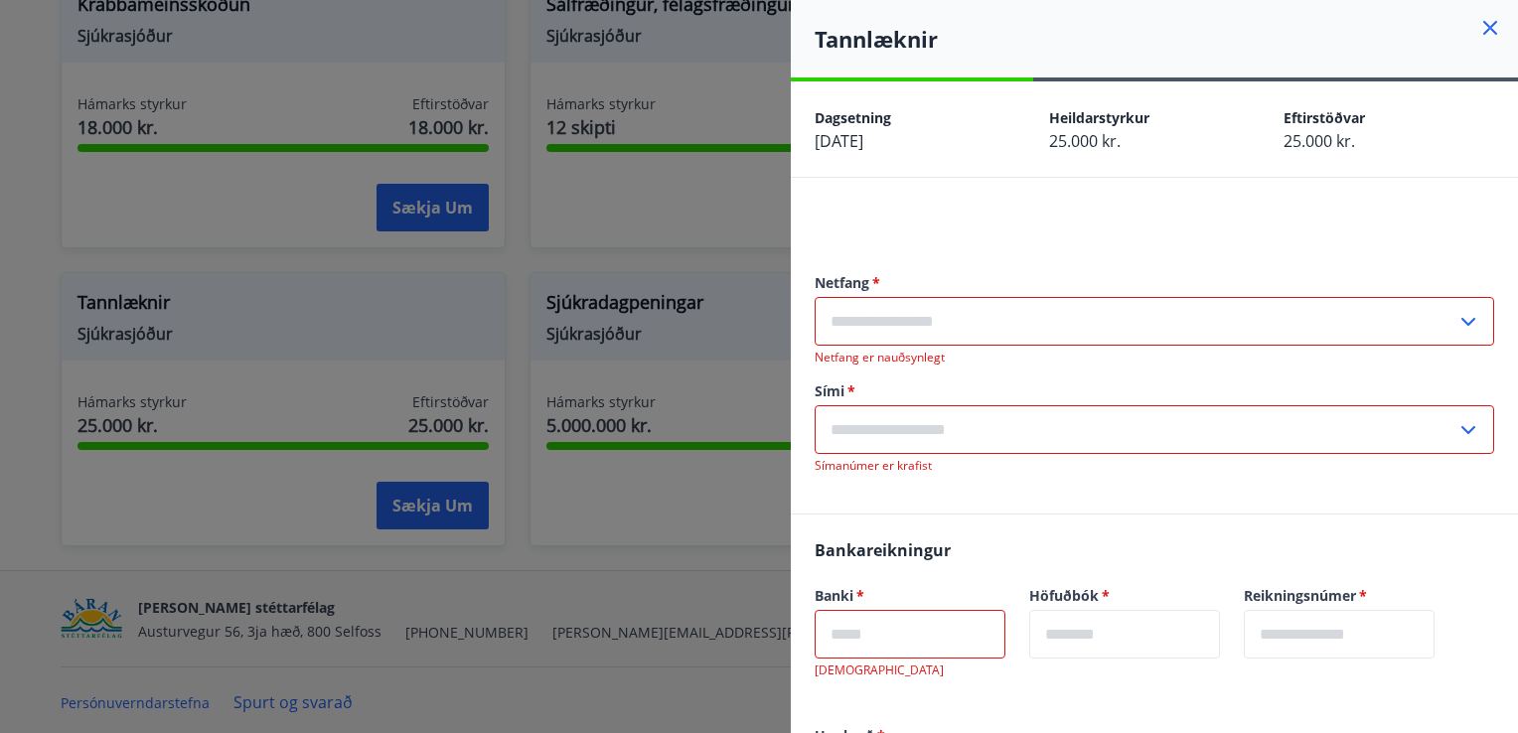
click at [893, 635] on input "text" at bounding box center [910, 634] width 191 height 49
drag, startPoint x: 893, startPoint y: 635, endPoint x: 1358, endPoint y: 697, distance: 469.1
click at [1358, 697] on form "Banki   * ​ Nauðsynlegt Höfuðbók   * ​ Reikningsnúmer   * ​" at bounding box center [1155, 644] width 680 height 116
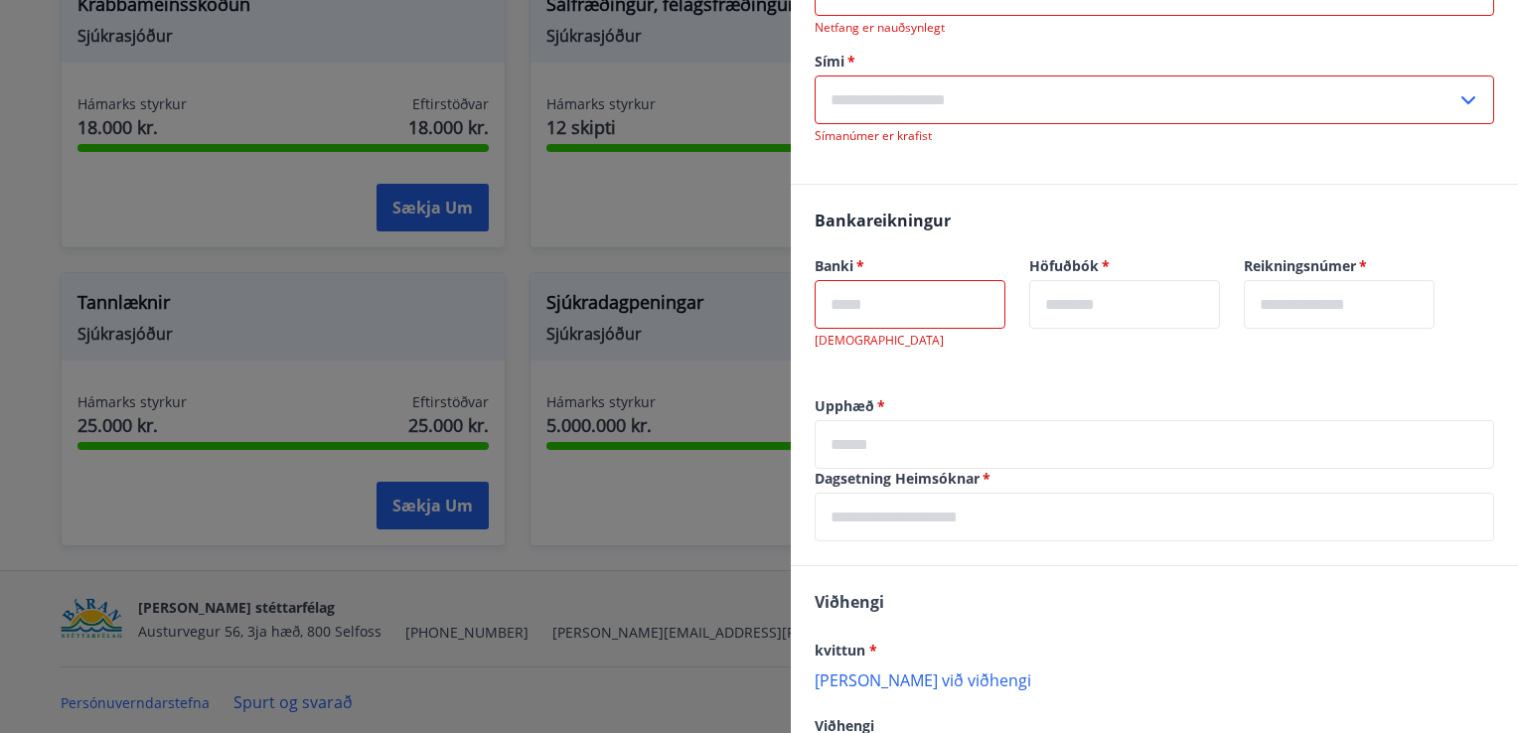
scroll to position [383, 0]
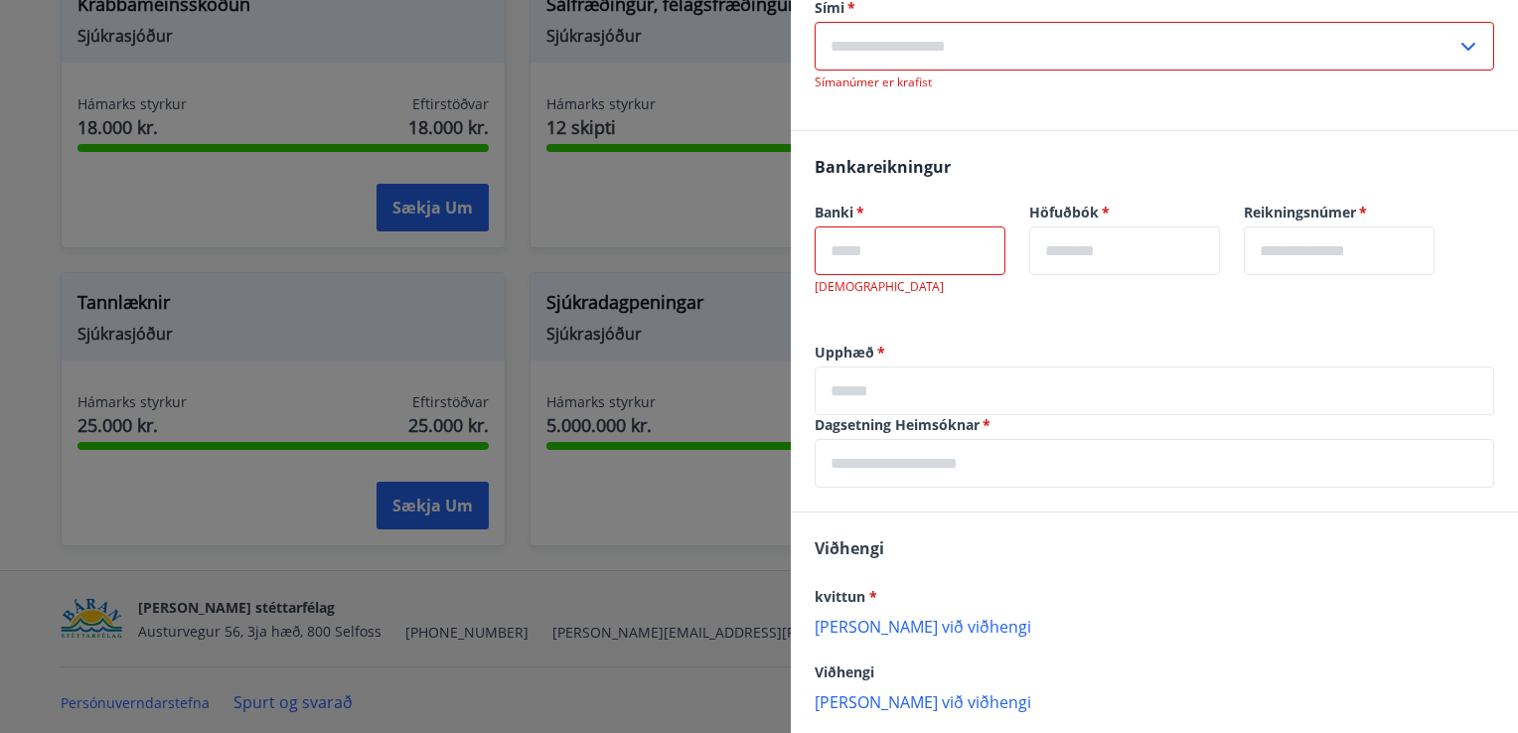
click at [918, 258] on input "text" at bounding box center [910, 251] width 191 height 49
drag, startPoint x: 918, startPoint y: 258, endPoint x: 919, endPoint y: 378, distance: 119.2
click at [919, 378] on div "Dagsetning 12.08.2025 Heildarstyrkur 25.000 kr. Eftirstöðvar 25.000 kr. Netfang…" at bounding box center [1154, 266] width 727 height 1137
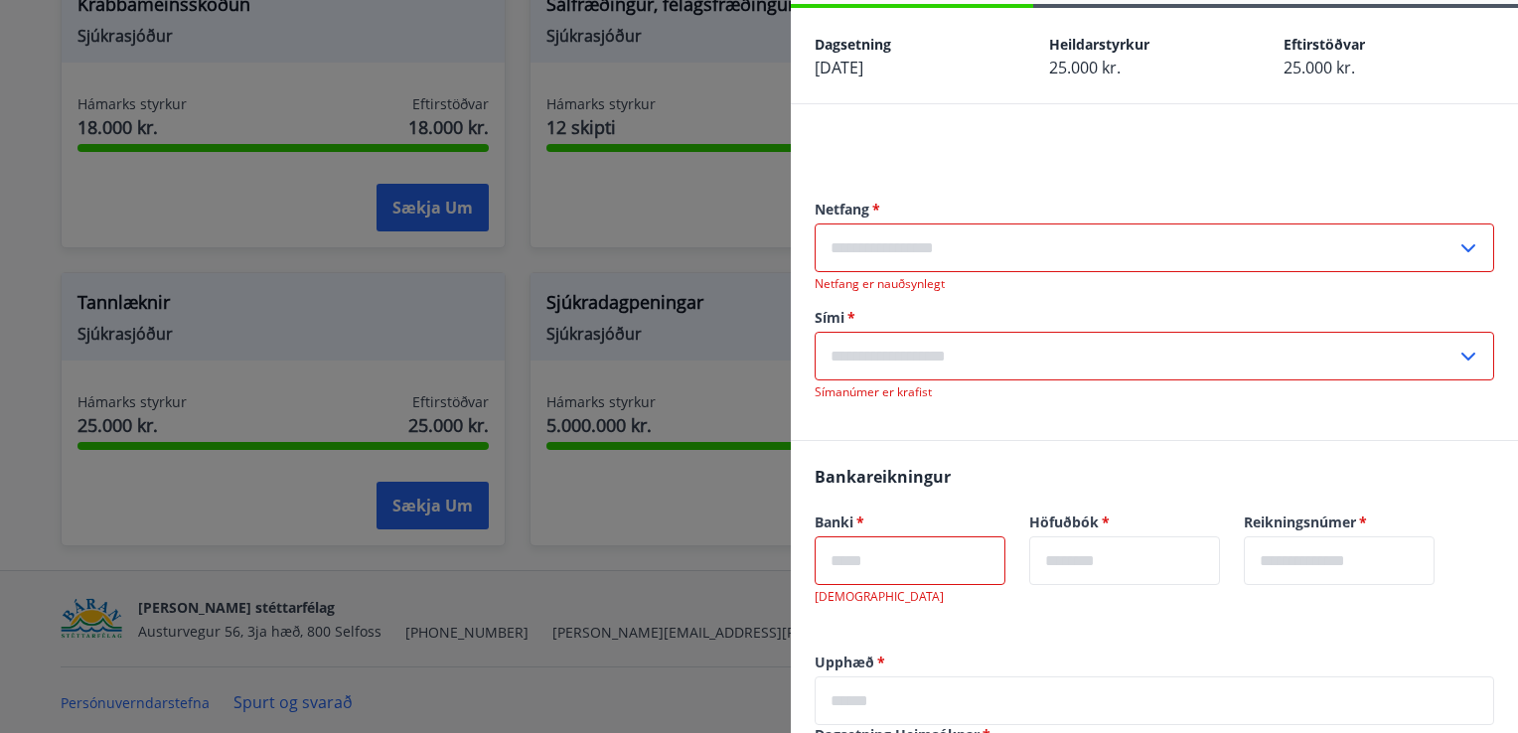
scroll to position [0, 0]
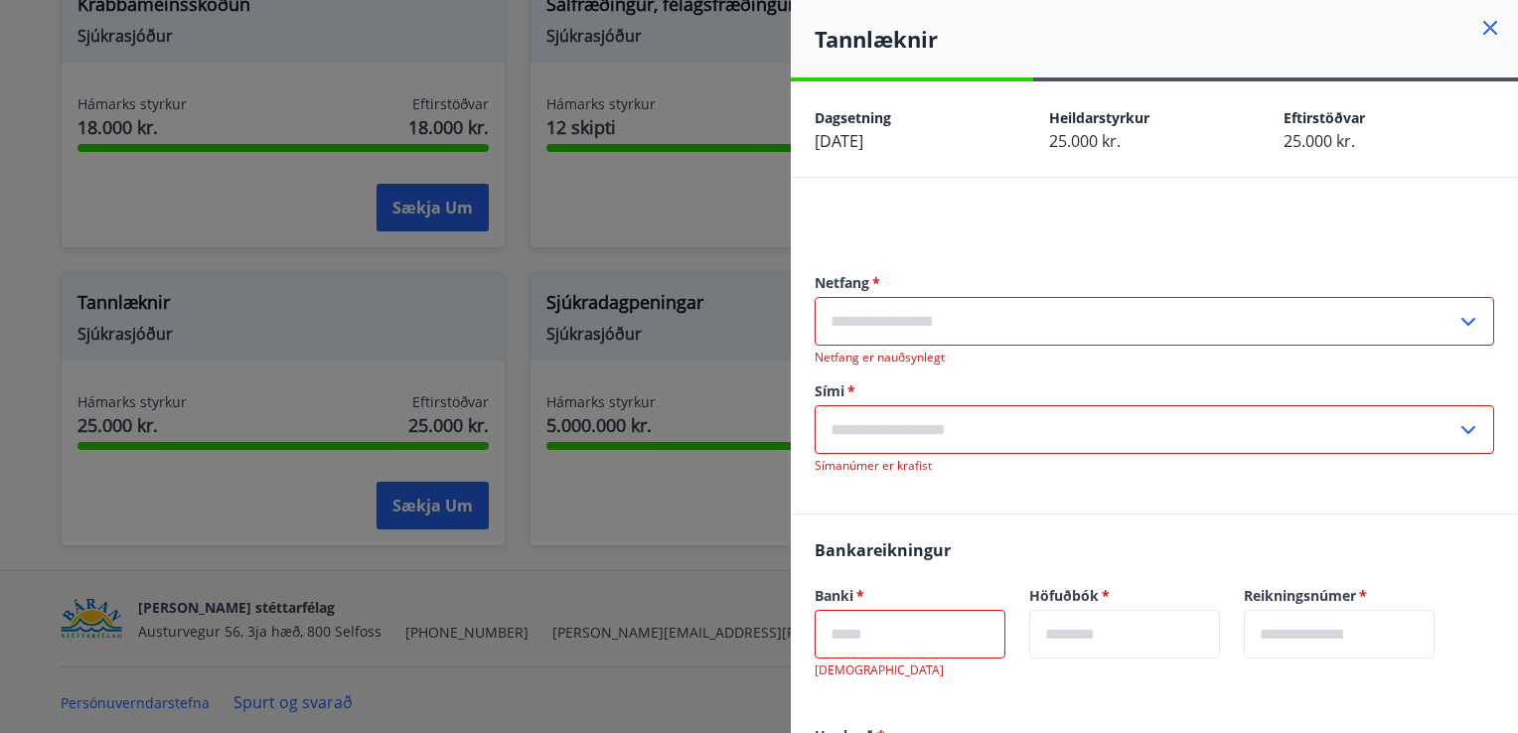
click at [1288, 328] on input "text" at bounding box center [1136, 321] width 642 height 49
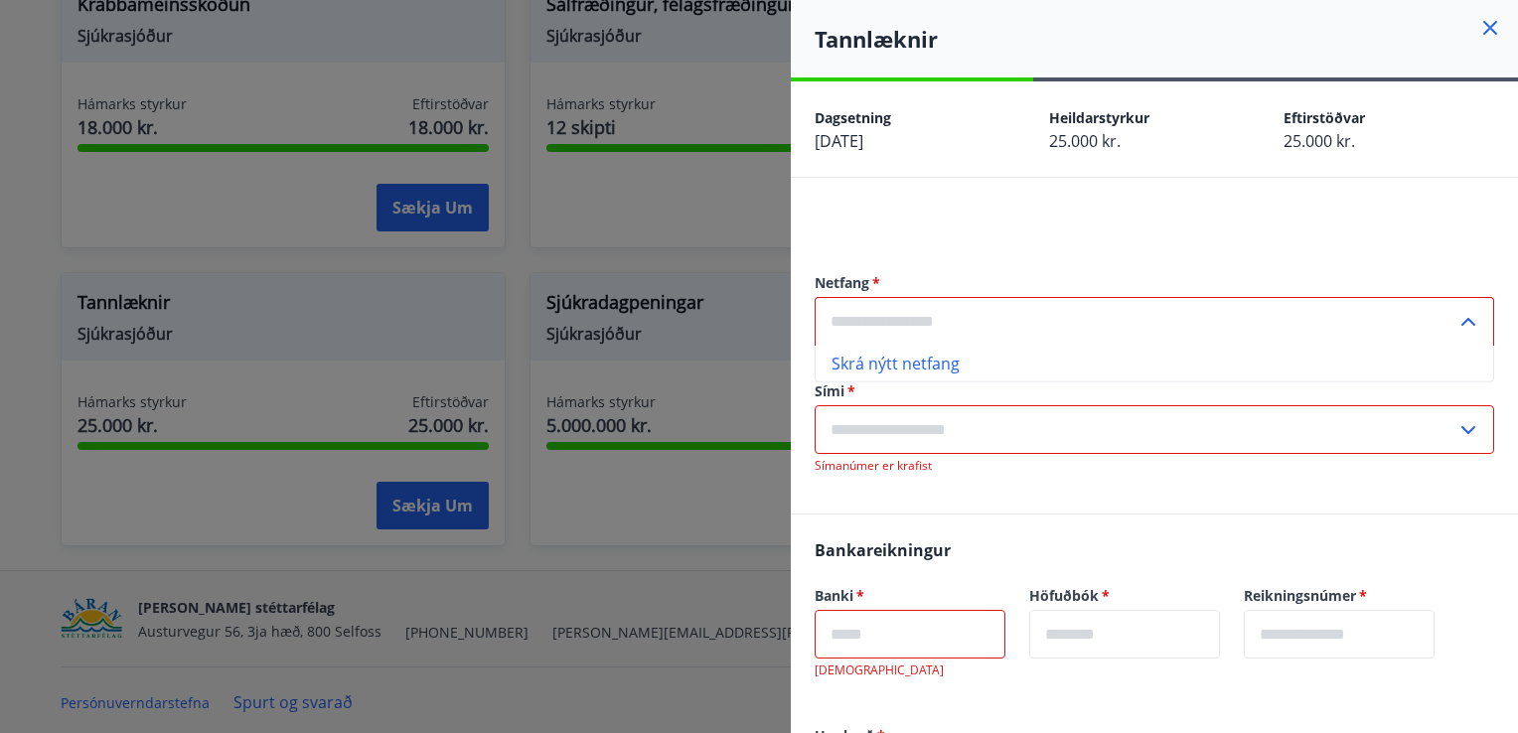
click at [1288, 328] on input "text" at bounding box center [1136, 321] width 642 height 49
click at [935, 443] on input "text" at bounding box center [1136, 429] width 642 height 49
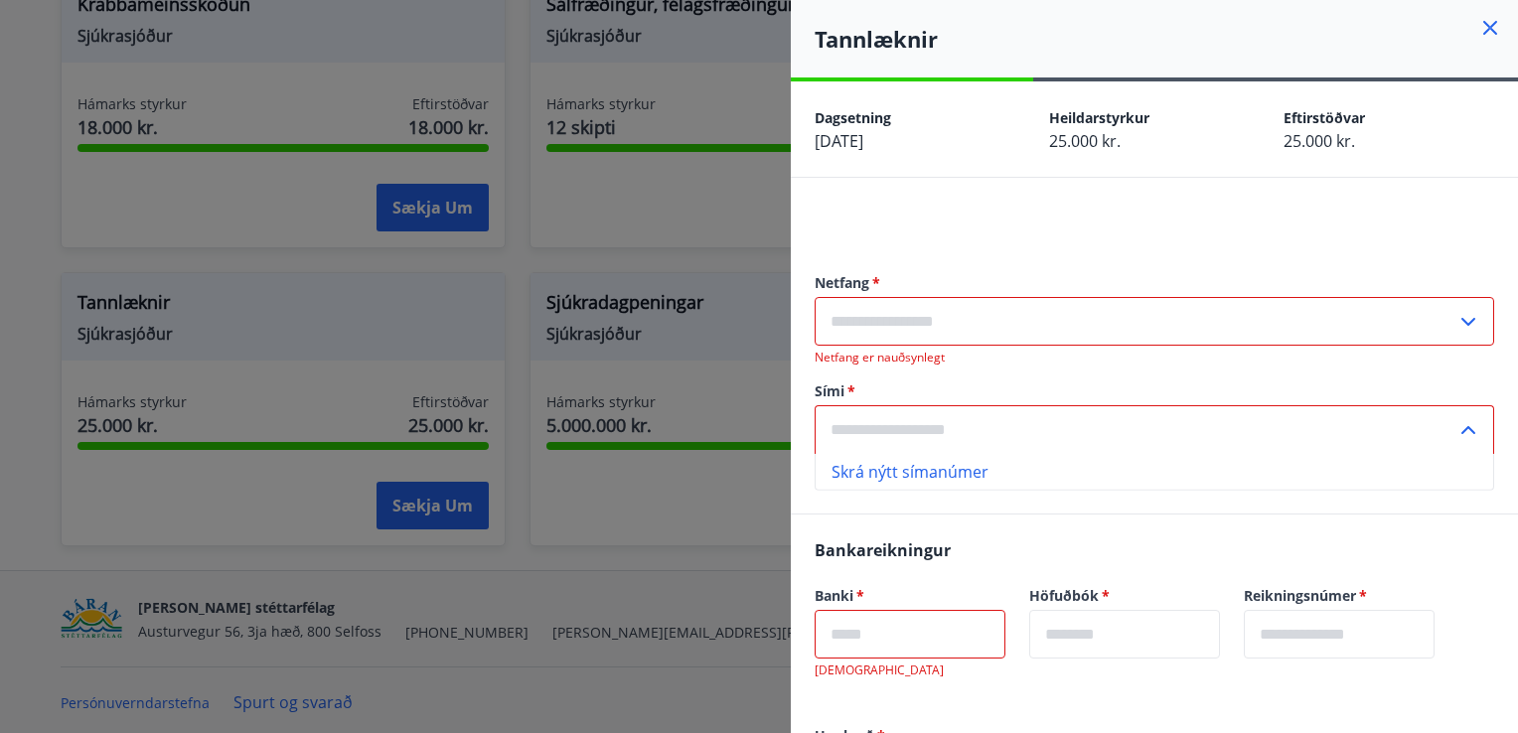
click at [935, 443] on input "text" at bounding box center [1136, 429] width 642 height 49
click at [920, 631] on input "text" at bounding box center [910, 634] width 191 height 49
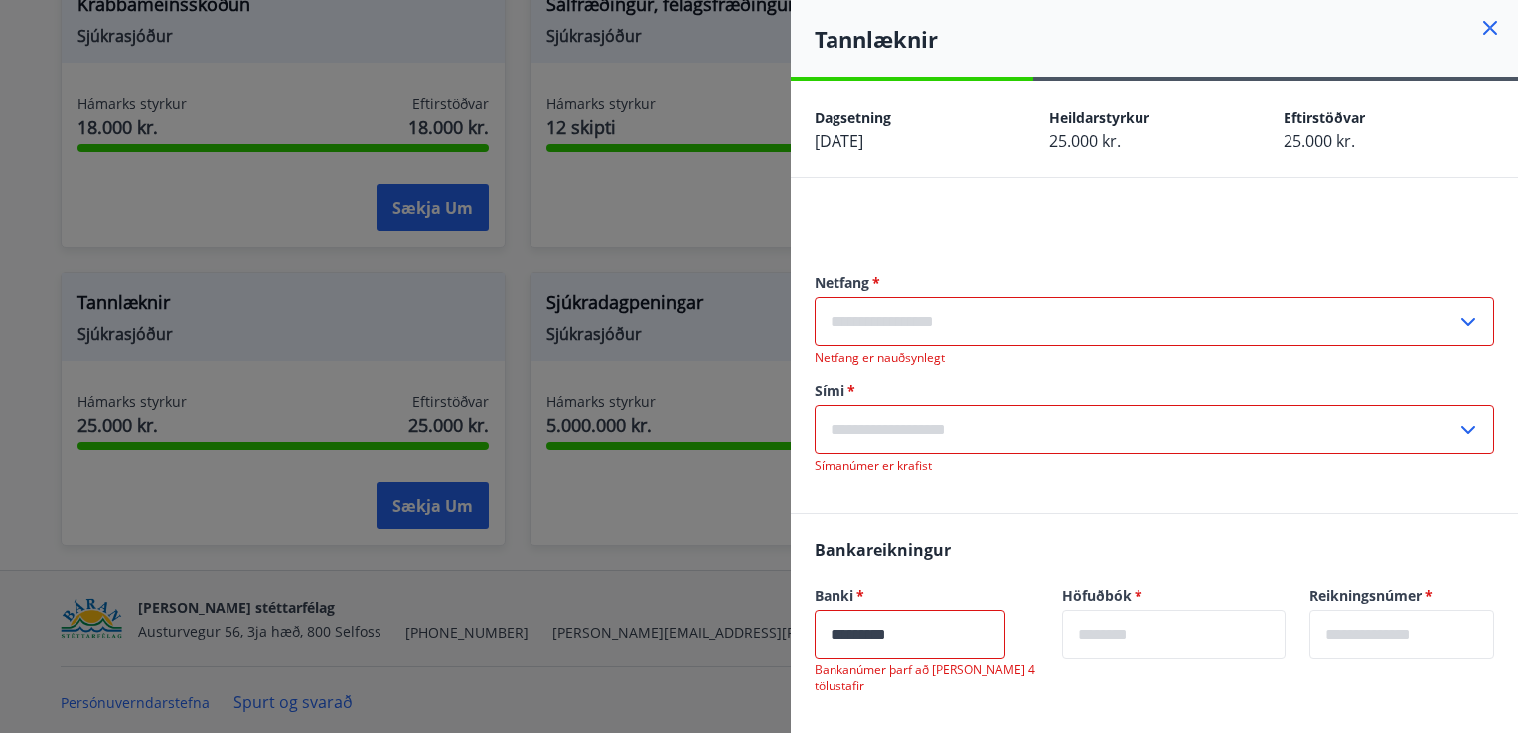
type input "*********"
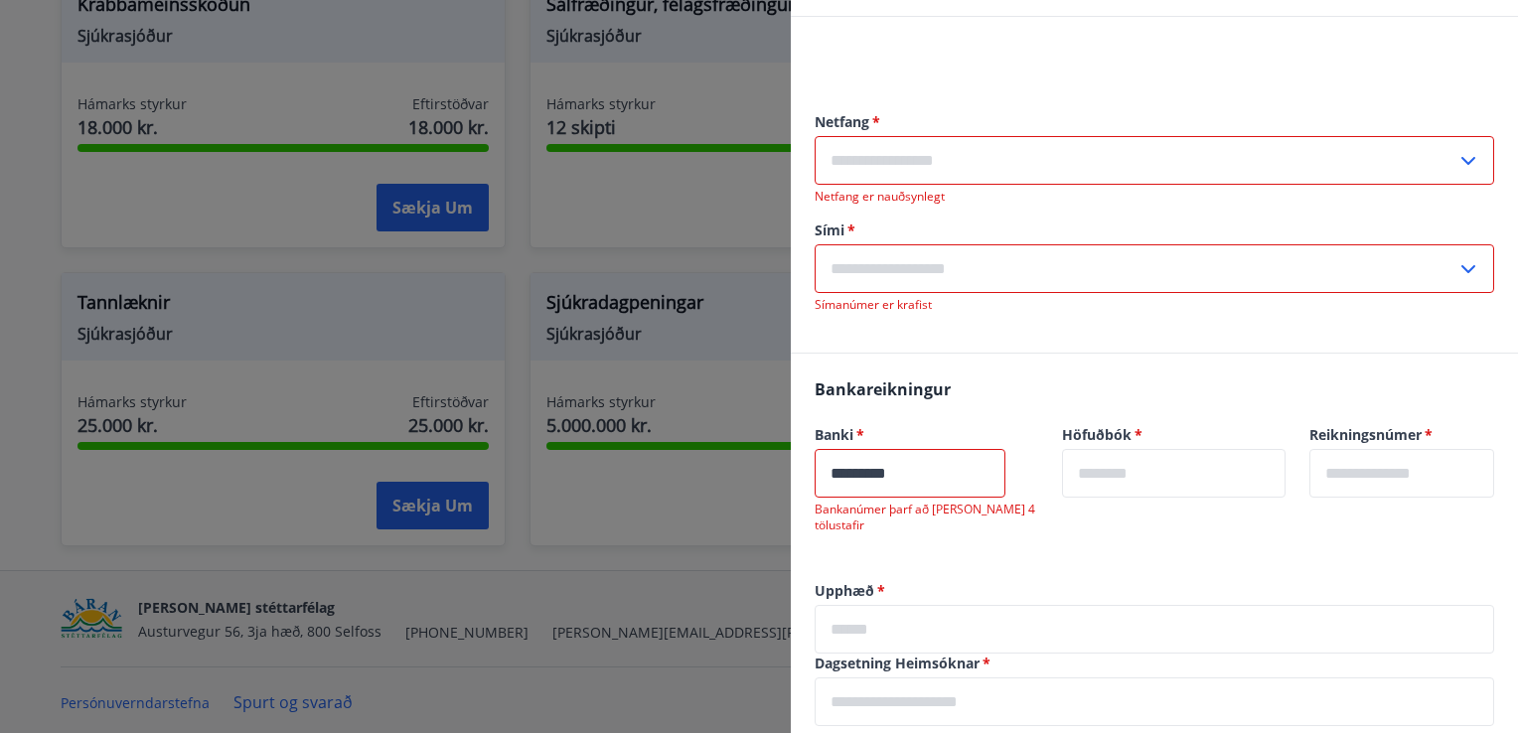
scroll to position [199, 0]
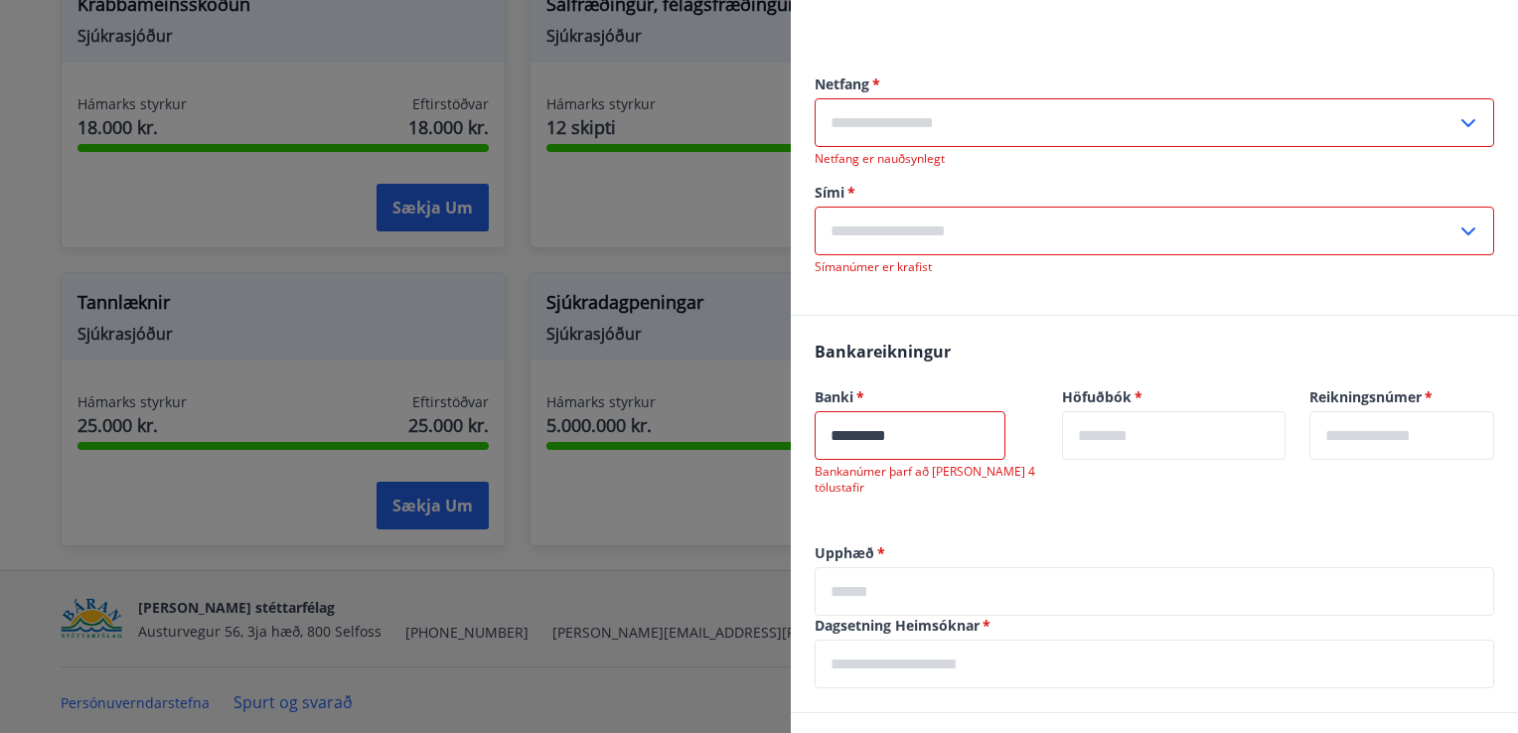
click at [1105, 567] on input "text" at bounding box center [1155, 591] width 680 height 49
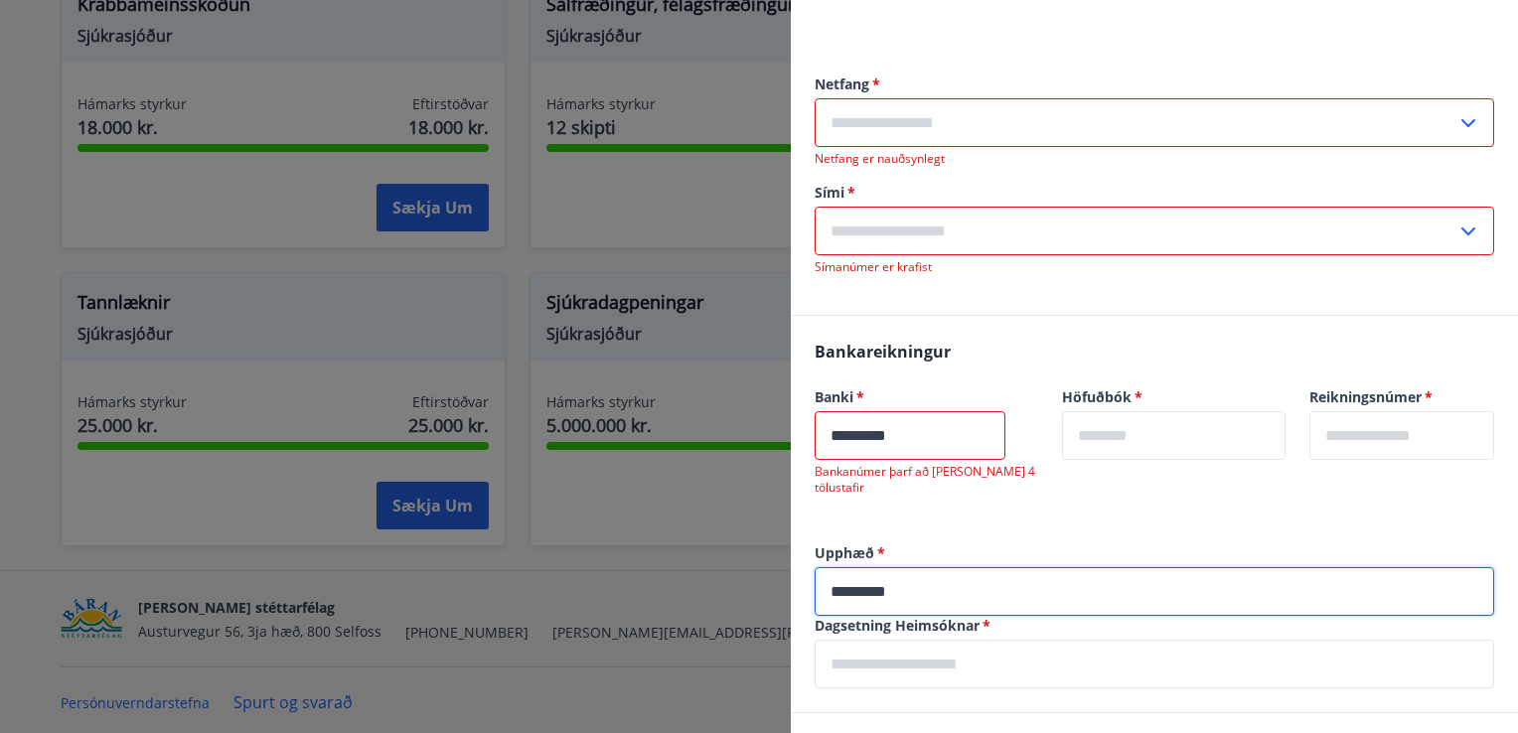
type input "*********"
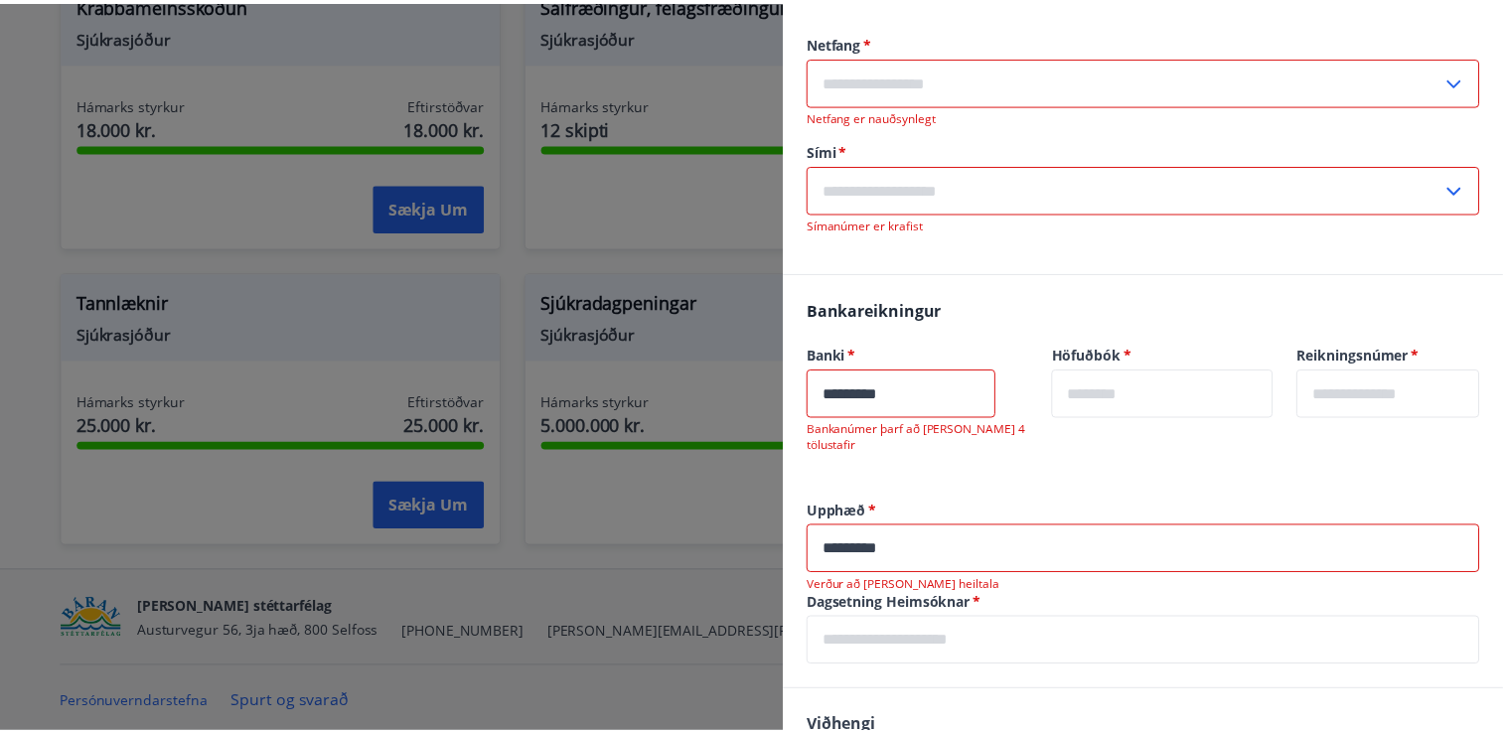
scroll to position [278, 0]
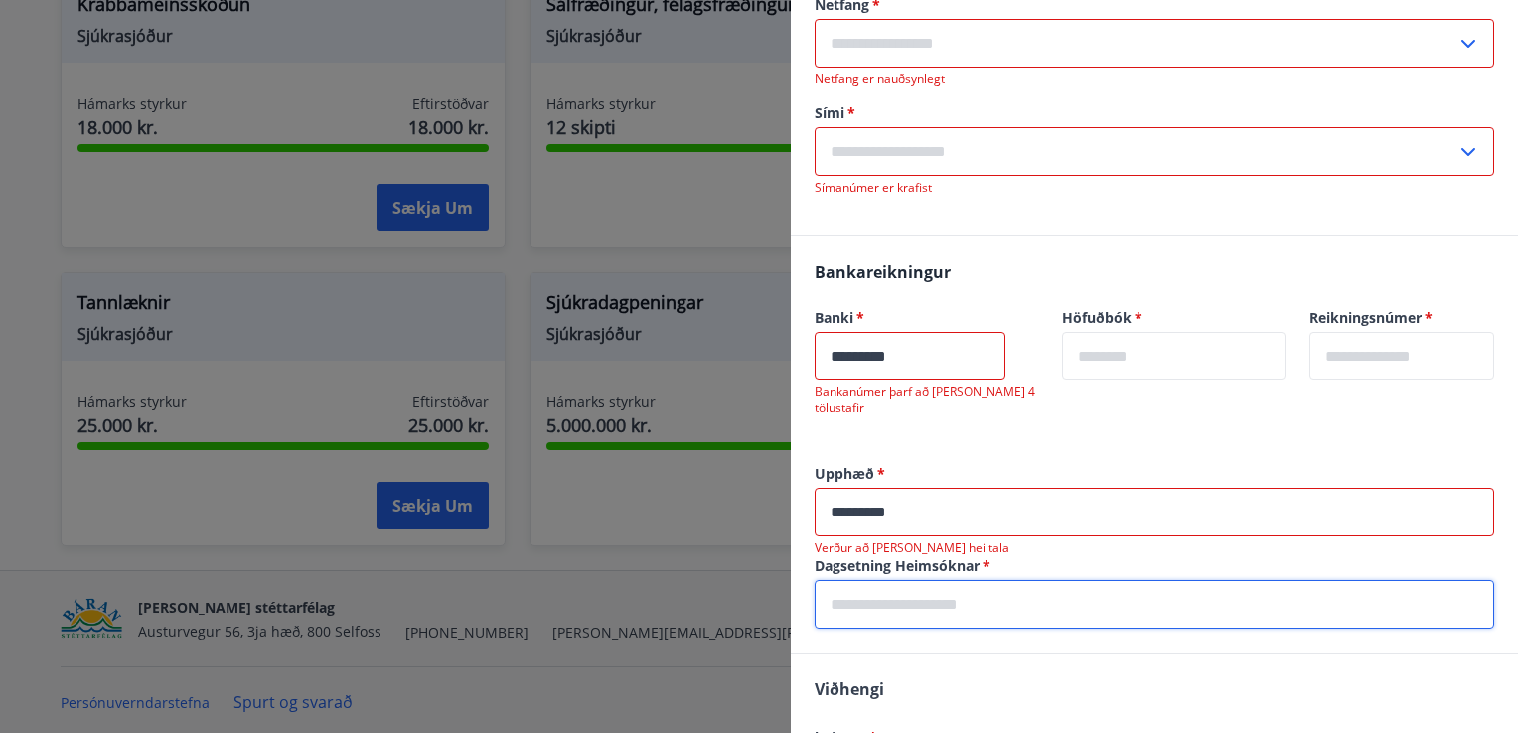
click at [1307, 591] on input "text" at bounding box center [1155, 604] width 680 height 49
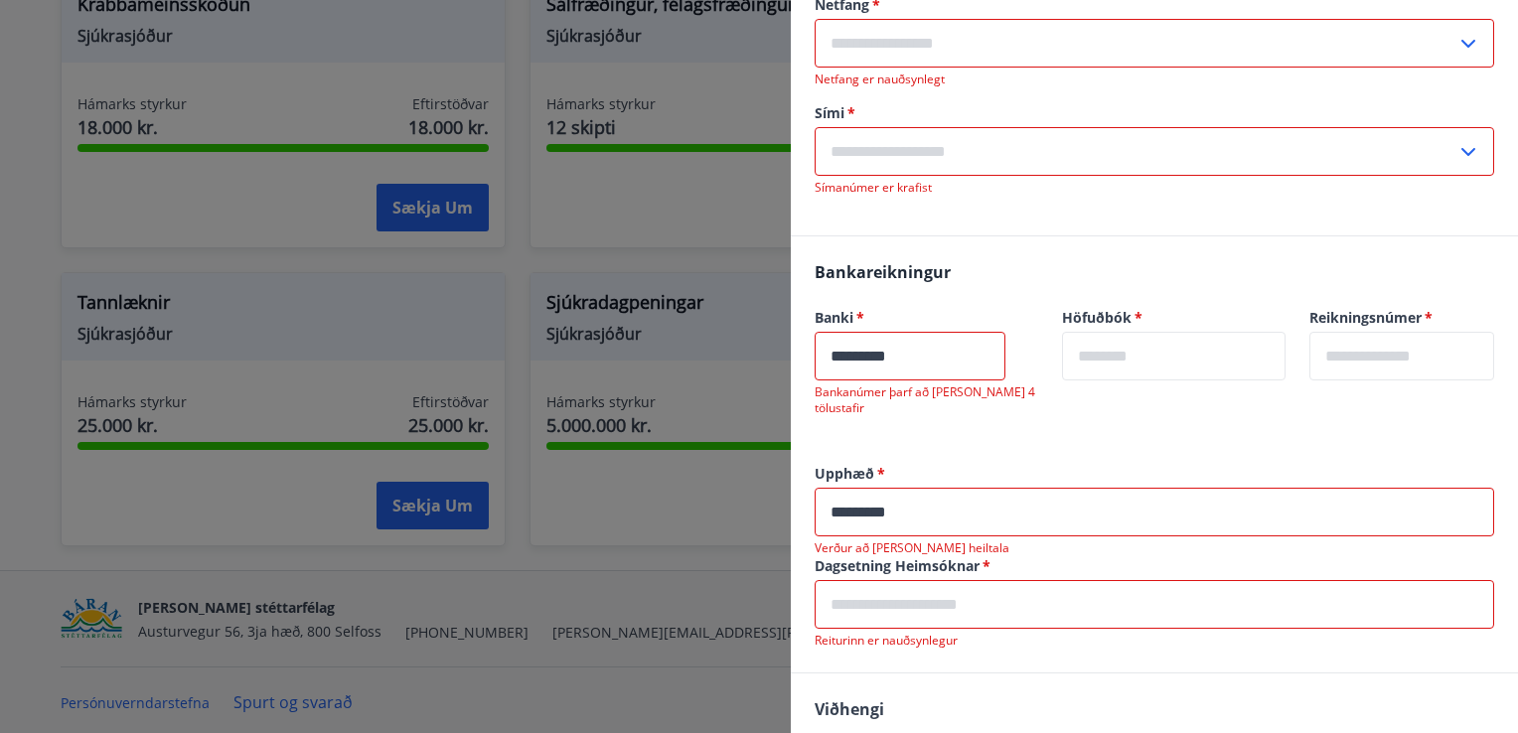
click at [296, 519] on div at bounding box center [759, 366] width 1518 height 733
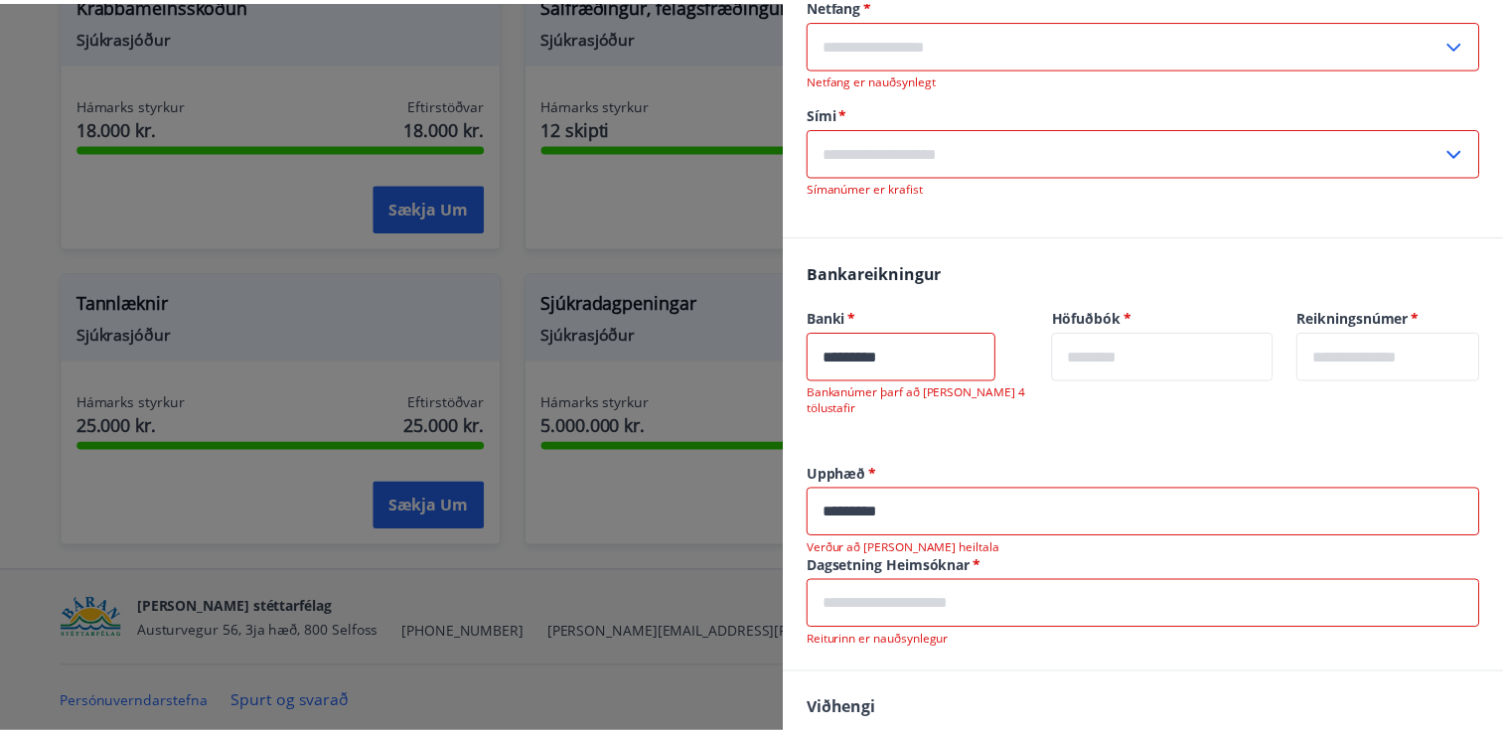
scroll to position [0, 0]
